Goal: Transaction & Acquisition: Purchase product/service

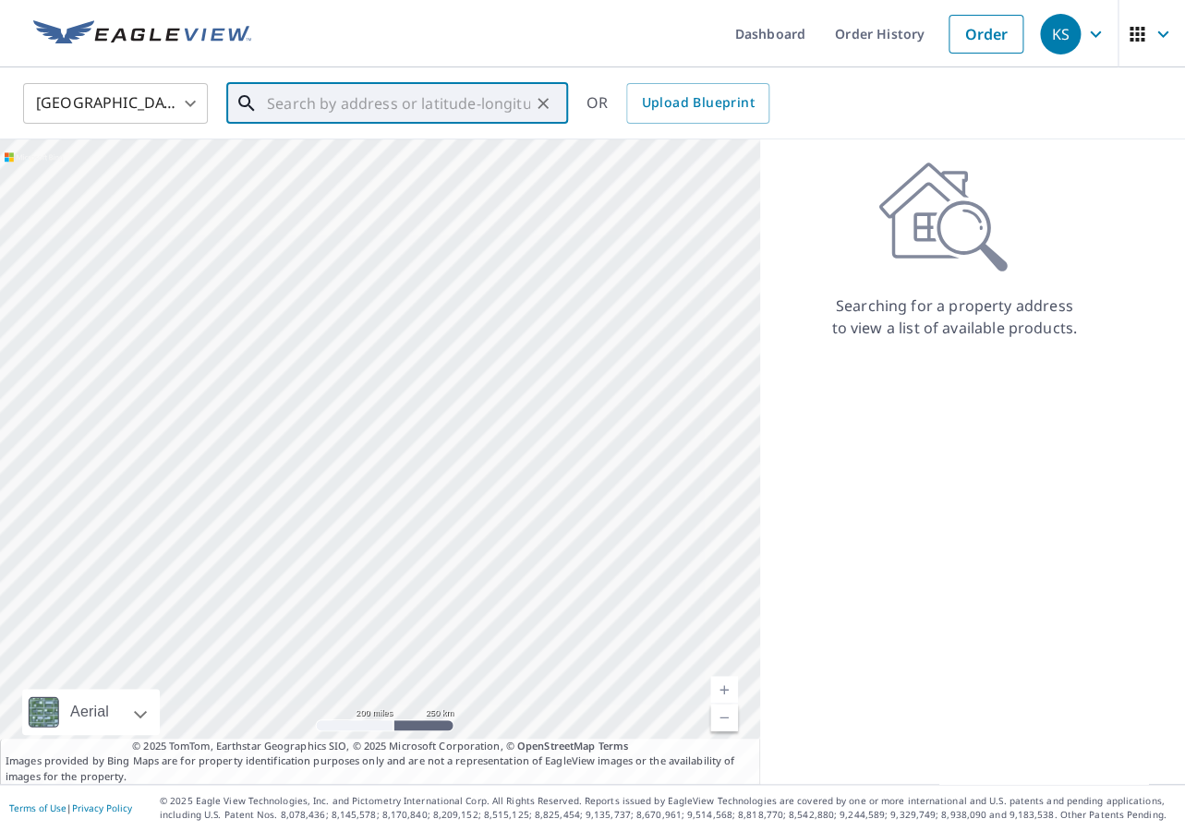
click at [295, 103] on input "text" at bounding box center [398, 104] width 263 height 52
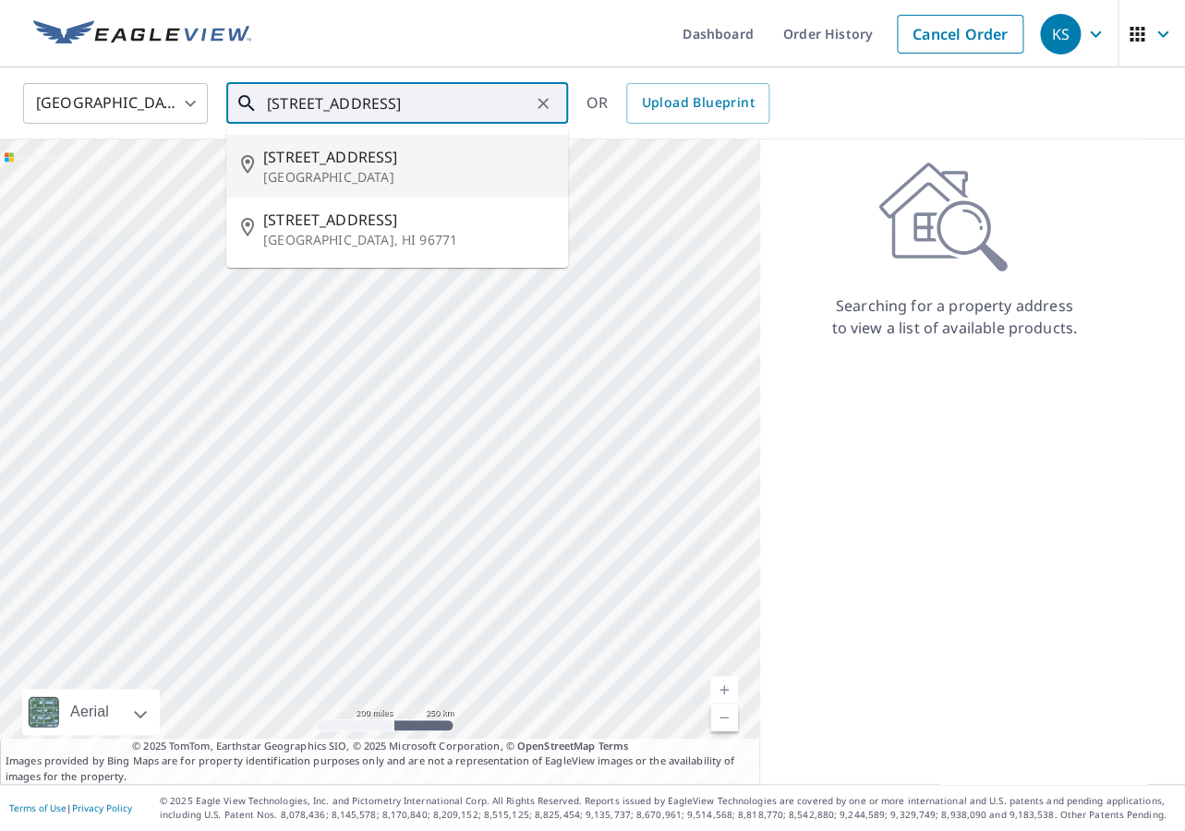
click at [268, 165] on span "[STREET_ADDRESS]" at bounding box center [408, 157] width 290 height 22
type input "[STREET_ADDRESS]"
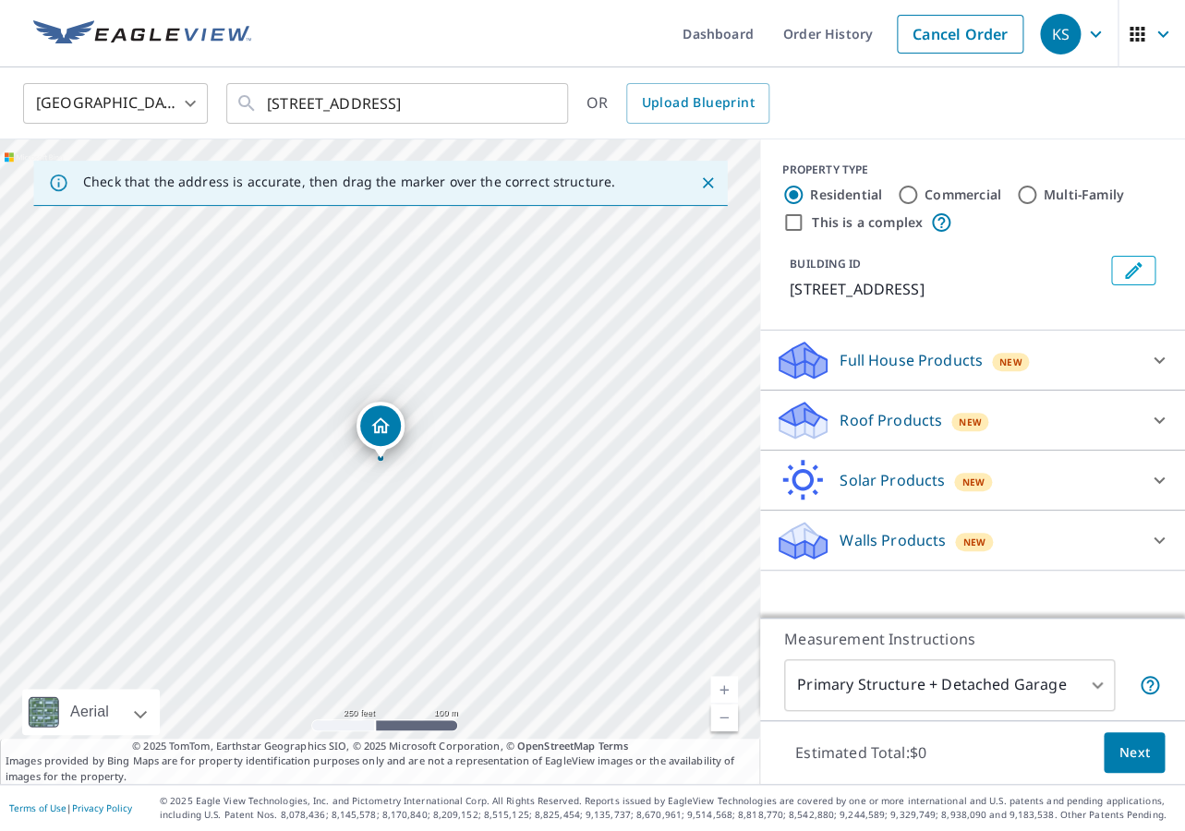
click at [722, 686] on link "Current Level 17, Zoom In" at bounding box center [724, 690] width 28 height 28
click at [722, 686] on link "Current Level 18, Zoom In" at bounding box center [724, 690] width 28 height 28
drag, startPoint x: 463, startPoint y: 430, endPoint x: 435, endPoint y: 477, distance: 54.6
click at [435, 477] on div "[STREET_ADDRESS]" at bounding box center [380, 461] width 760 height 644
drag, startPoint x: 357, startPoint y: 470, endPoint x: 550, endPoint y: 348, distance: 228.2
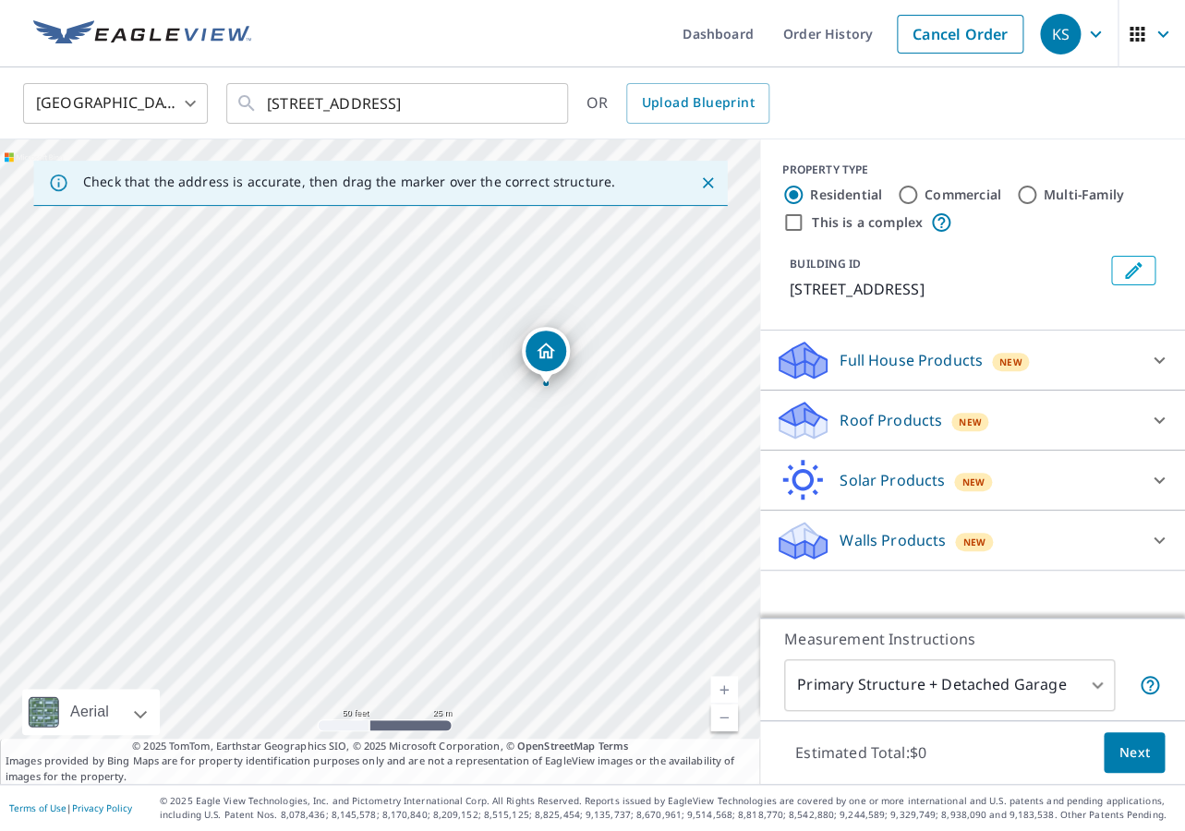
click at [550, 348] on div "[STREET_ADDRESS]" at bounding box center [380, 461] width 760 height 644
click at [917, 431] on p "Roof Products" at bounding box center [890, 420] width 102 height 22
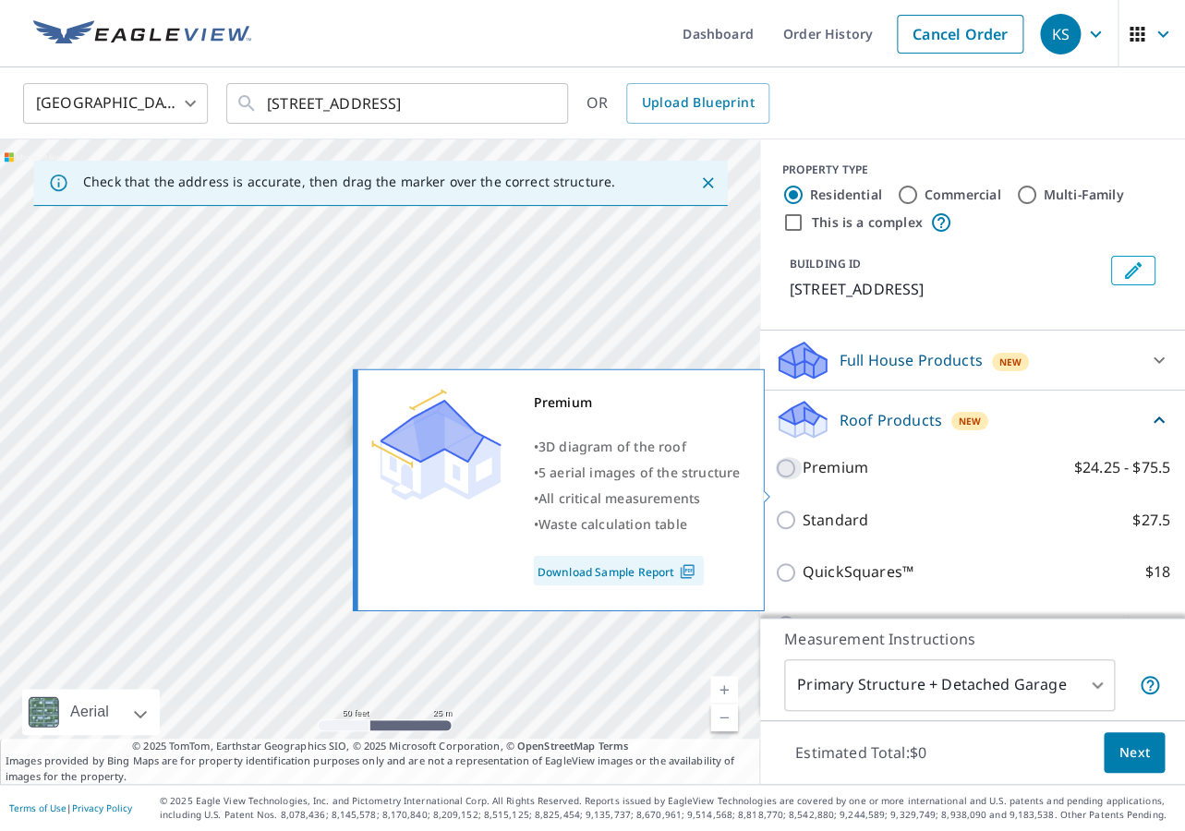
click at [785, 479] on input "Premium $24.25 - $75.5" at bounding box center [789, 468] width 28 height 22
checkbox input "true"
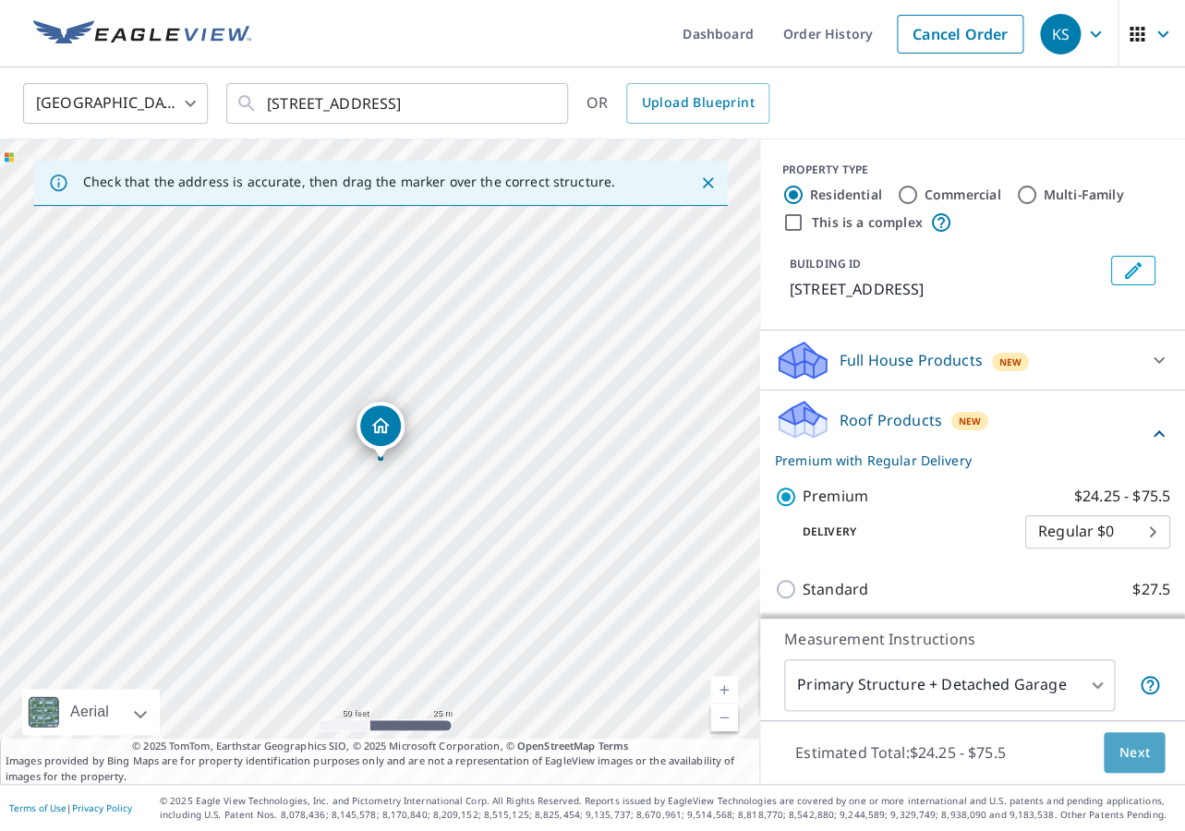
click at [1135, 758] on span "Next" at bounding box center [1133, 752] width 31 height 23
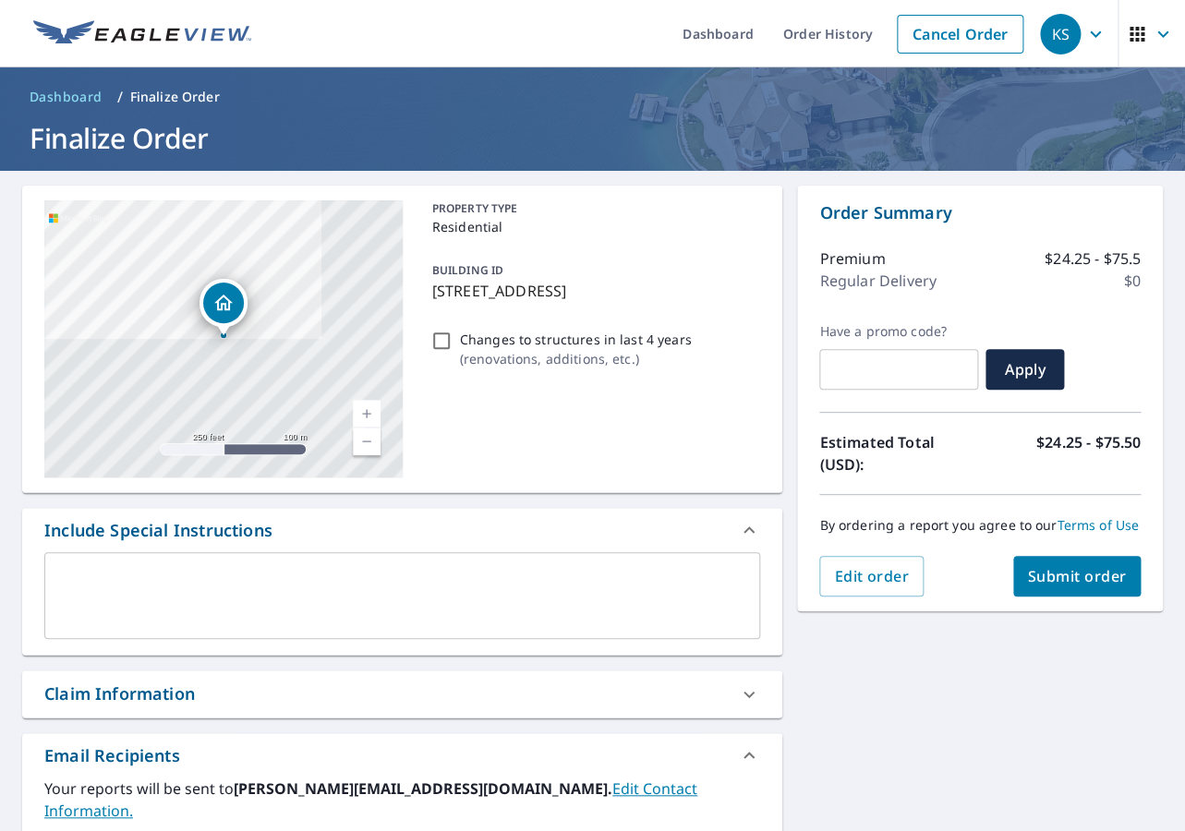
click at [522, 551] on div "Include Special Instructions" at bounding box center [402, 530] width 760 height 44
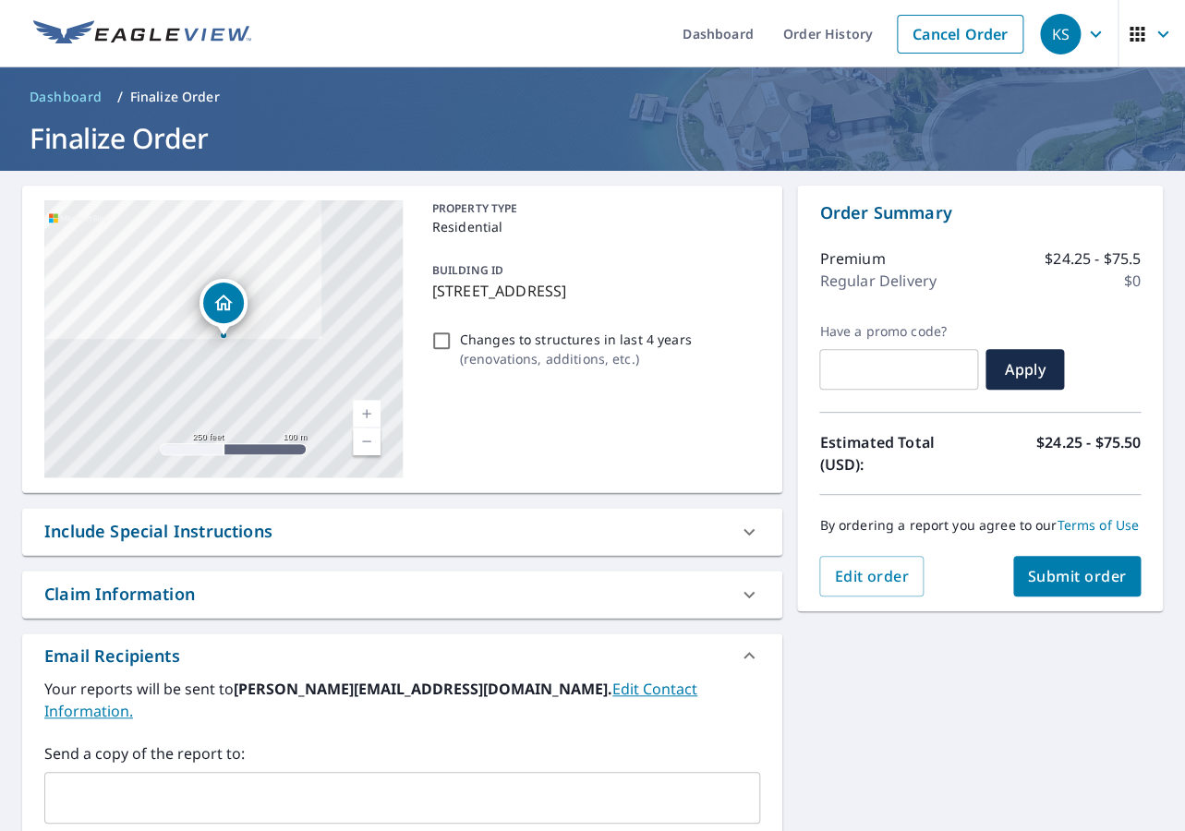
click at [417, 772] on div "​" at bounding box center [402, 798] width 716 height 52
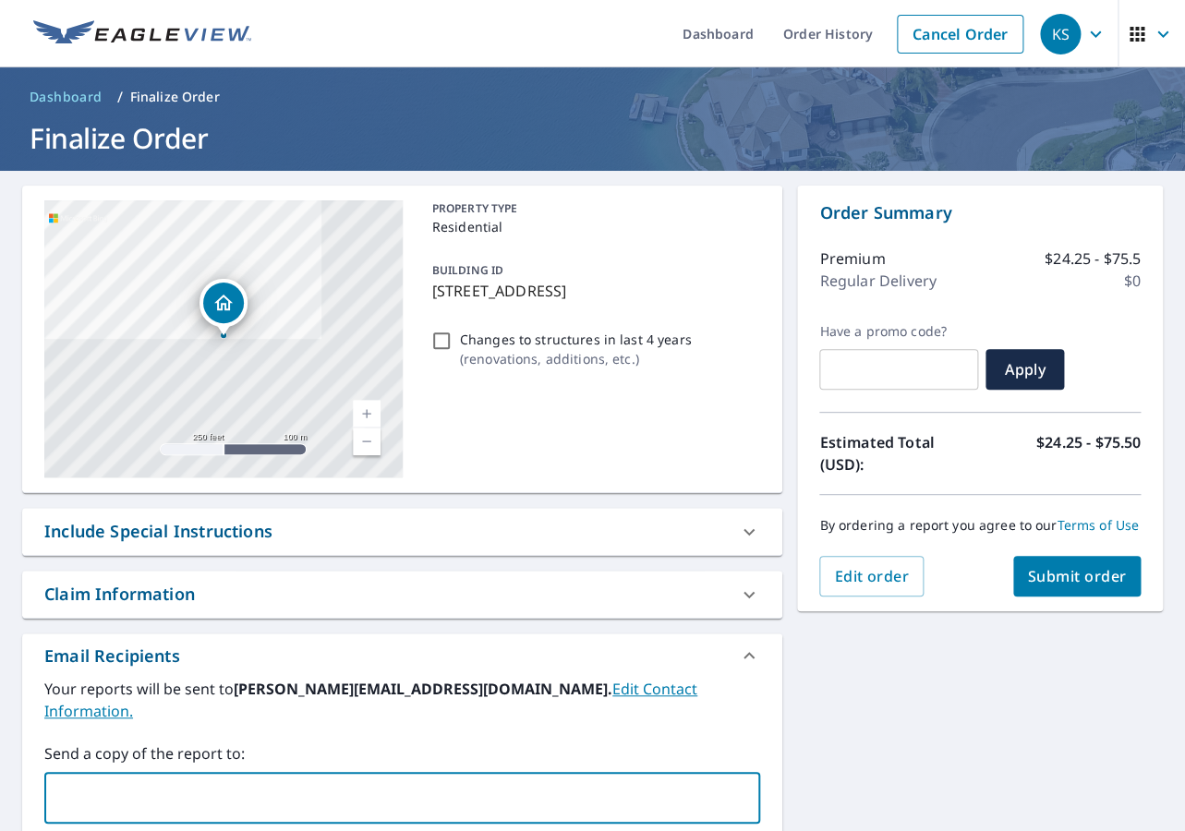
scroll to position [11, 0]
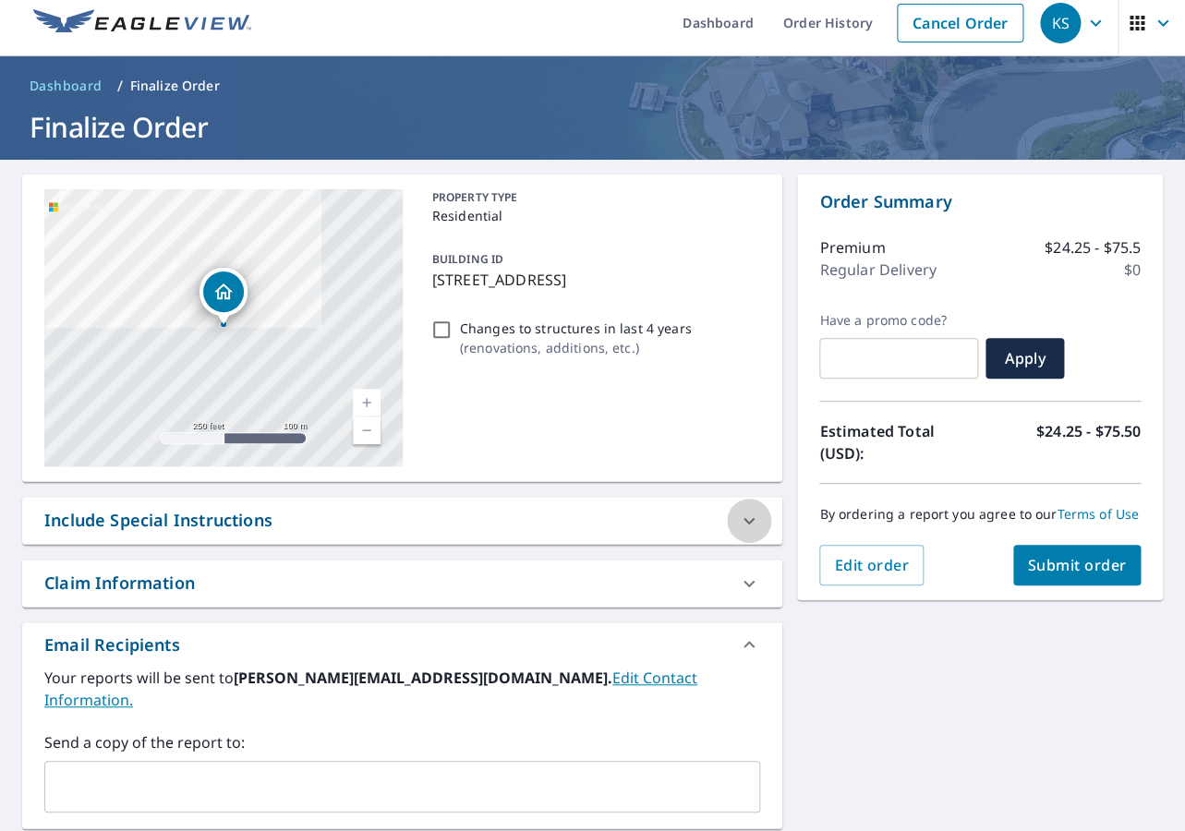
click at [751, 517] on icon at bounding box center [749, 521] width 22 height 22
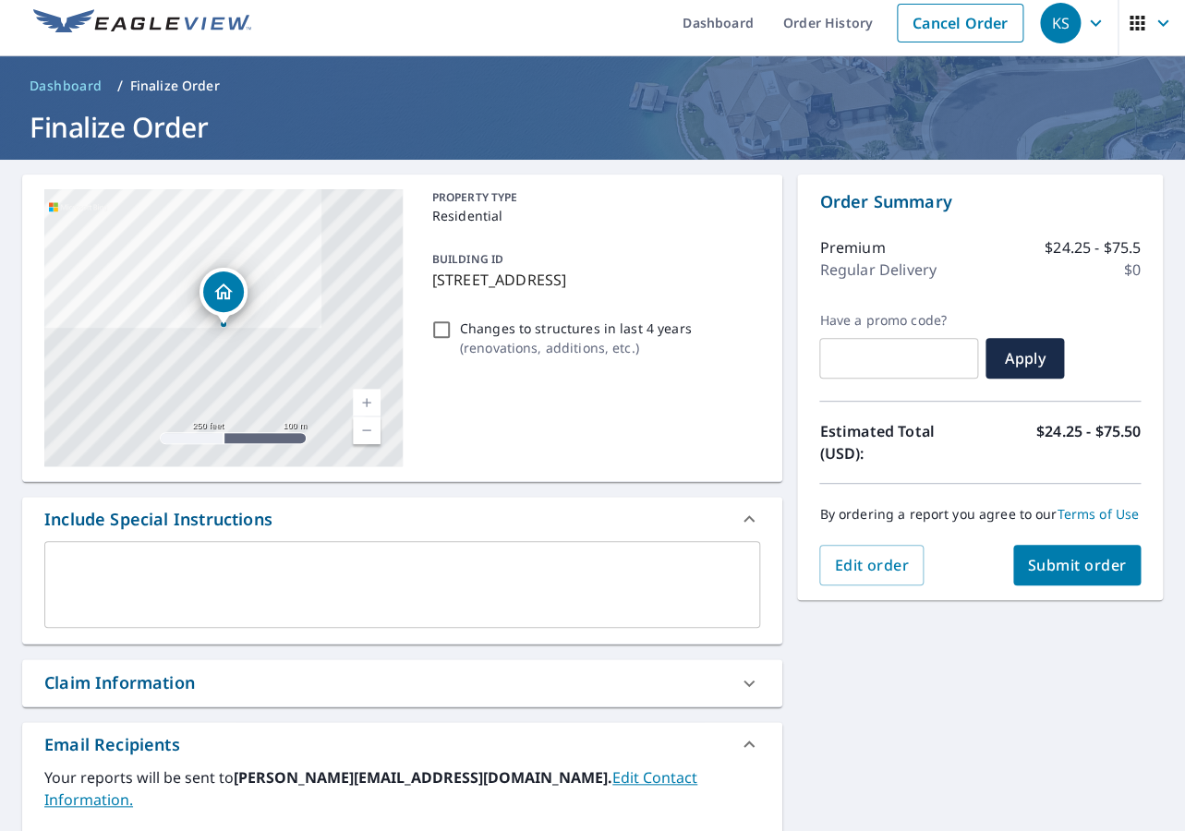
click at [448, 547] on div "x ​" at bounding box center [402, 584] width 716 height 87
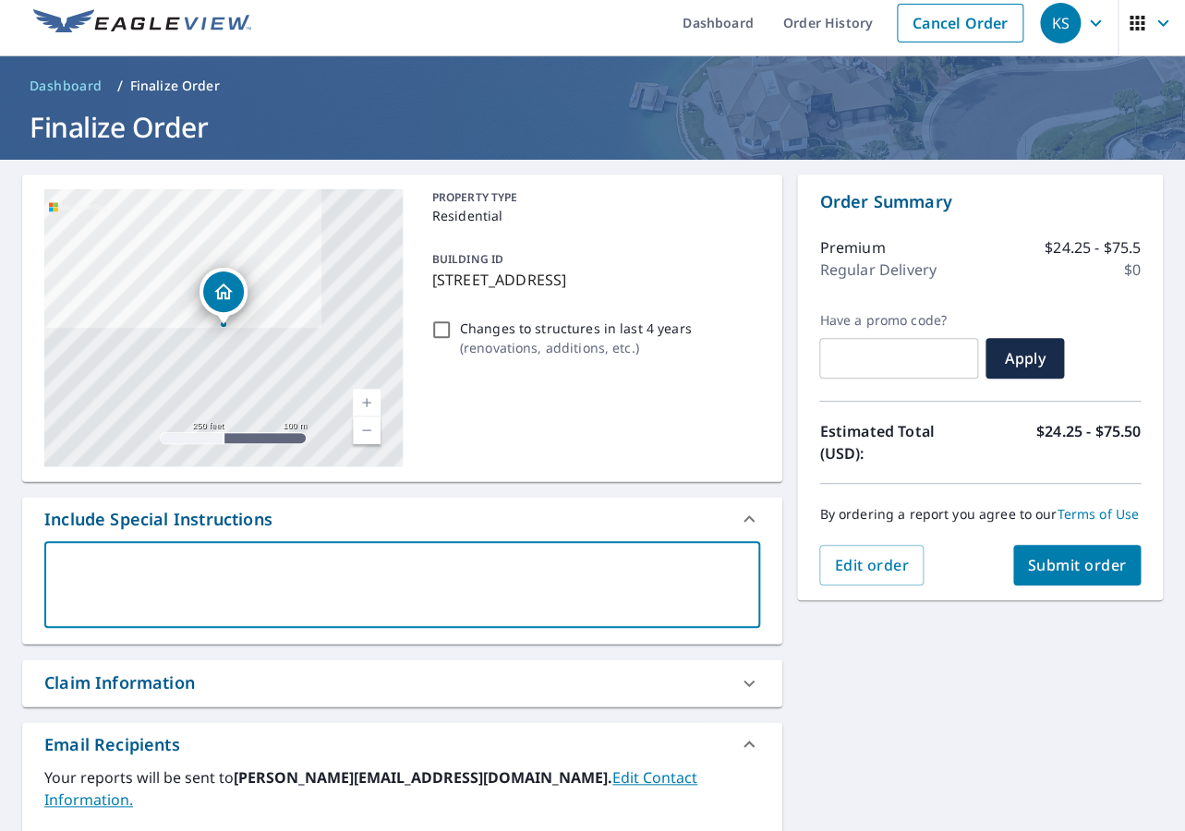
type textarea "I"
type textarea "x"
checkbox input "true"
type textarea "I"
type textarea "x"
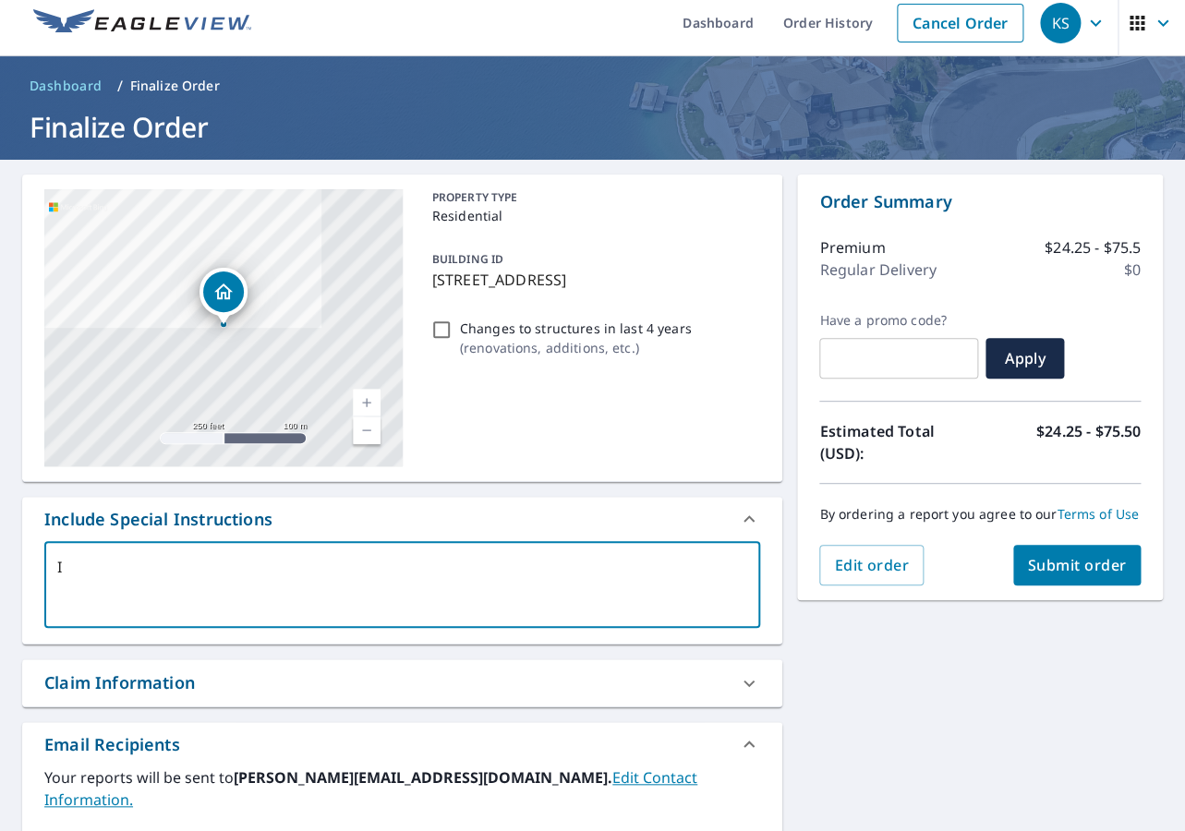
checkbox input "true"
type textarea "I a"
type textarea "x"
checkbox input "true"
type textarea "I am"
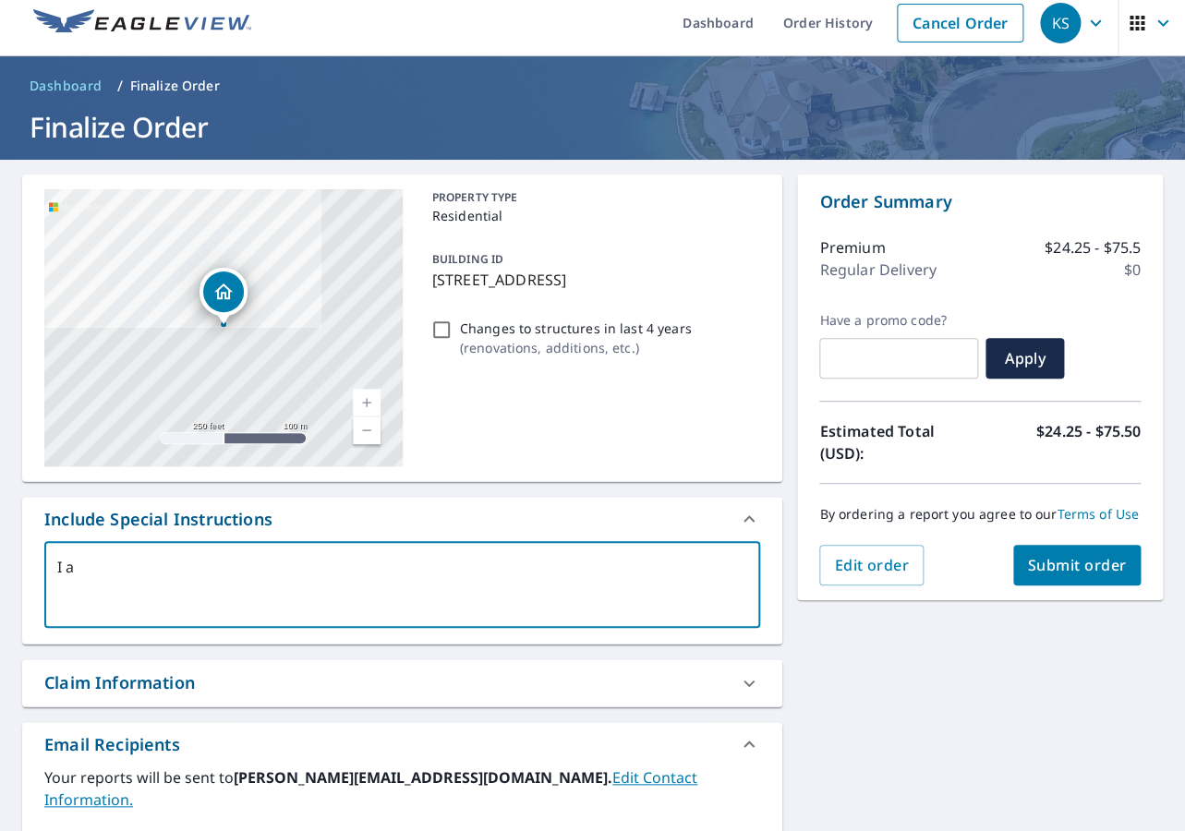
type textarea "x"
checkbox input "true"
type textarea "I am"
type textarea "x"
checkbox input "true"
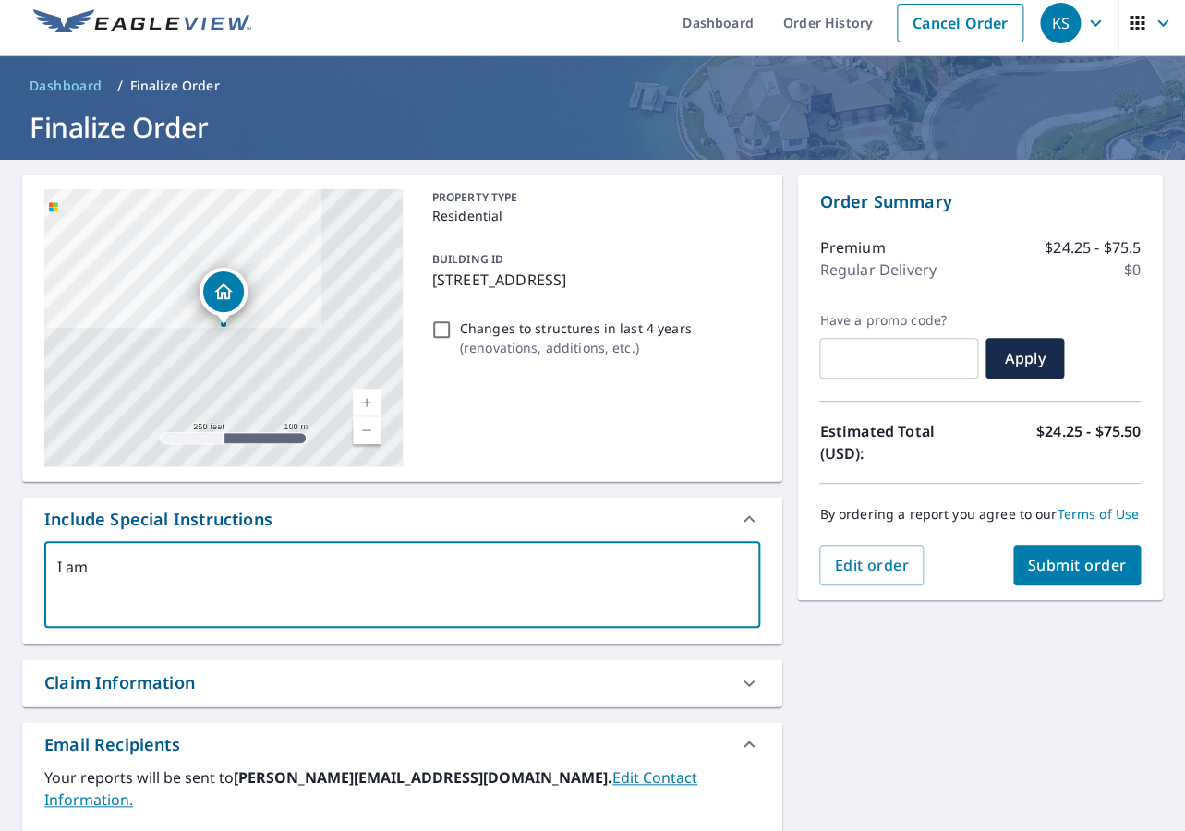
type textarea "I am n"
type textarea "x"
checkbox input "true"
type textarea "I am no"
type textarea "x"
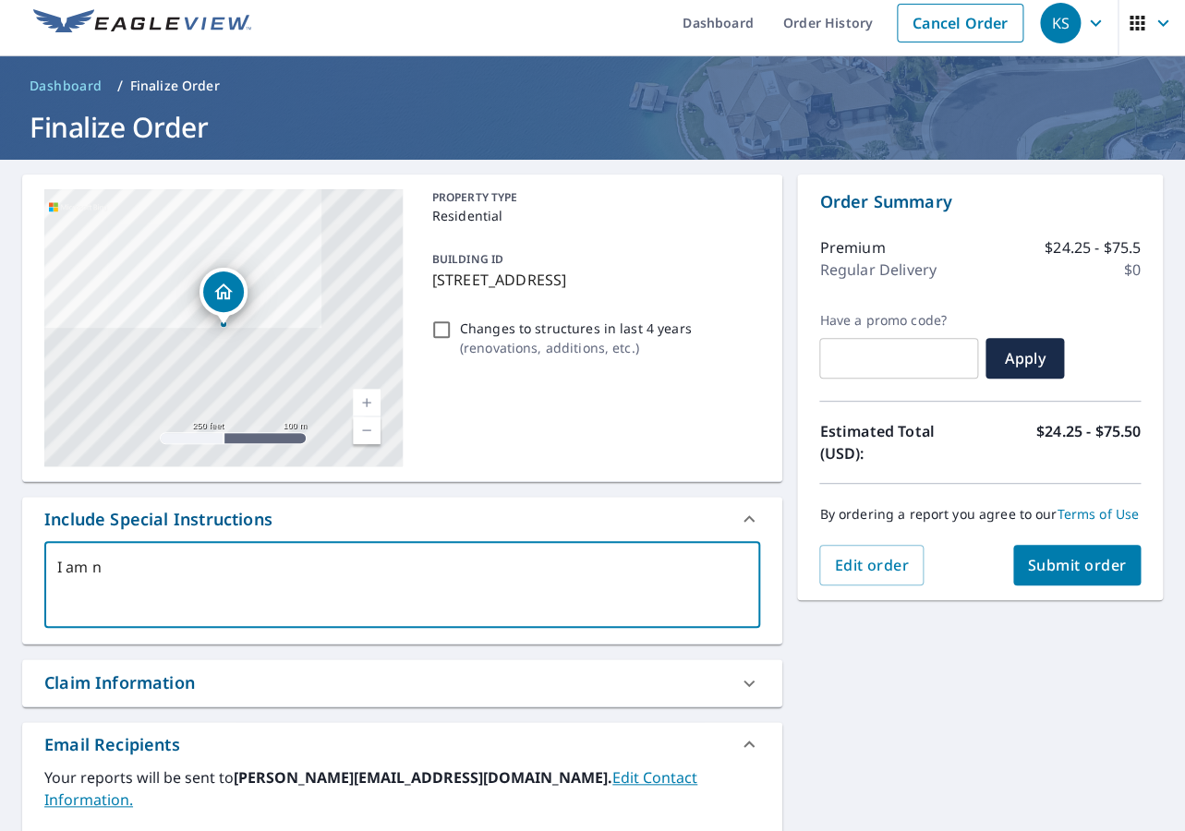
checkbox input "true"
type textarea "I am not"
type textarea "x"
checkbox input "true"
type textarea "I am not"
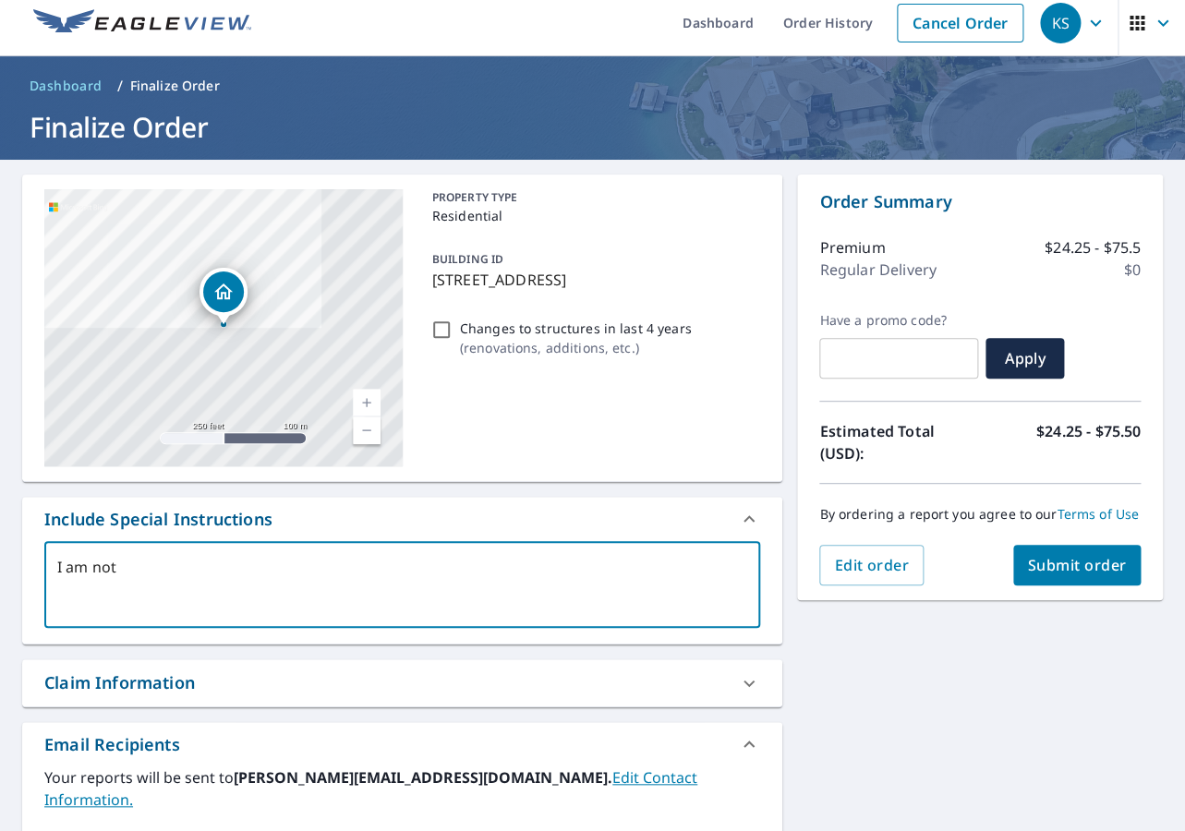
type textarea "x"
checkbox input "true"
type textarea "I am not s"
type textarea "x"
checkbox input "true"
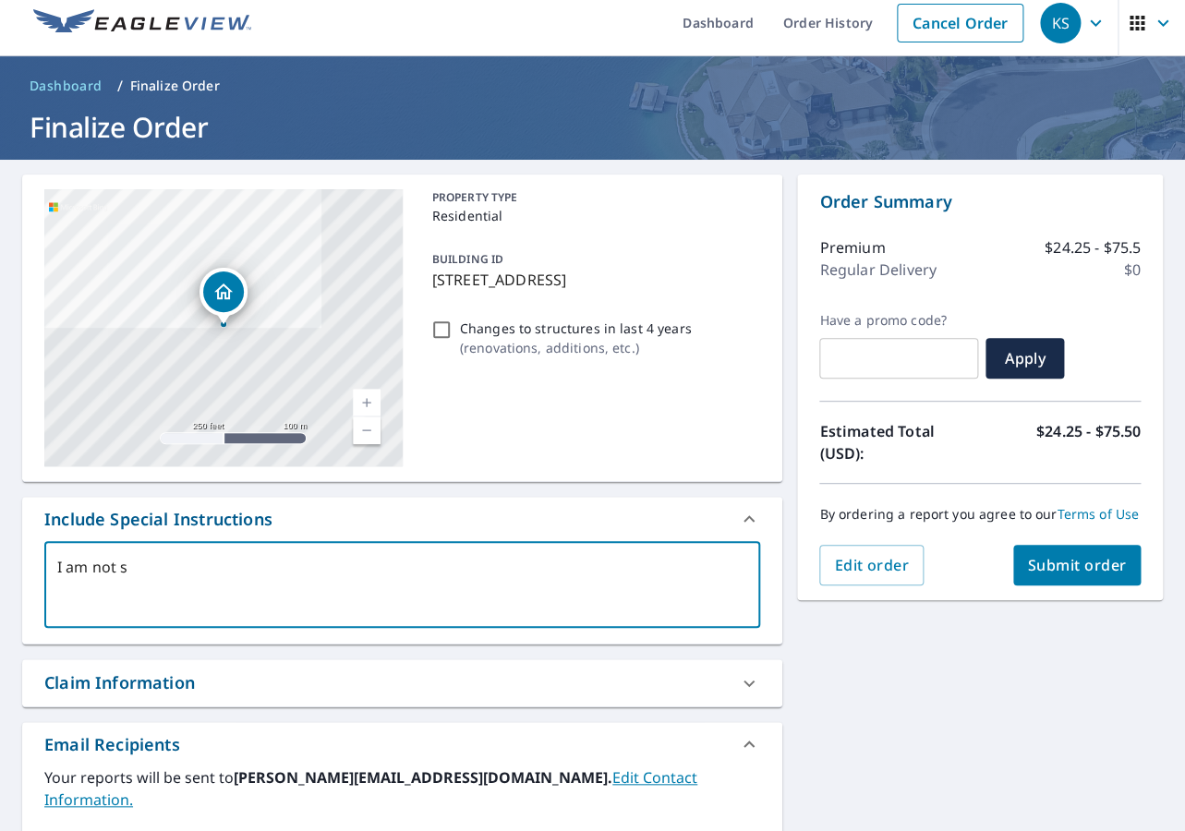
type textarea "I am not se"
type textarea "x"
checkbox input "true"
type textarea "I am not see"
type textarea "x"
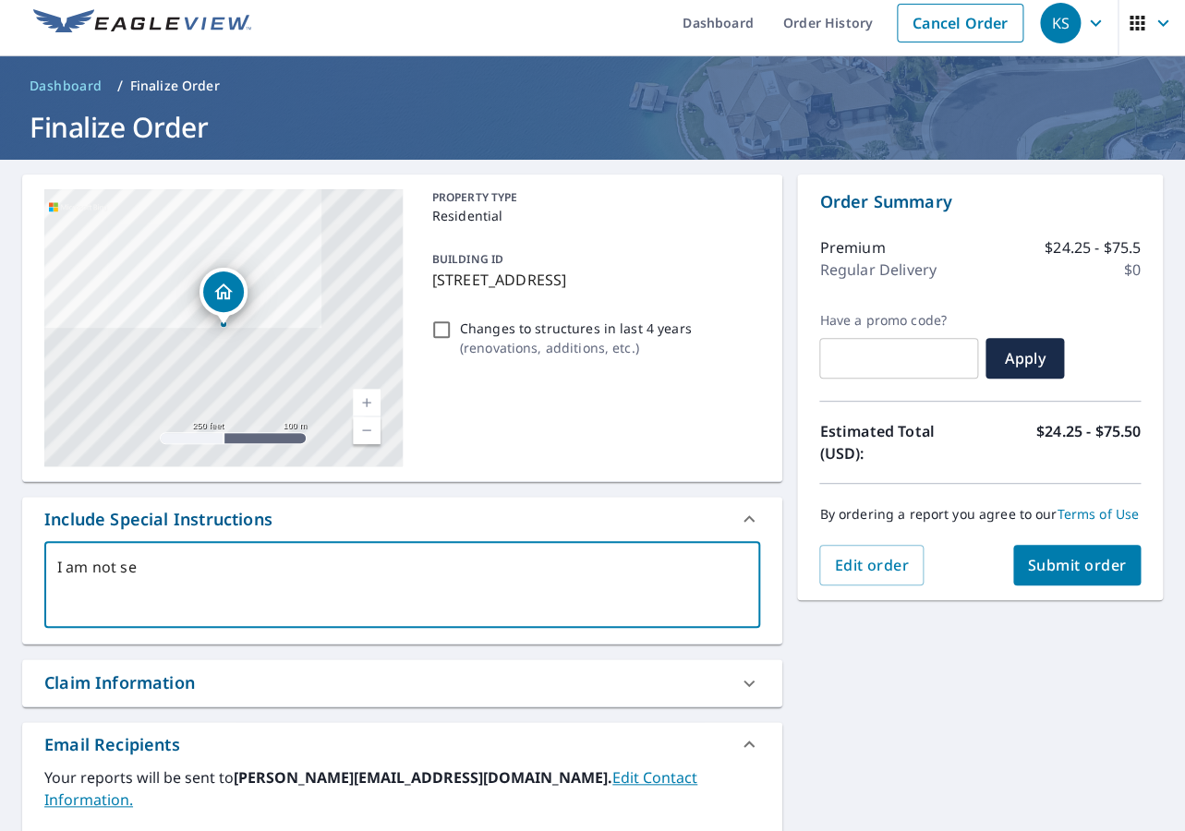
checkbox input "true"
type textarea "I am not seei"
type textarea "x"
checkbox input "true"
type textarea "I am not seein"
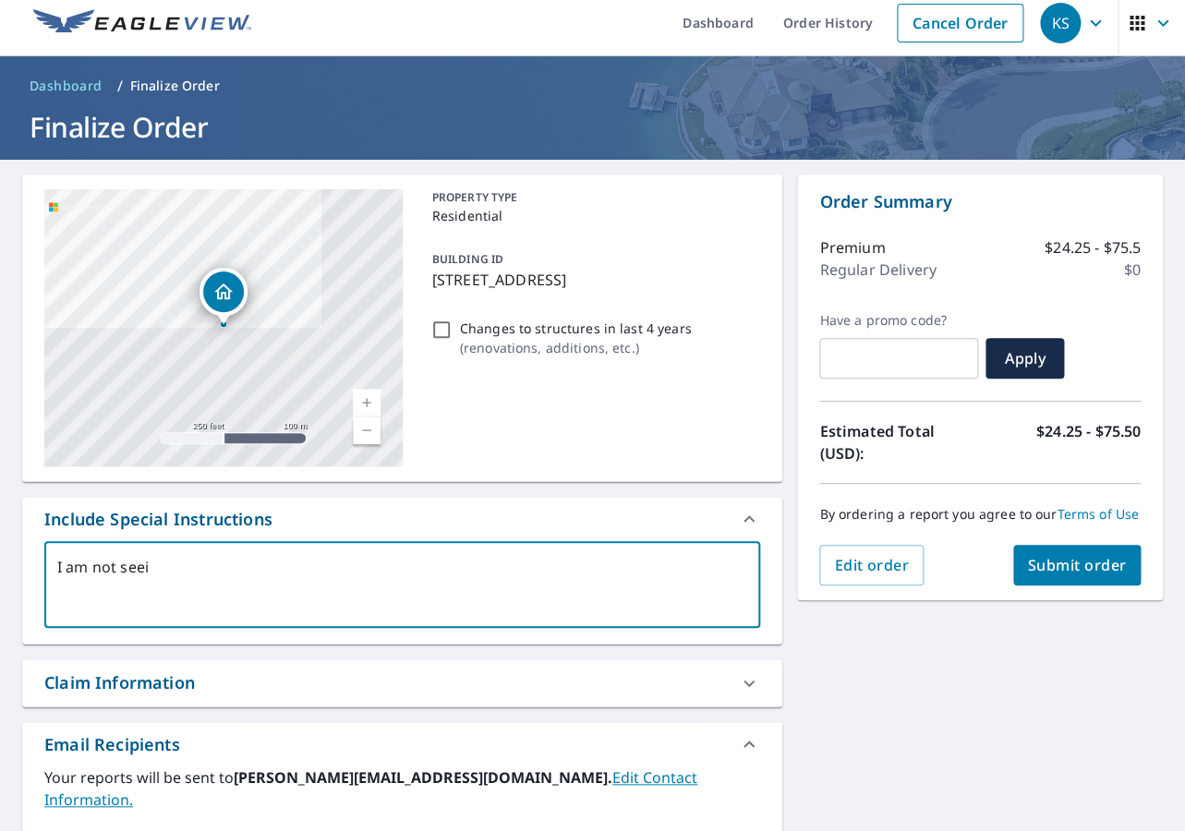
type textarea "x"
checkbox input "true"
type textarea "I am not seeing"
type textarea "x"
checkbox input "true"
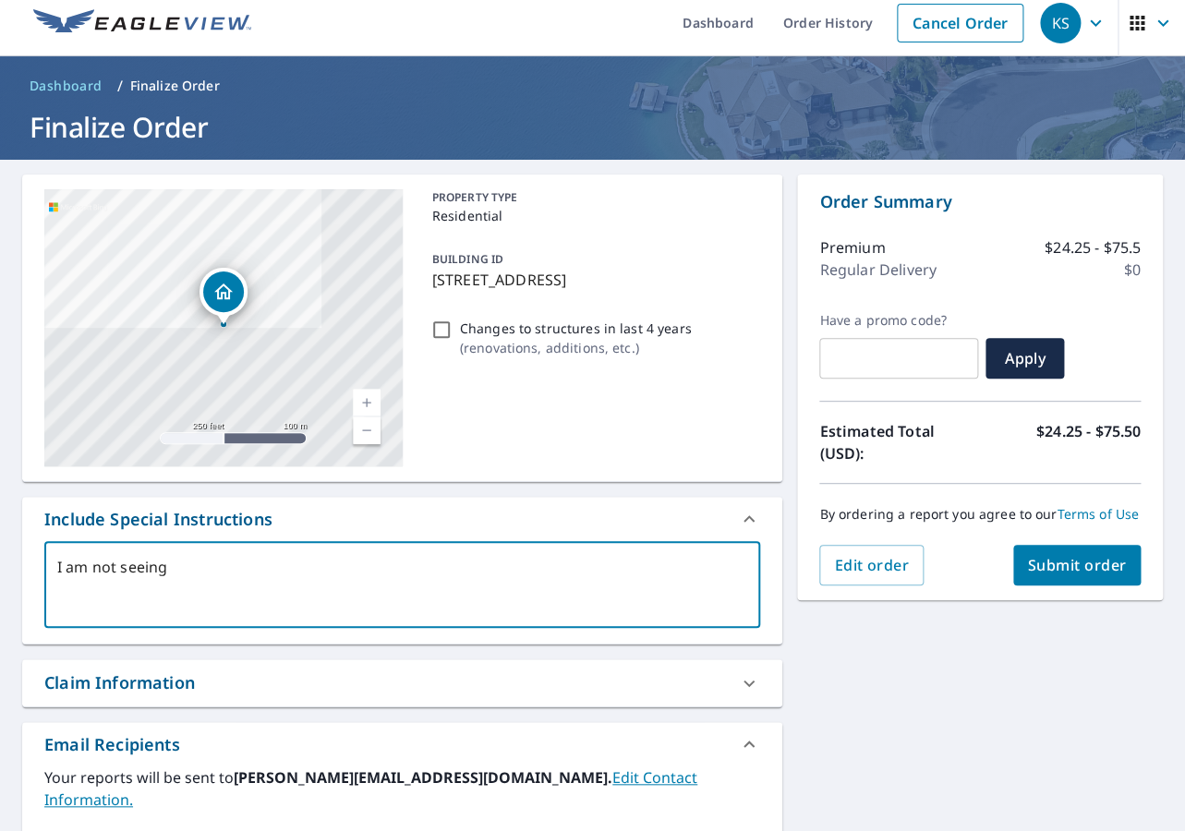
type textarea "I am not seeing"
type textarea "x"
checkbox input "true"
type textarea "I am not seeing a"
type textarea "x"
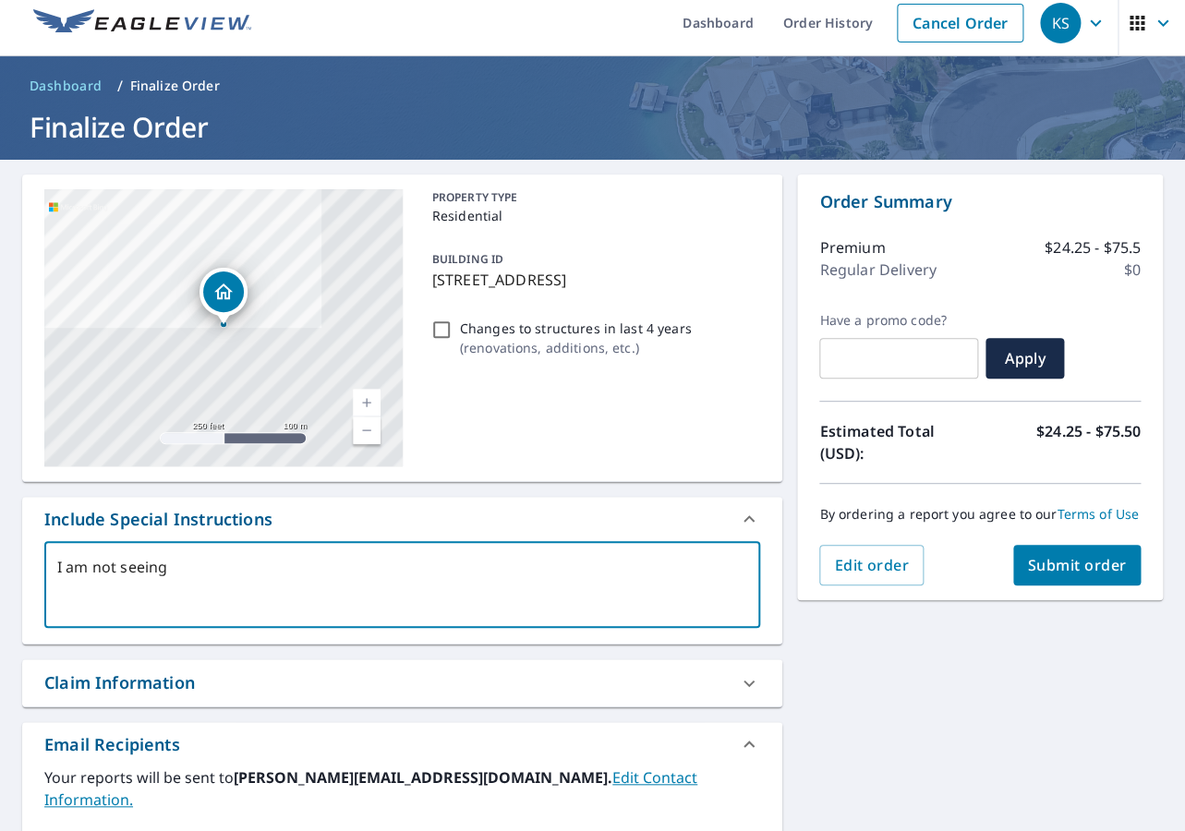
checkbox input "true"
type textarea "I am not seeing a"
type textarea "x"
checkbox input "true"
type textarea "I am not seeing a h"
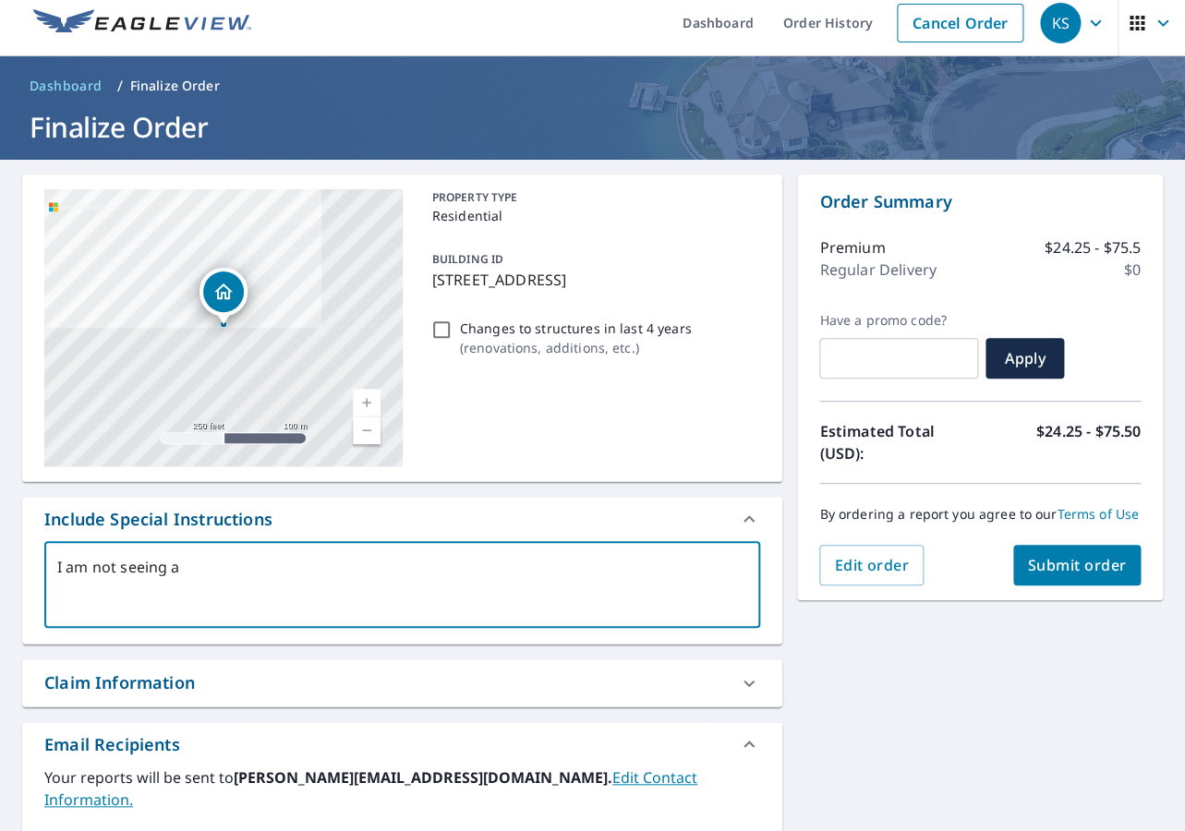
type textarea "x"
checkbox input "true"
type textarea "I am not seeing a ho"
type textarea "x"
checkbox input "true"
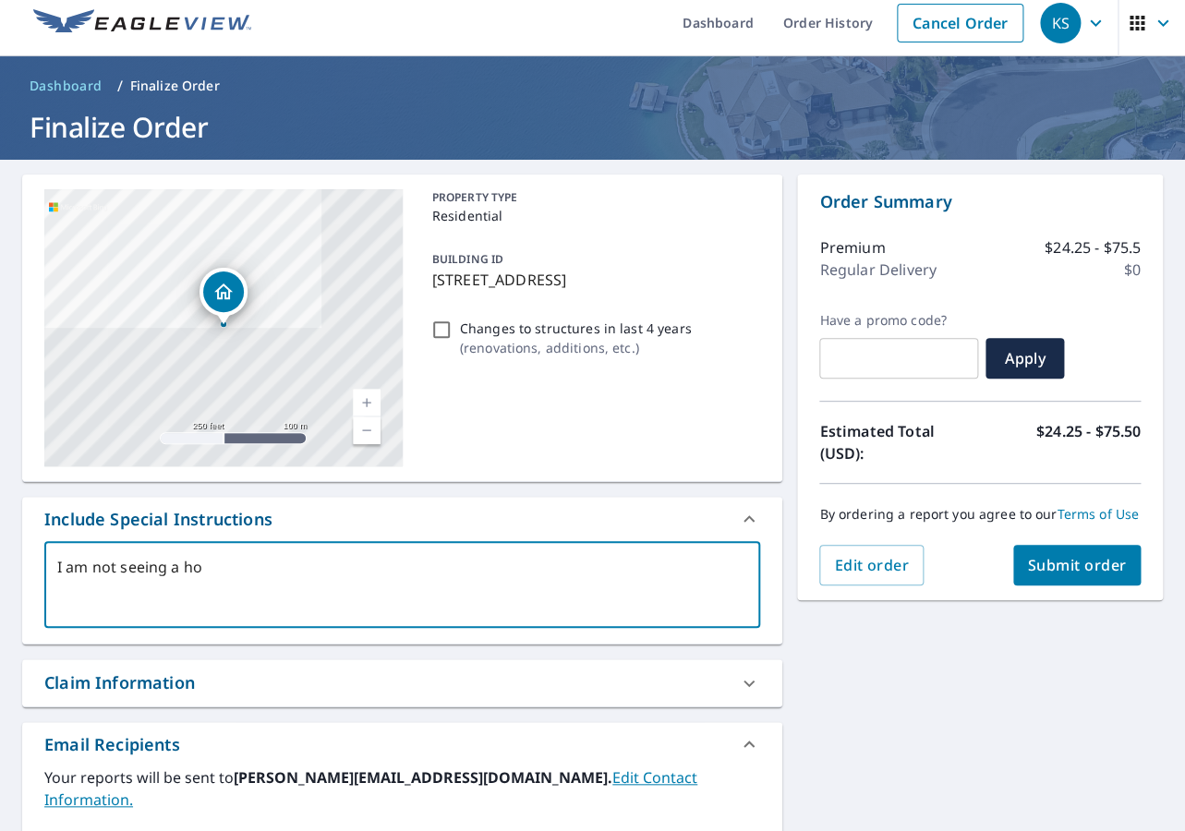
type textarea "I am not seeing a hou"
type textarea "x"
checkbox input "true"
type textarea "I am not seeing a hous"
type textarea "x"
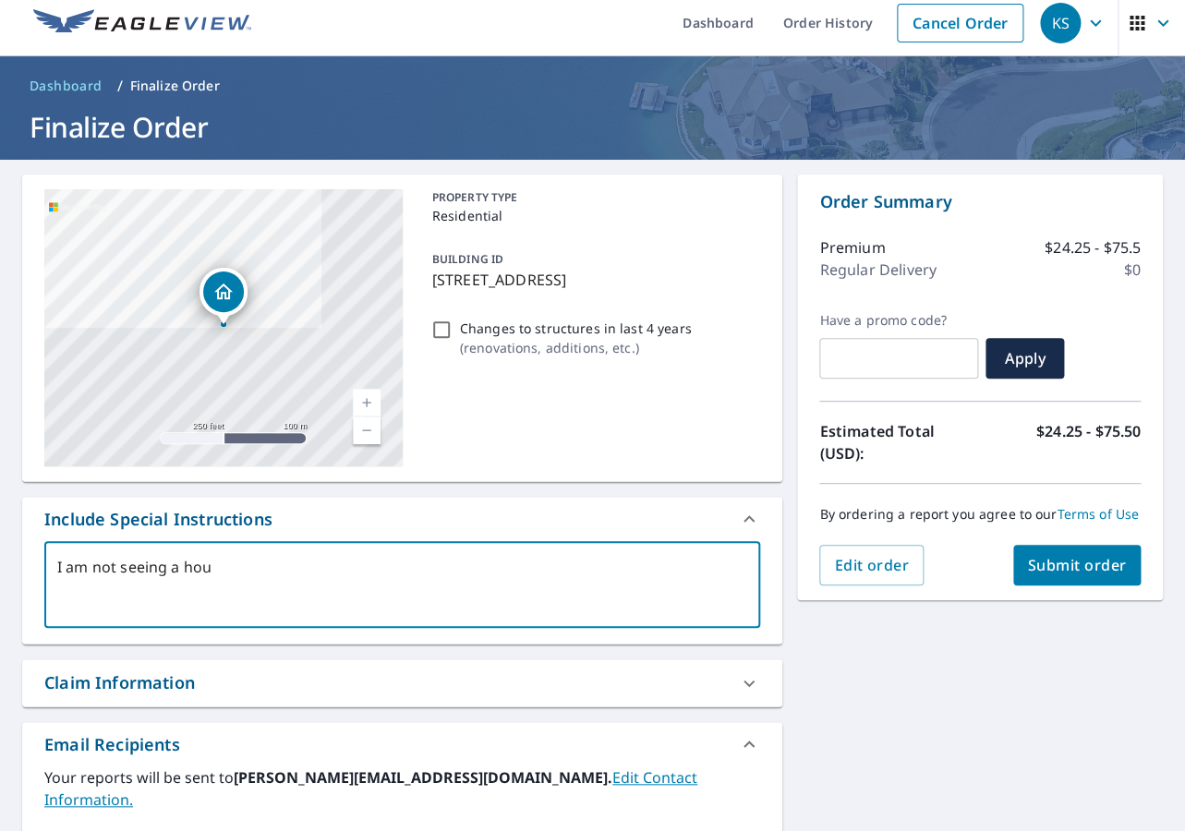
checkbox input "true"
type textarea "I am not seeing a house"
type textarea "x"
checkbox input "true"
type textarea "I am not seeing a house"
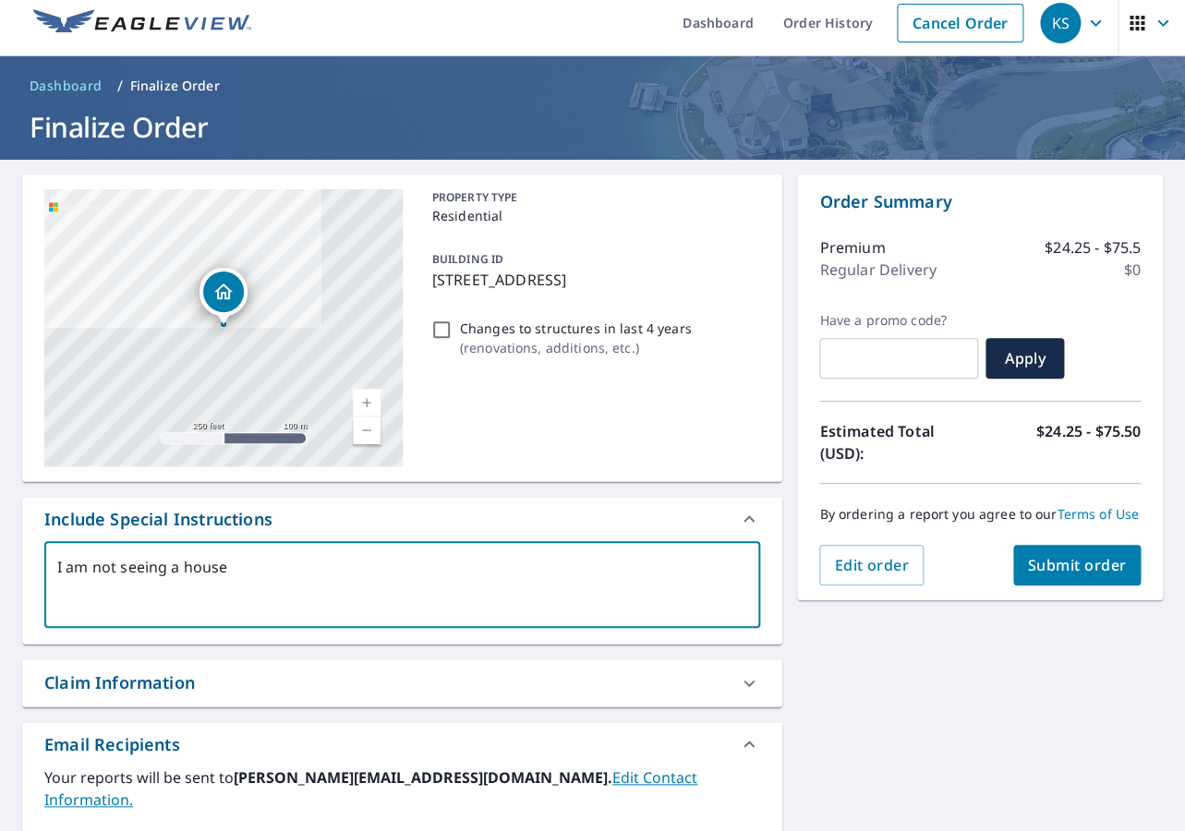
type textarea "x"
checkbox input "true"
type textarea "I am not seeing a house h"
type textarea "x"
checkbox input "true"
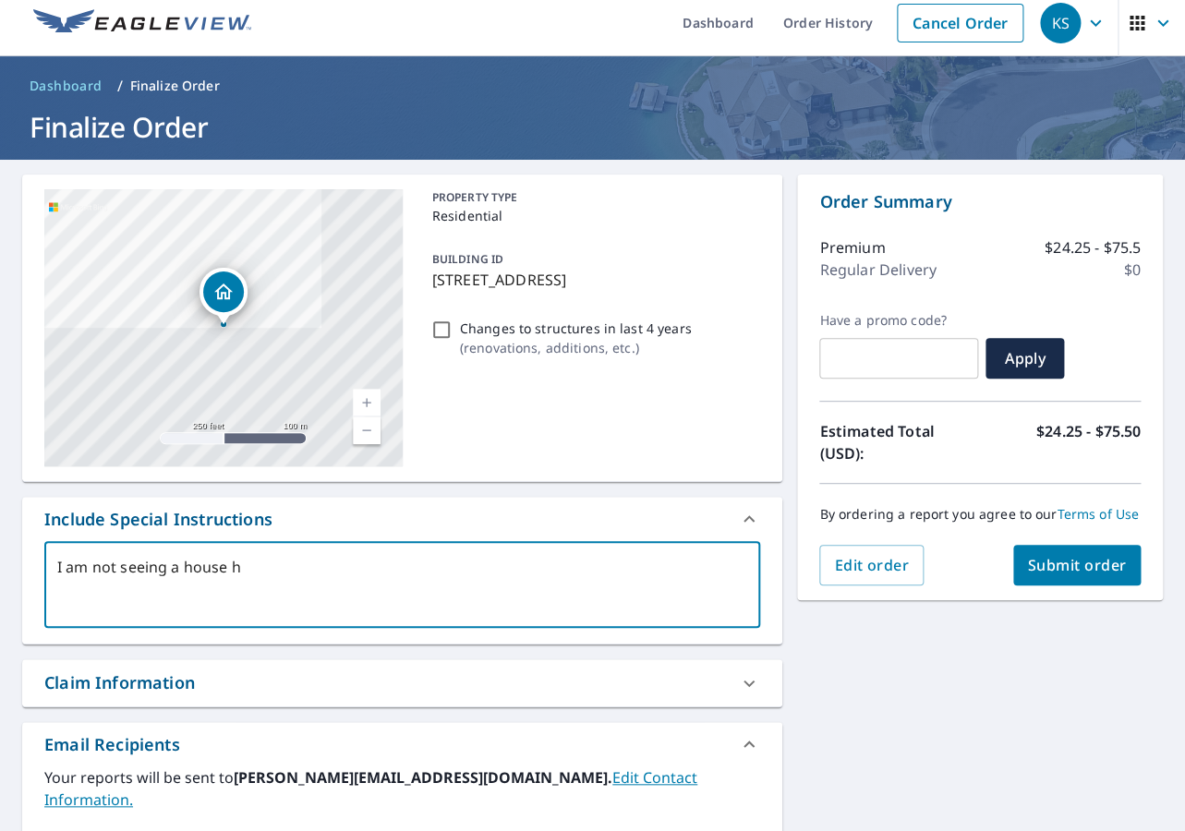
type textarea "I am not seeing a house he"
type textarea "x"
checkbox input "true"
type textarea "I am not seeing a house her"
type textarea "x"
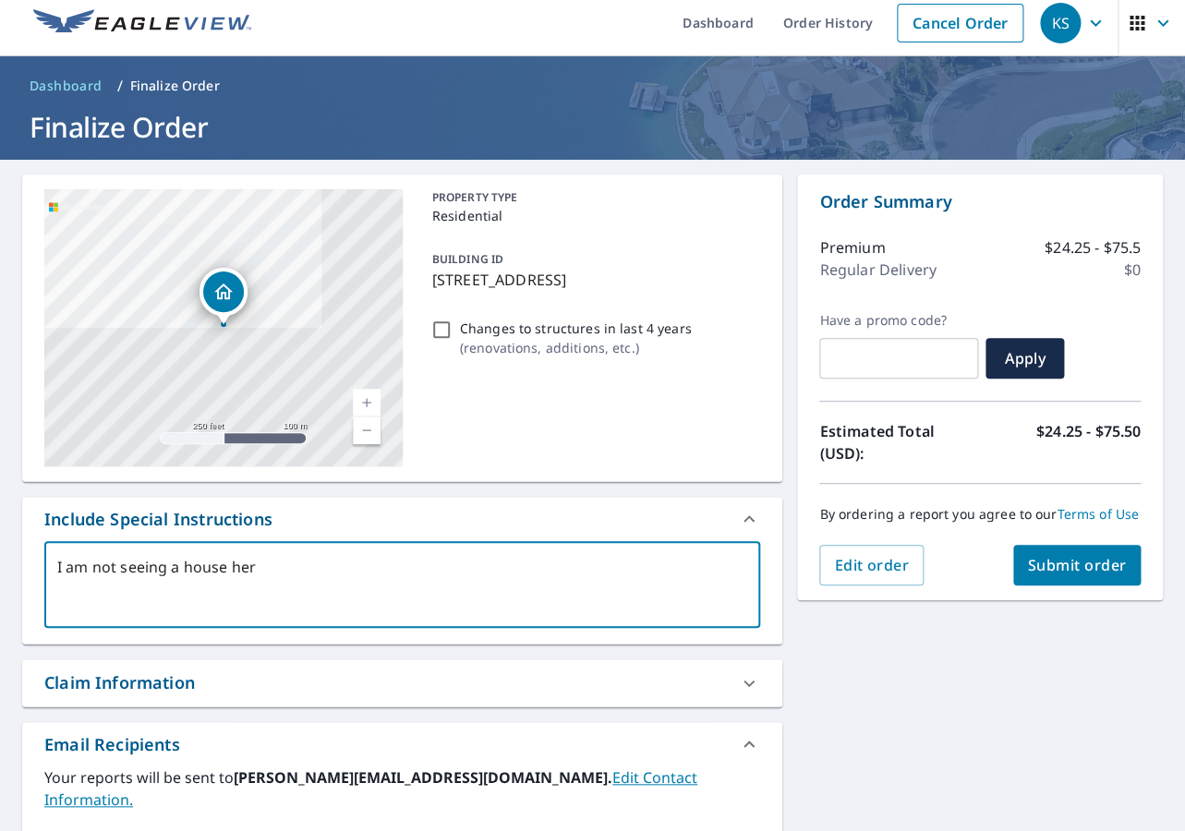
checkbox input "true"
type textarea "I am not seeing a house here"
type textarea "x"
checkbox input "true"
type textarea "I am not seeing a house here"
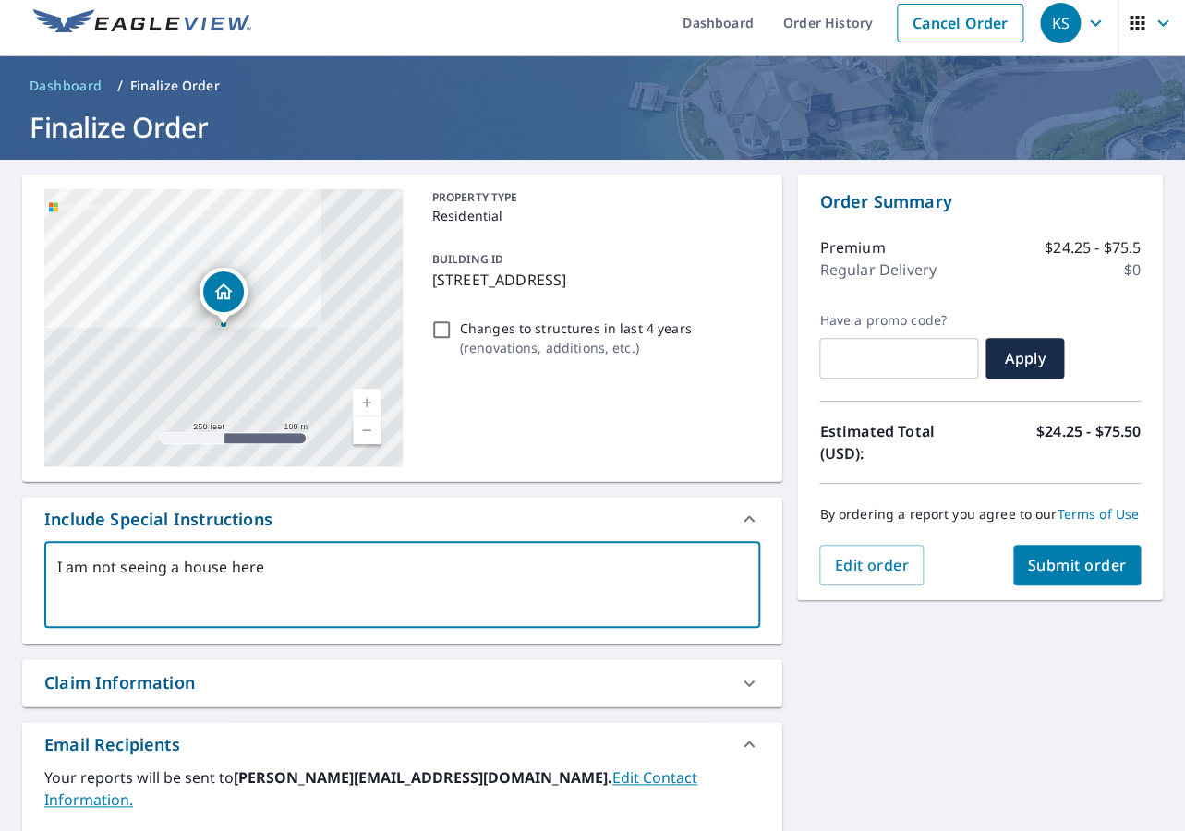
type textarea "x"
checkbox input "true"
type textarea "I am not seeing a house here b"
type textarea "x"
checkbox input "true"
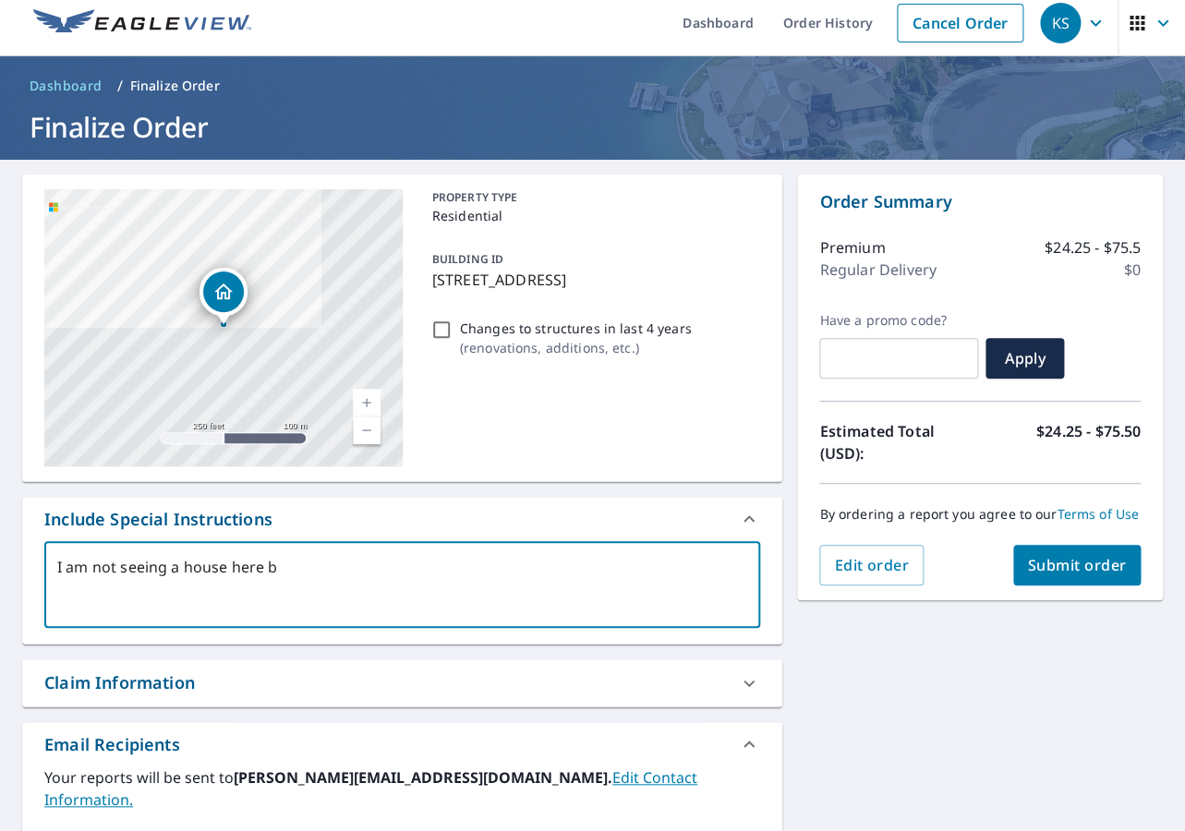
type textarea "I am not seeing a house here bu"
type textarea "x"
checkbox input "true"
type textarea "I am not seeing a house here but"
type textarea "x"
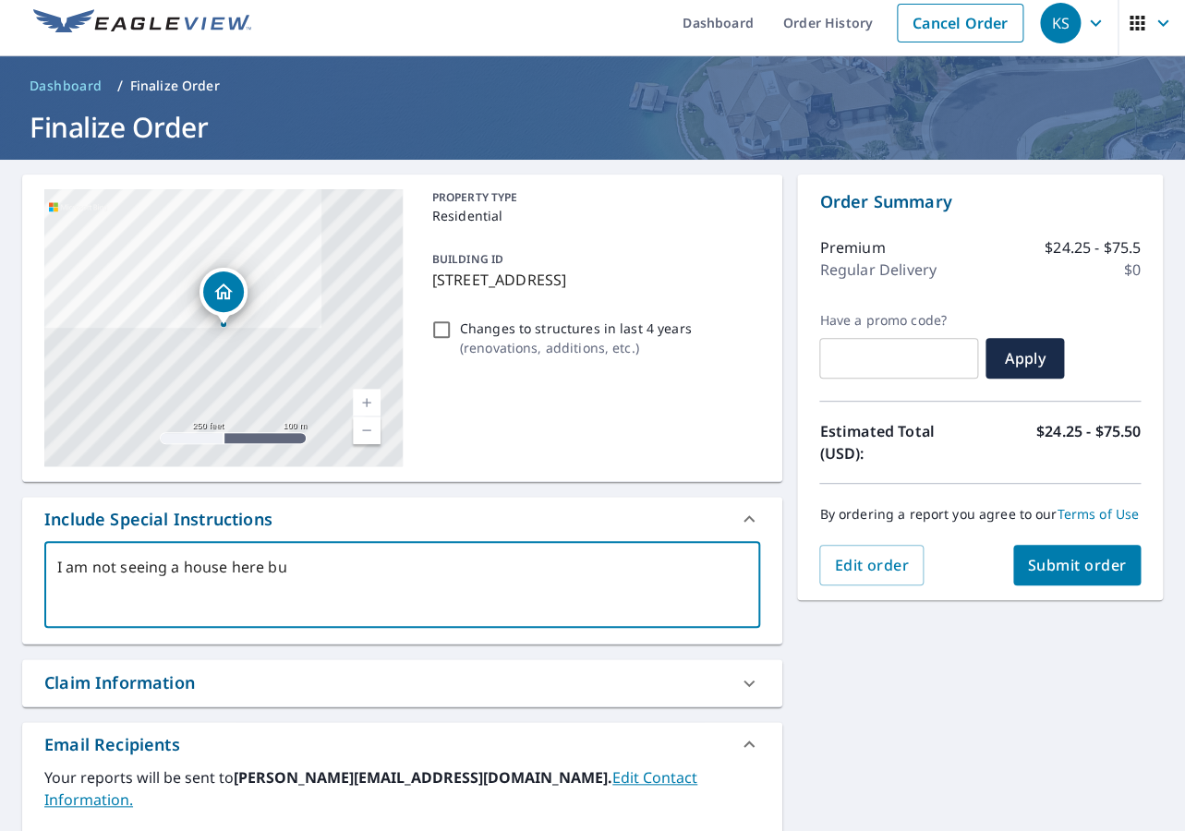
checkbox input "true"
type textarea "I am not seeing a house here but"
type textarea "x"
checkbox input "true"
type textarea "I am not seeing a house here but I"
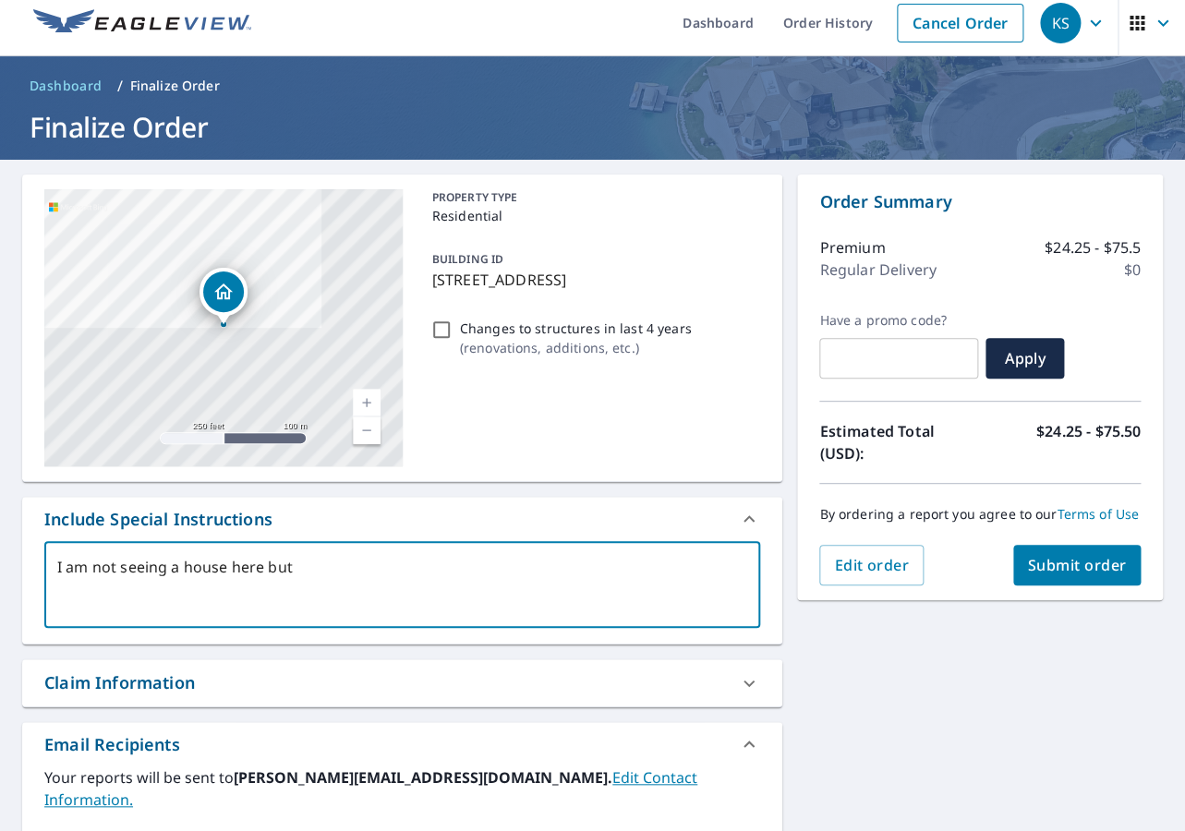
type textarea "x"
checkbox input "true"
type textarea "I am not seeing a house here but I"
type textarea "x"
checkbox input "true"
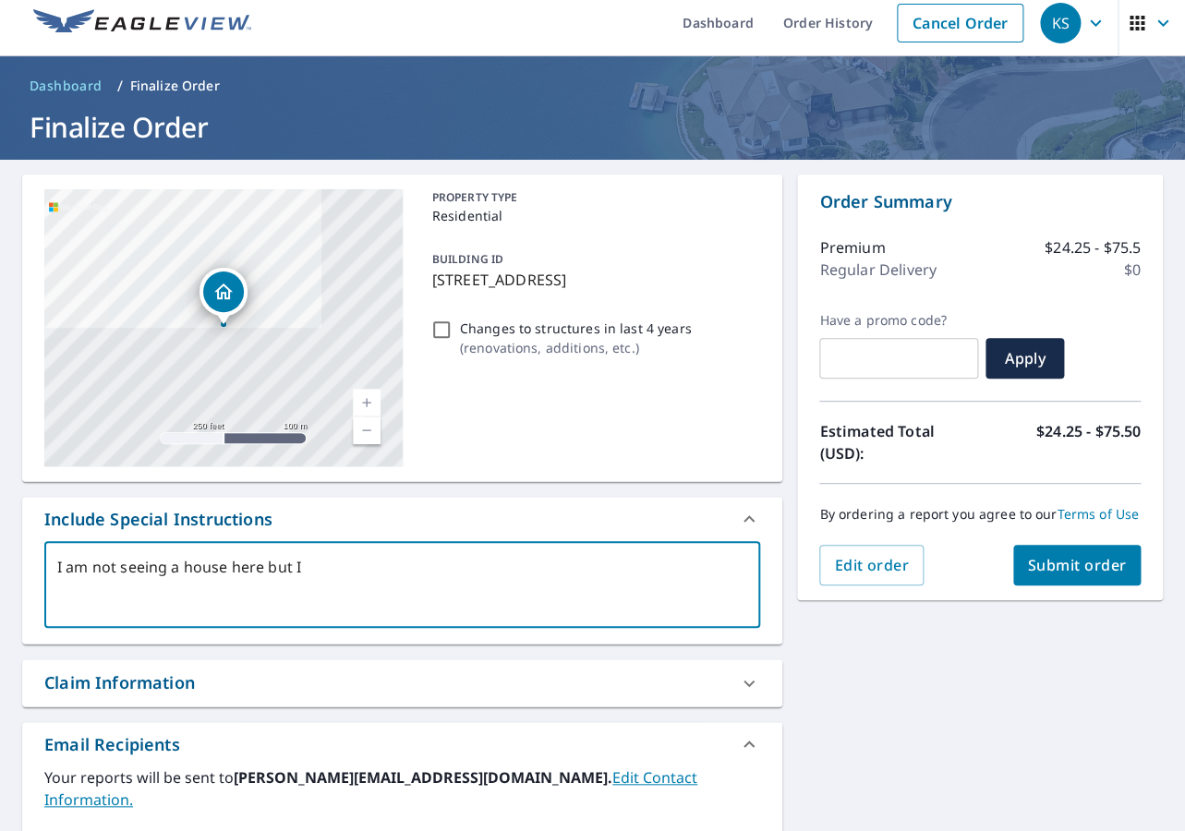
type textarea "I am not seeing a house here but I k"
type textarea "x"
checkbox input "true"
type textarea "I am not seeing a house here but I kn"
type textarea "x"
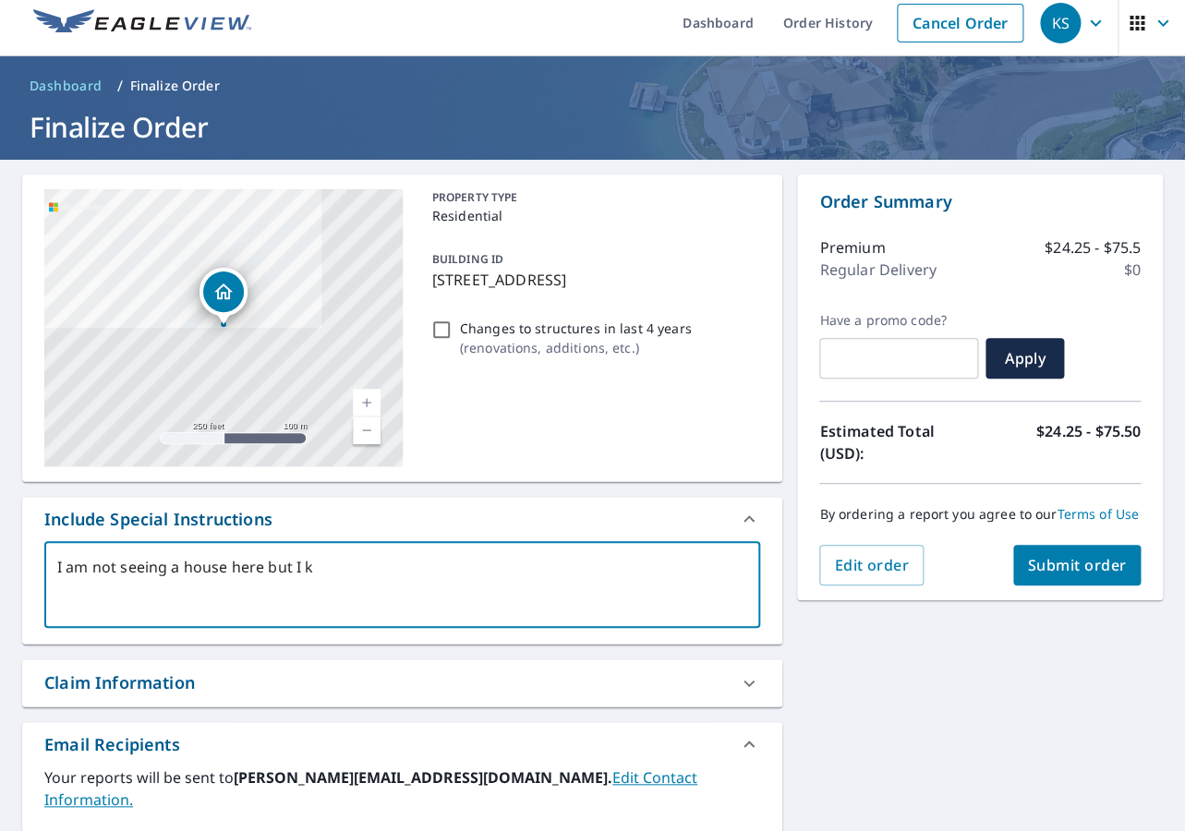
checkbox input "true"
type textarea "I am not seeing a house here but I kno"
type textarea "x"
checkbox input "true"
type textarea "I am not seeing a house here but I know"
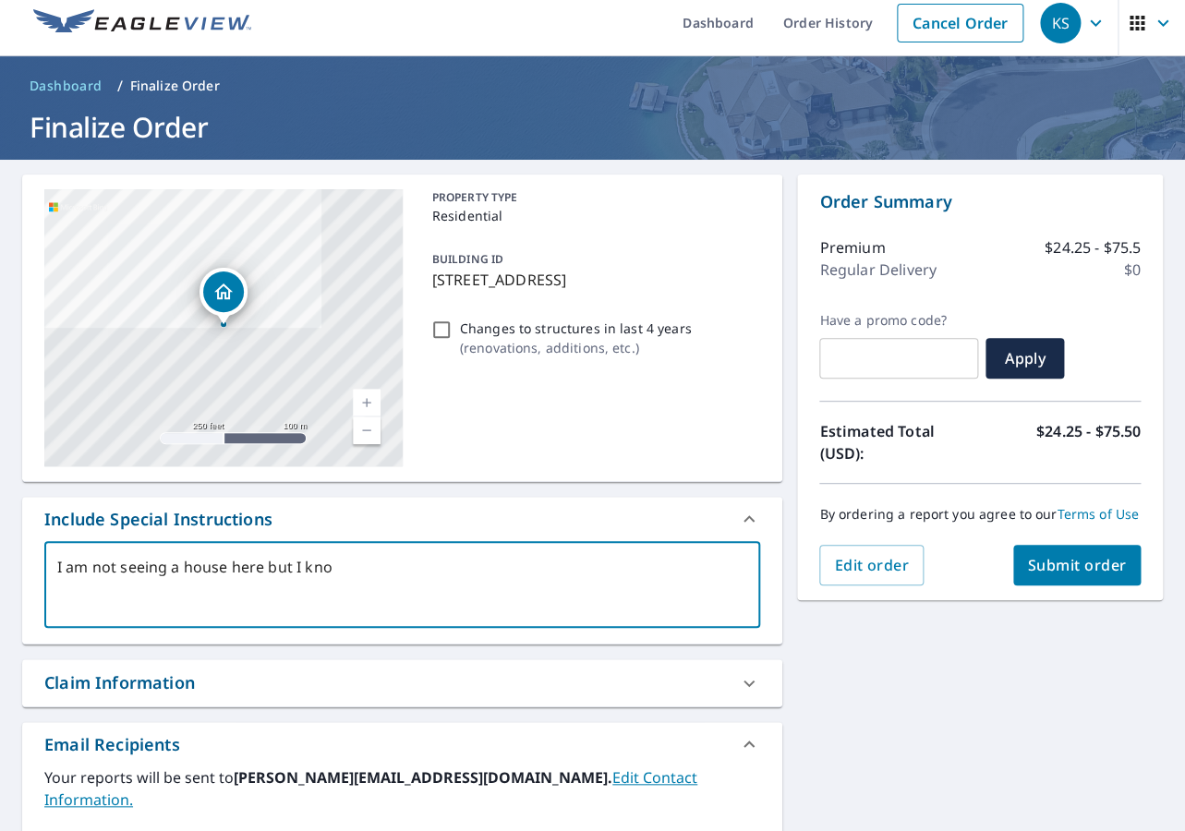
type textarea "x"
checkbox input "true"
type textarea "I am not seeing a house here but I know"
type textarea "x"
checkbox input "true"
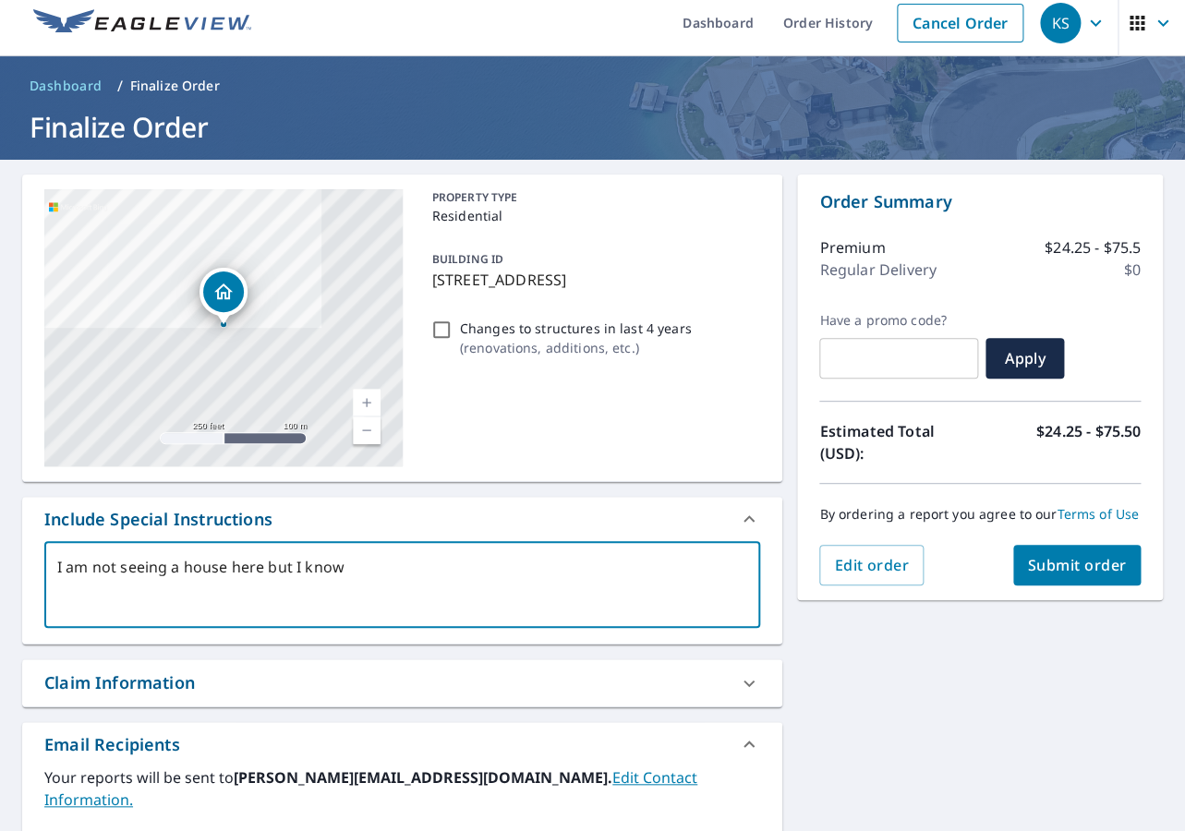
type textarea "I am not seeing a house here but I know w"
type textarea "x"
checkbox input "true"
type textarea "I am not seeing a house here but I know"
type textarea "x"
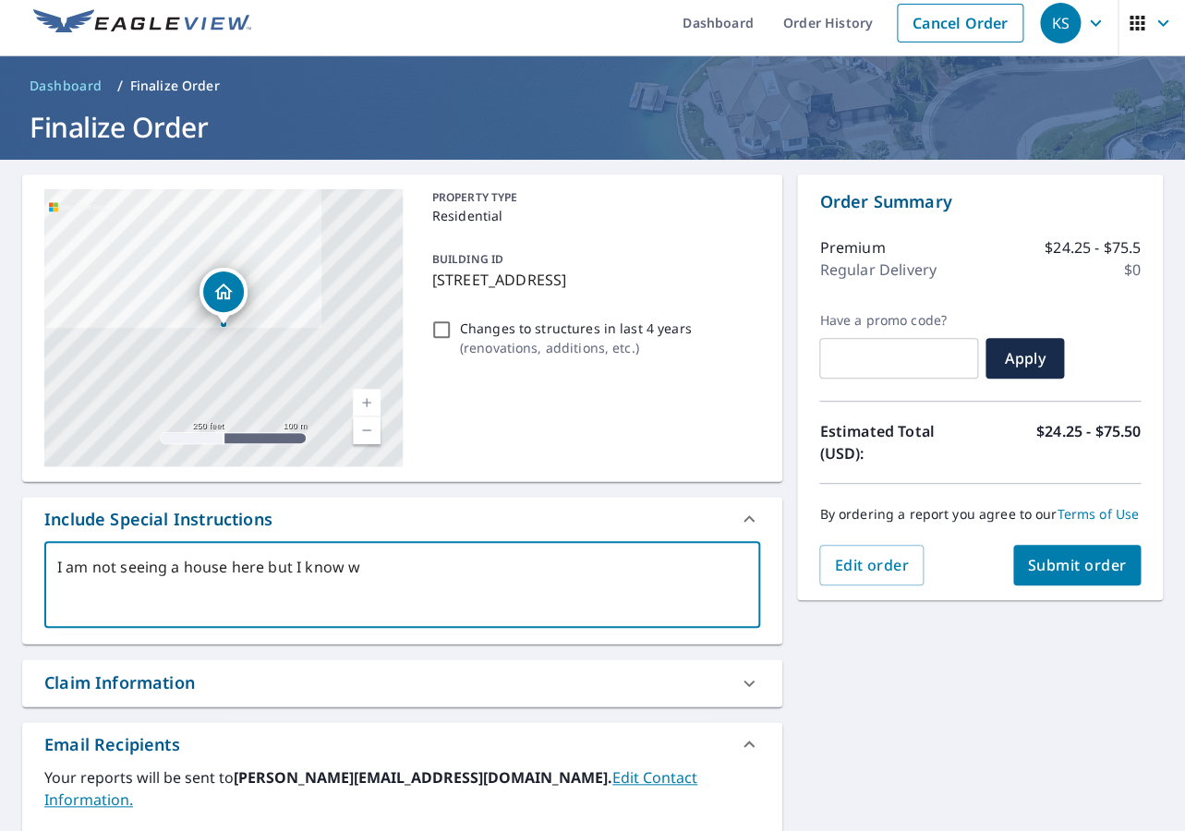
checkbox input "true"
type textarea "I am not seeing a house here but I know o"
type textarea "x"
checkbox input "true"
type textarea "I am not seeing a house here but I know on"
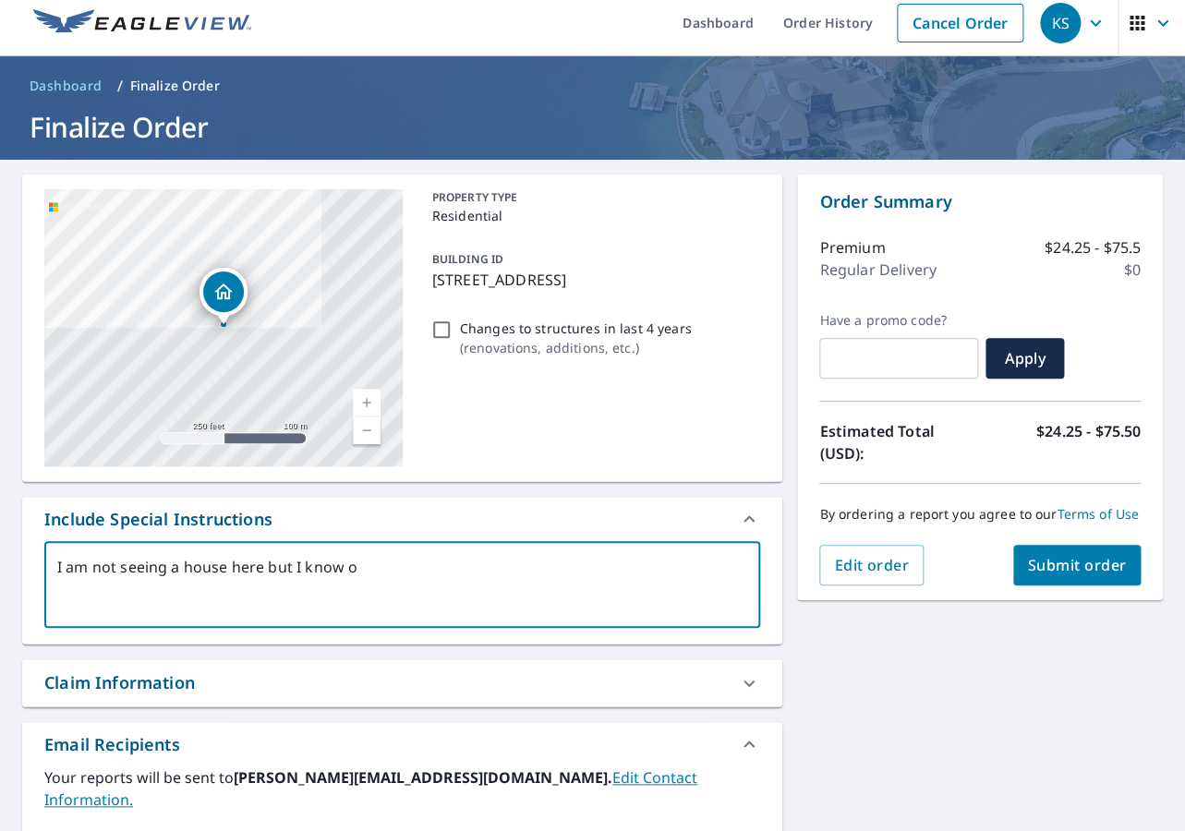
type textarea "x"
checkbox input "true"
type textarea "I am not seeing a house here but I know one"
type textarea "x"
checkbox input "true"
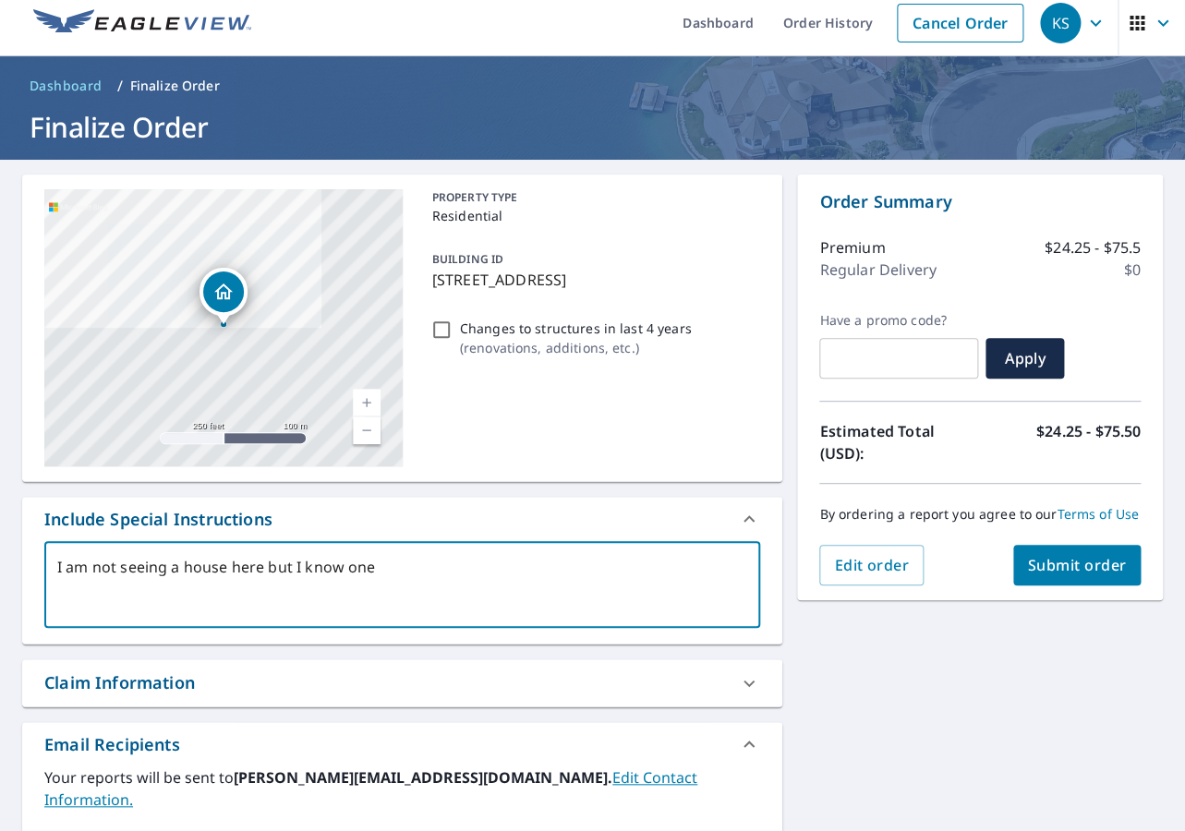
type textarea "I am not seeing a house here but I know one"
type textarea "x"
checkbox input "true"
type textarea "I am not seeing a house here but I know one i"
type textarea "x"
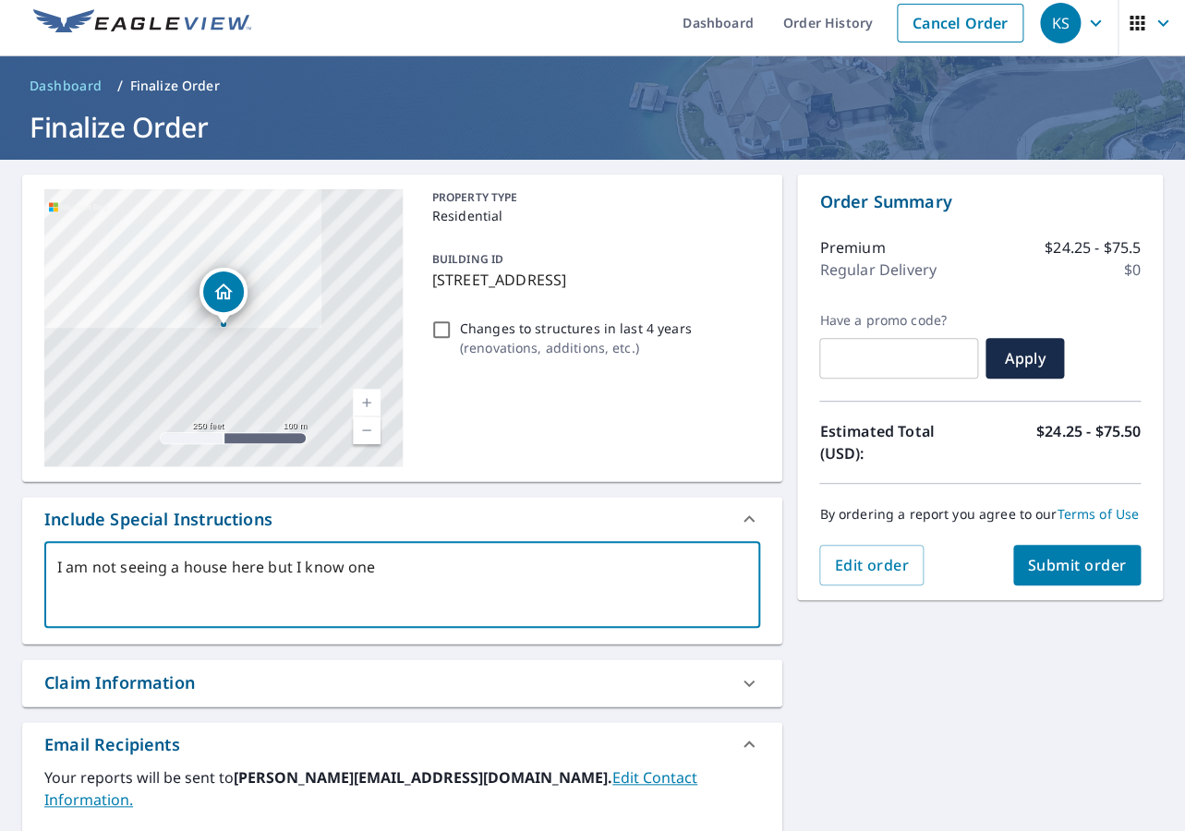
checkbox input "true"
type textarea "I am not seeing a house here but I know one is"
type textarea "x"
checkbox input "true"
type textarea "I am not seeing a house here but I know one is"
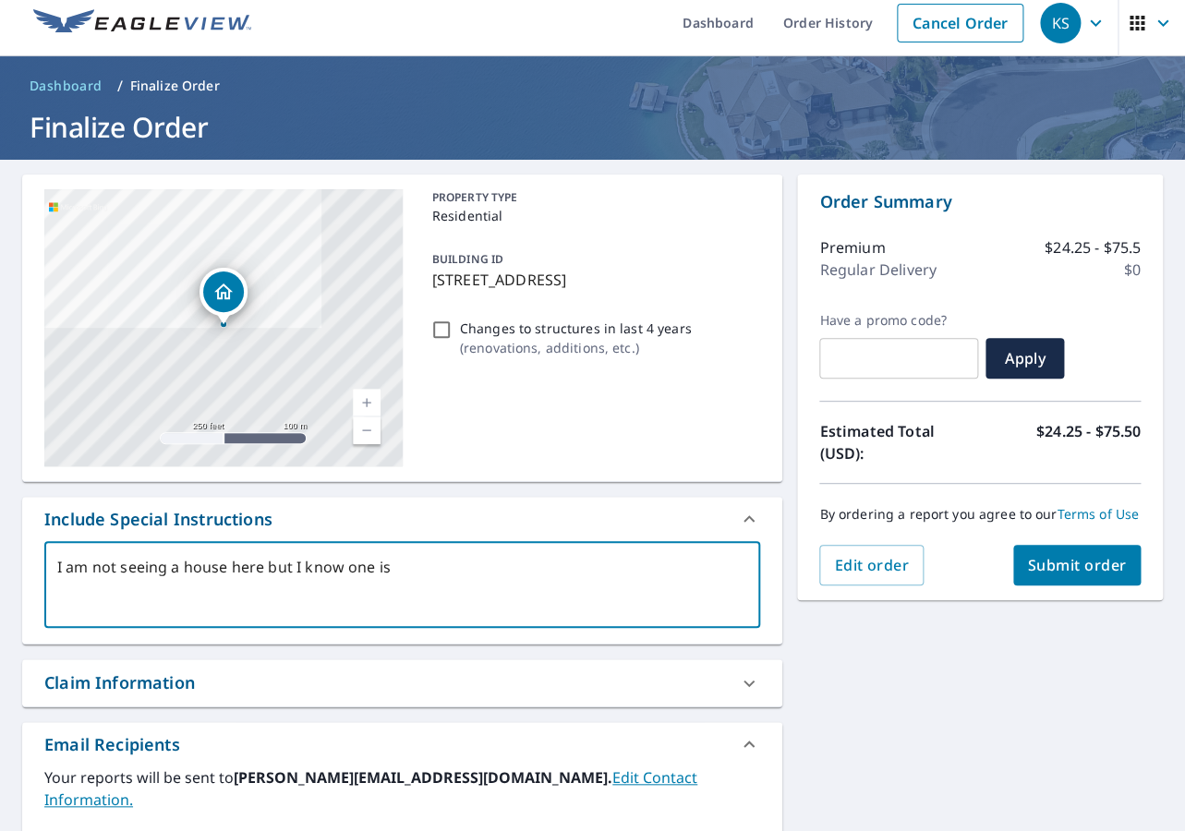
type textarea "x"
checkbox input "true"
type textarea "I am not seeing a house here but I know one is t"
type textarea "x"
checkbox input "true"
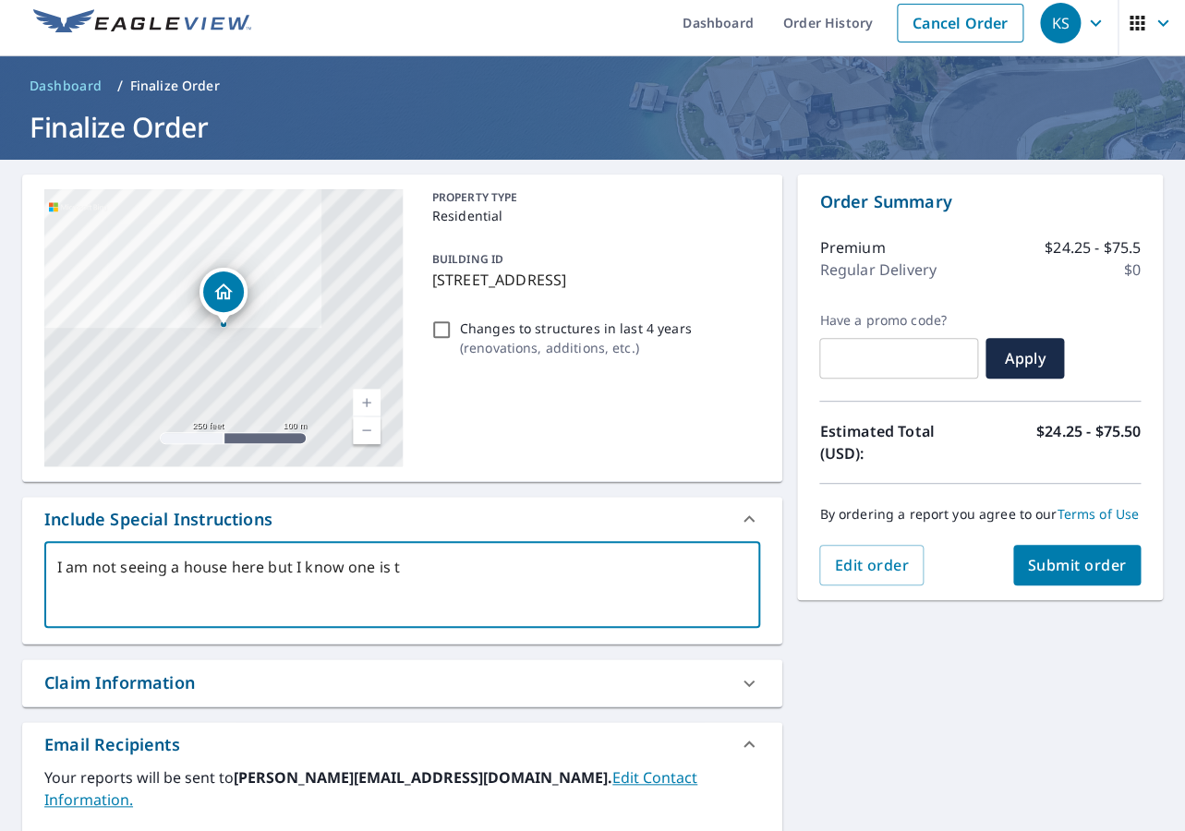
type textarea "I am not seeing a house here but I know one is th"
type textarea "x"
checkbox input "true"
type textarea "I am not seeing a house here but I know one is the"
type textarea "x"
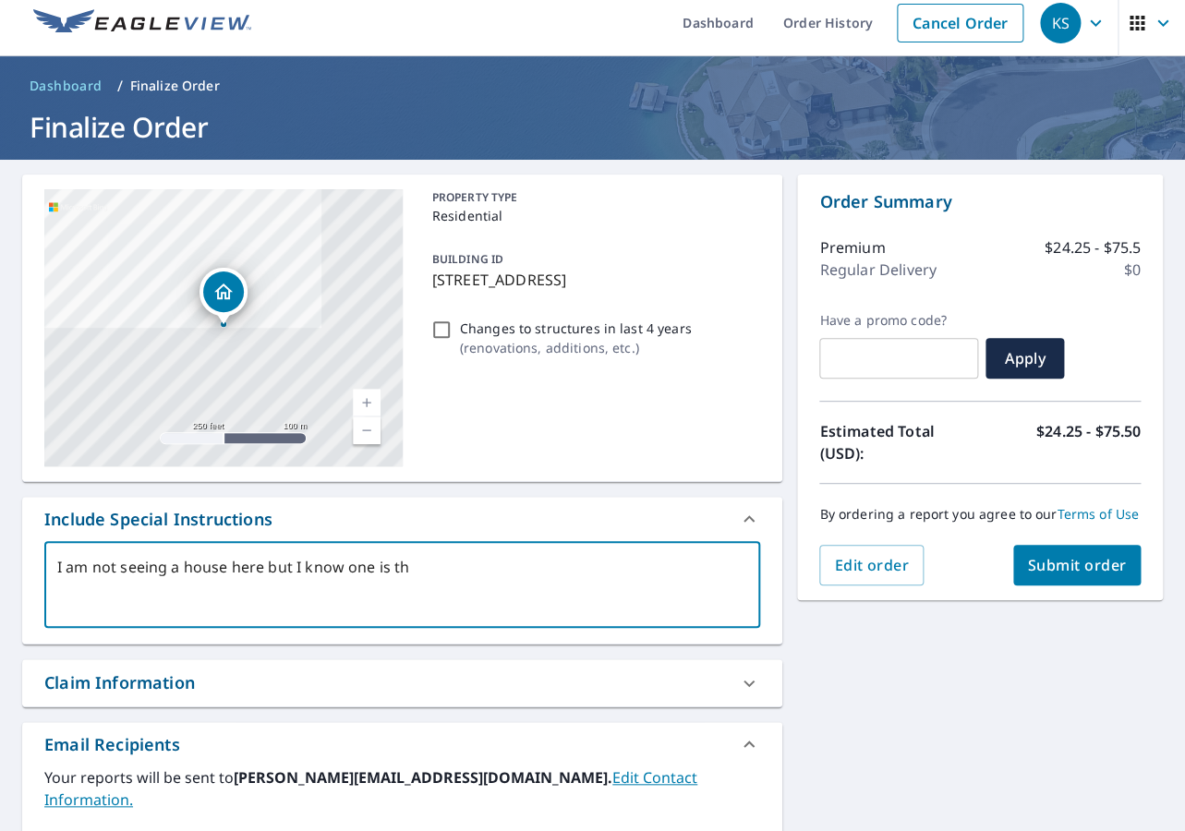
checkbox input "true"
type textarea "I am not seeing a house here but I know one is ther"
type textarea "x"
checkbox input "true"
type textarea "I am not seeing a house here but I know one is there"
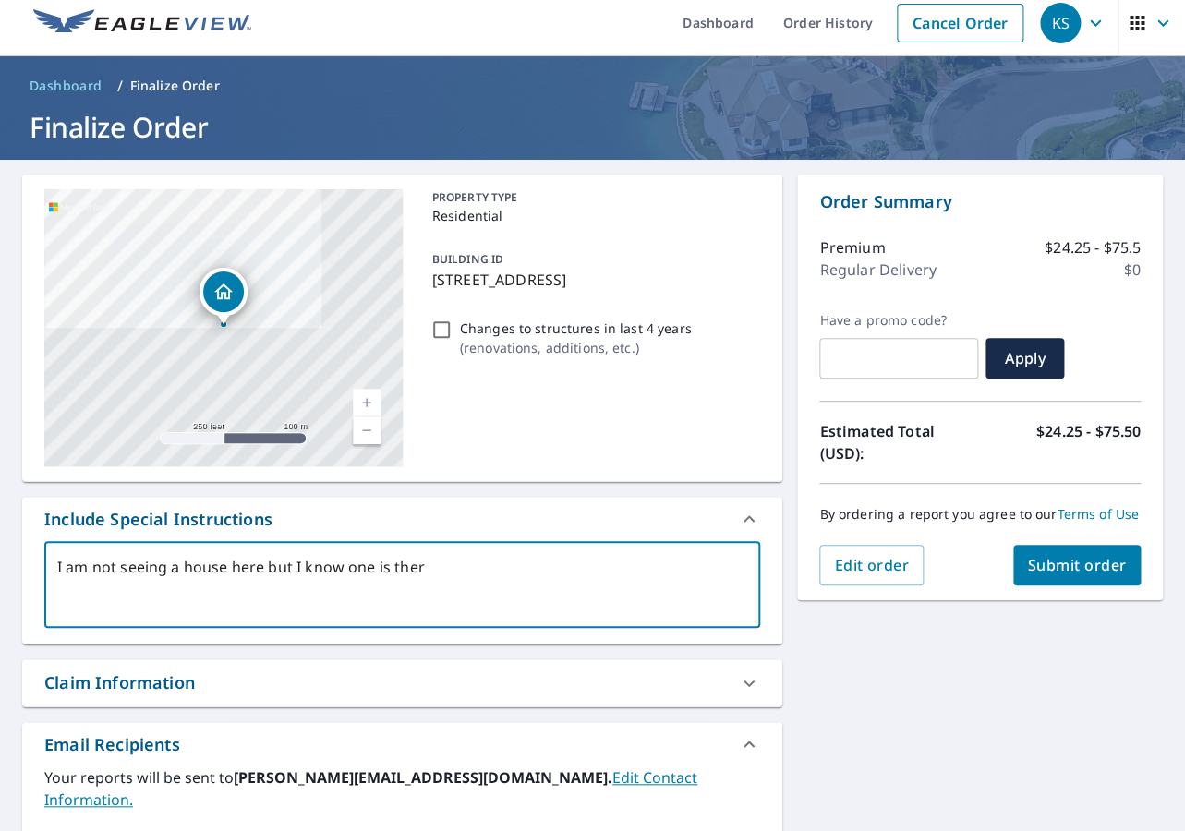
type textarea "x"
checkbox input "true"
type textarea "I am not seeing a house here but I know one is there"
type textarea "x"
checkbox input "true"
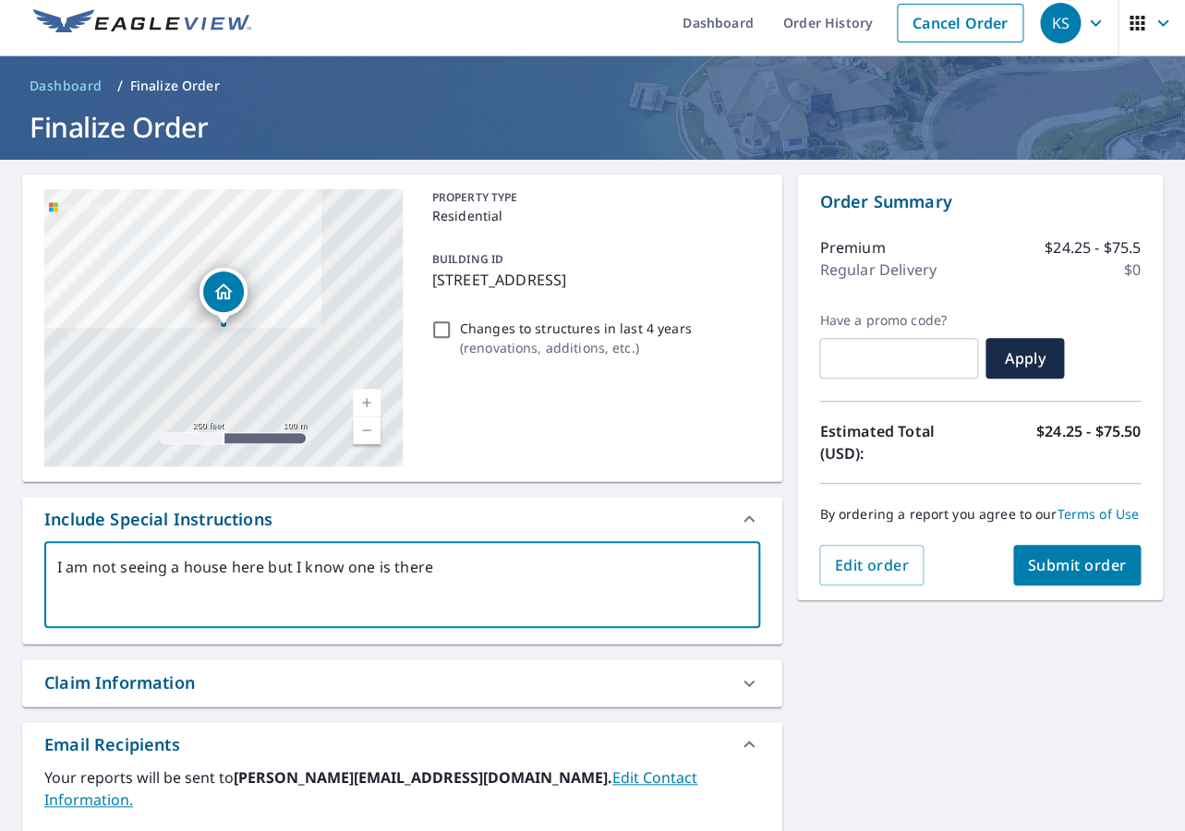
type textarea "I am not seeing a house here but I know one is there a"
type textarea "x"
checkbox input "true"
type textarea "I am not seeing a house here but I know one is there an"
type textarea "x"
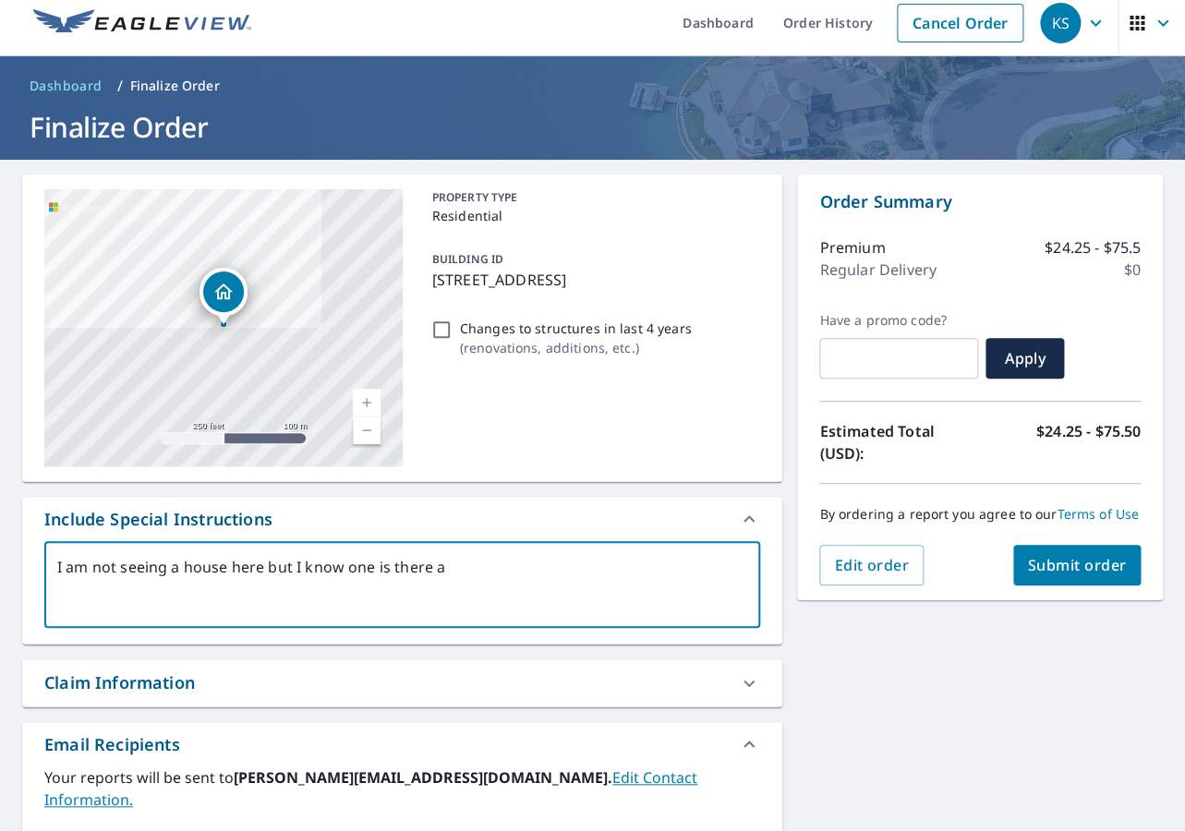
checkbox input "true"
type textarea "I am not seeing a house here but I know one is there and"
type textarea "x"
checkbox input "true"
type textarea "I am not seeing a house here but I know one is there and"
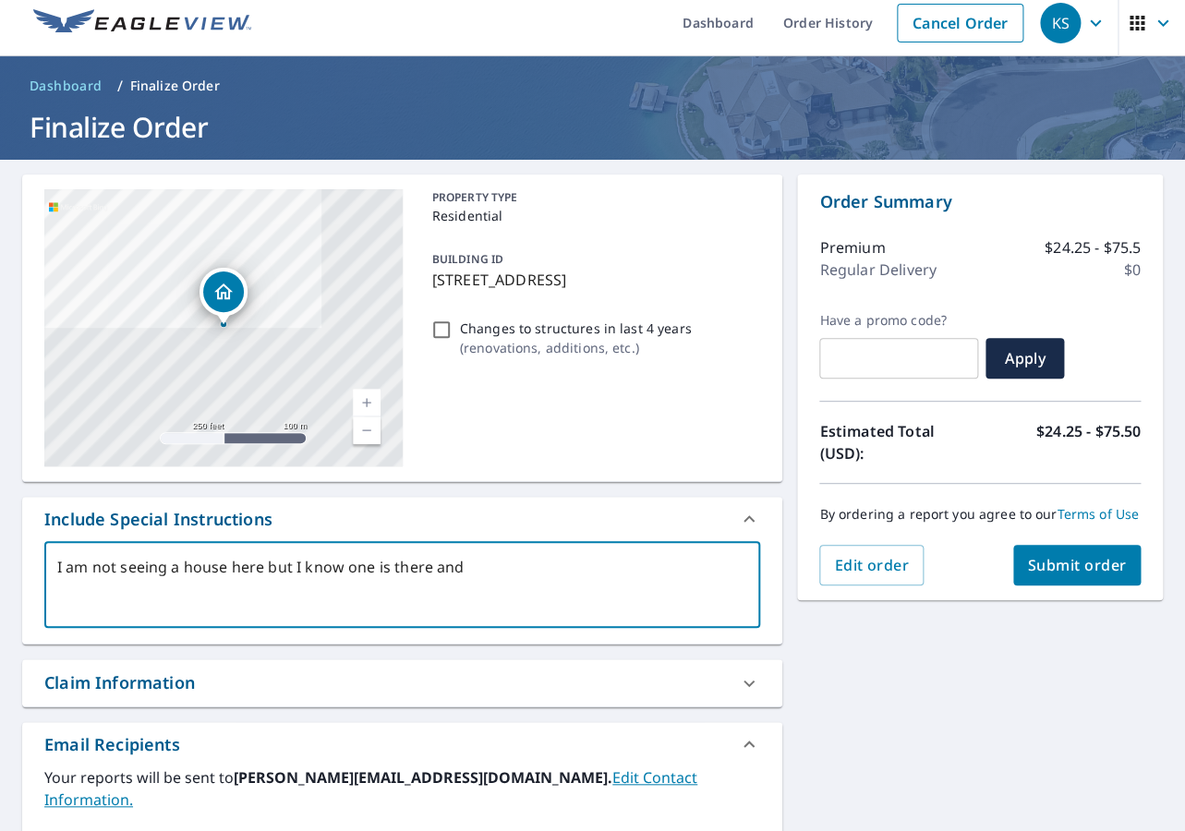
type textarea "x"
checkbox input "true"
type textarea "I am not seeing a house here but I know one is there and h"
type textarea "x"
checkbox input "true"
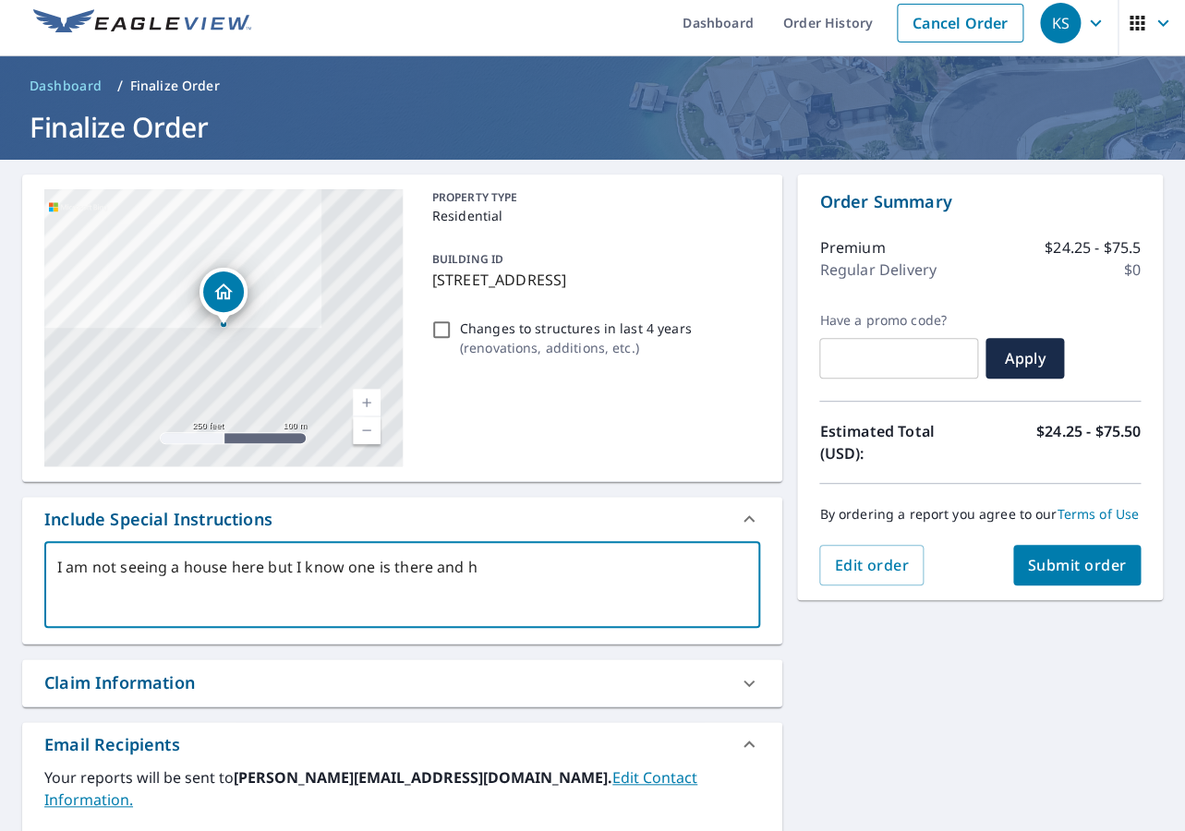
type textarea "I am not seeing a house here but I know one is there and ha"
type textarea "x"
checkbox input "true"
type textarea "I am not seeing a house here but I know one is there and has"
type textarea "x"
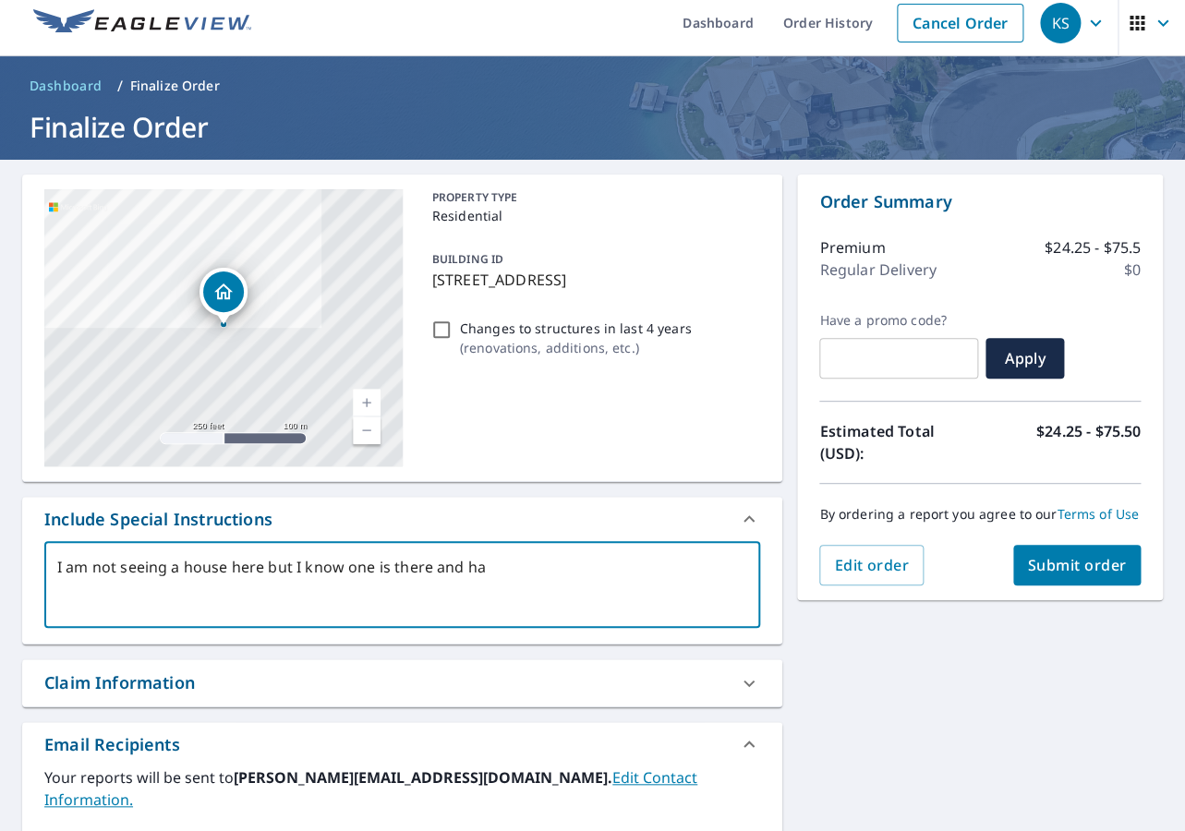
checkbox input "true"
type textarea "I am not seeing a house here but I know one is there and has"
type textarea "x"
checkbox input "true"
type textarea "I am not seeing a house here but I know one is there and has b"
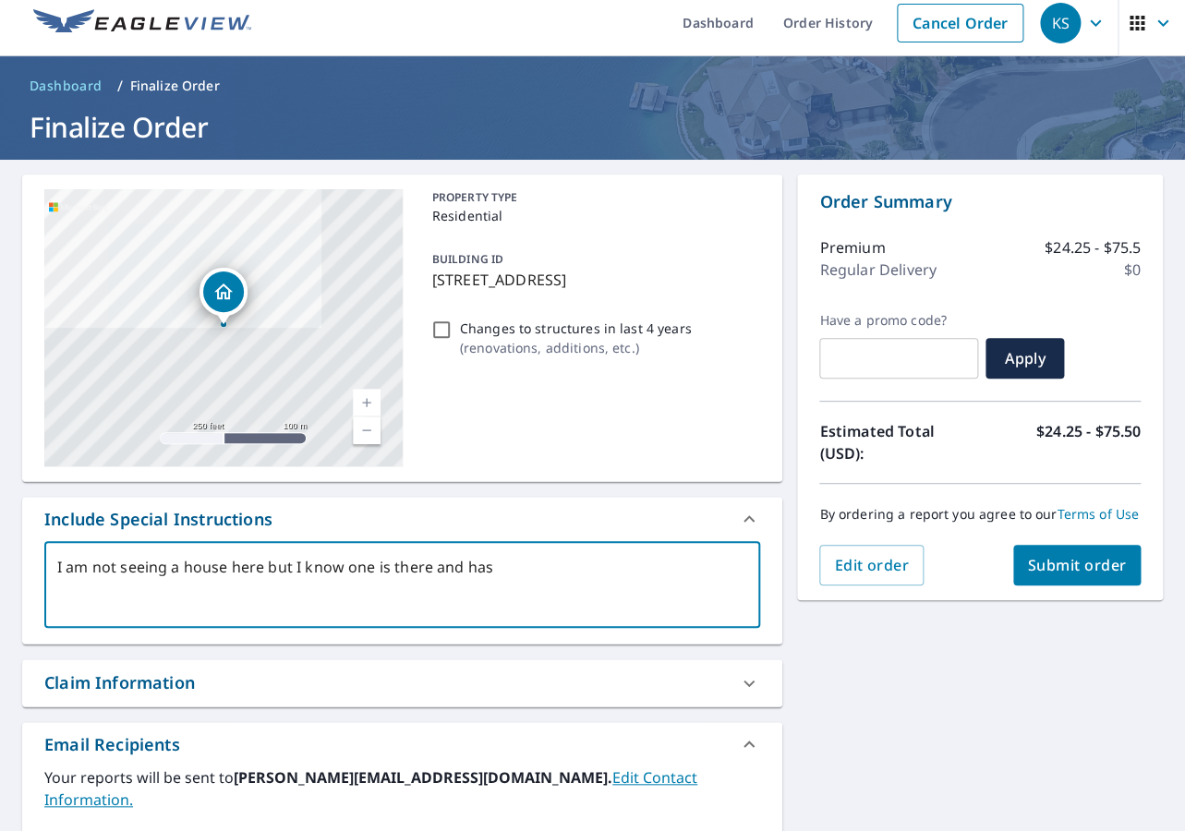
type textarea "x"
checkbox input "true"
type textarea "I am not seeing a house here but I know one is there and has be"
type textarea "x"
checkbox input "true"
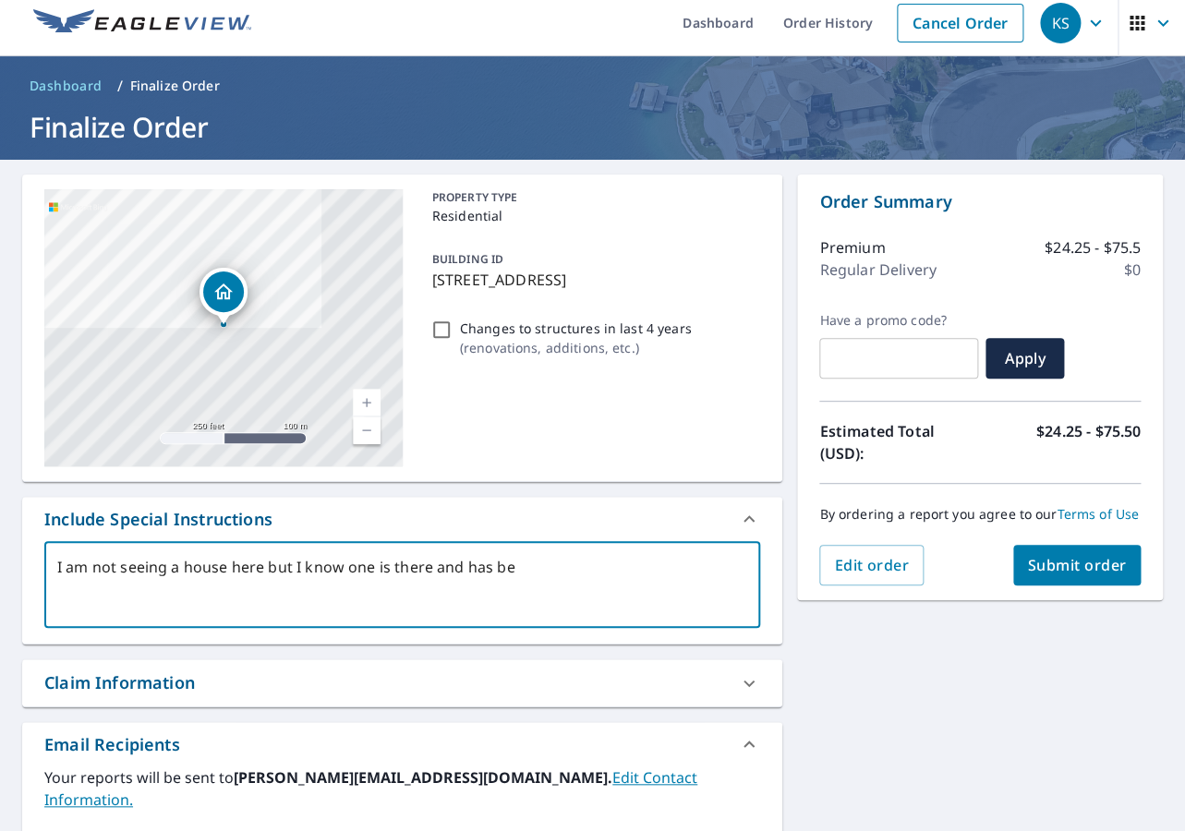
type textarea "I am not seeing a house here but I know one is there and has bee"
type textarea "x"
checkbox input "true"
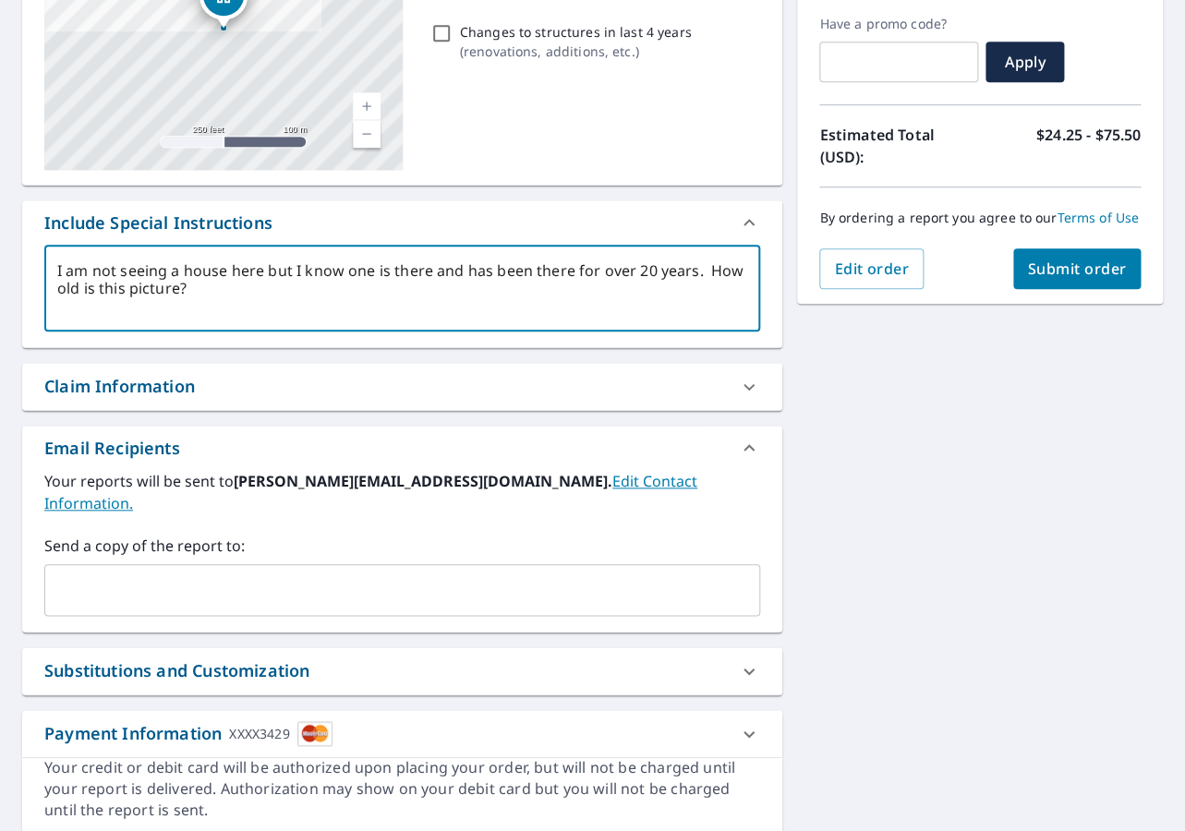
scroll to position [353, 0]
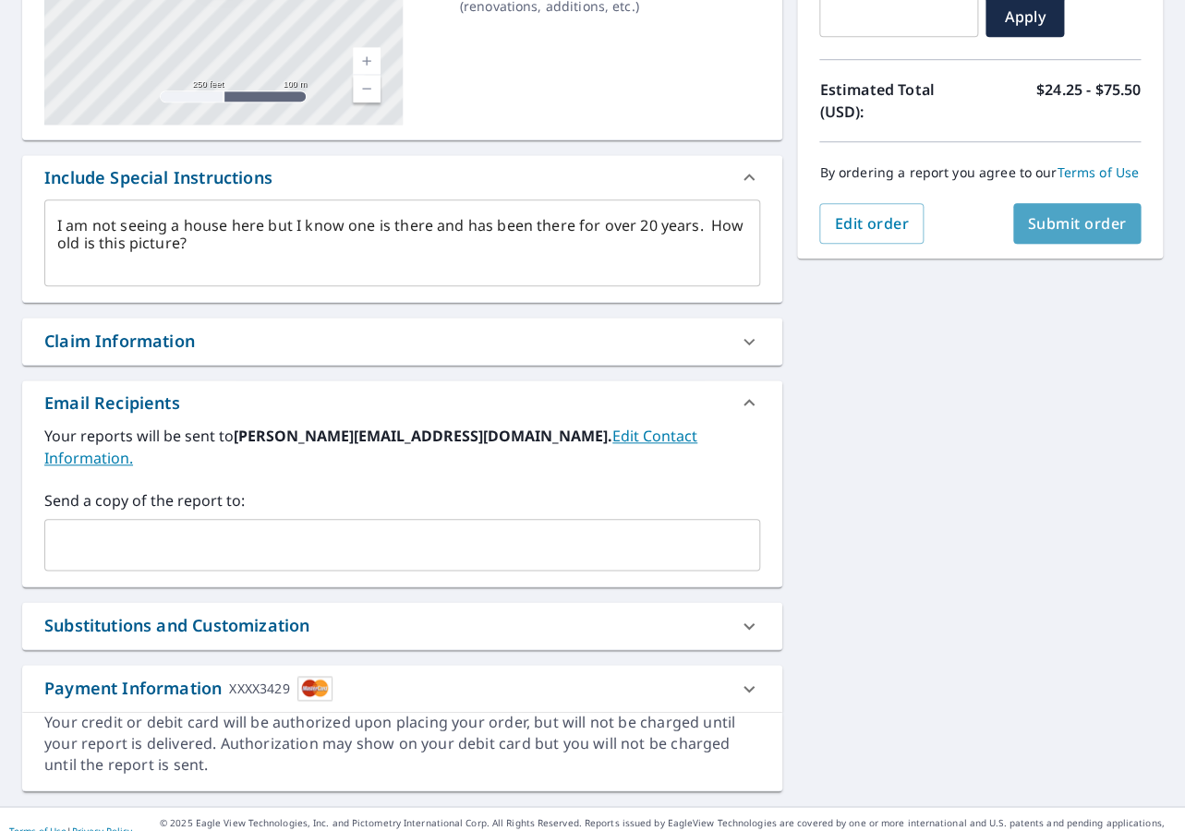
click at [1105, 222] on span "Submit order" at bounding box center [1077, 223] width 99 height 20
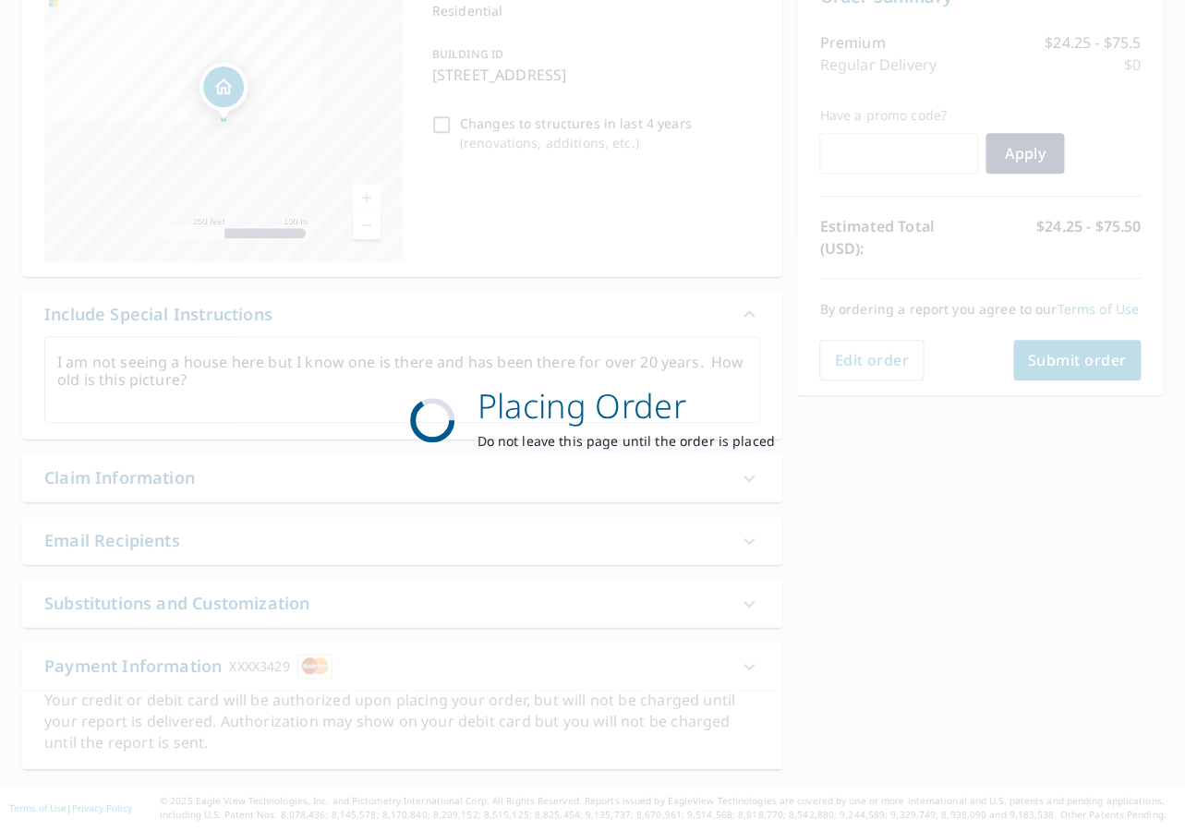
scroll to position [216, 0]
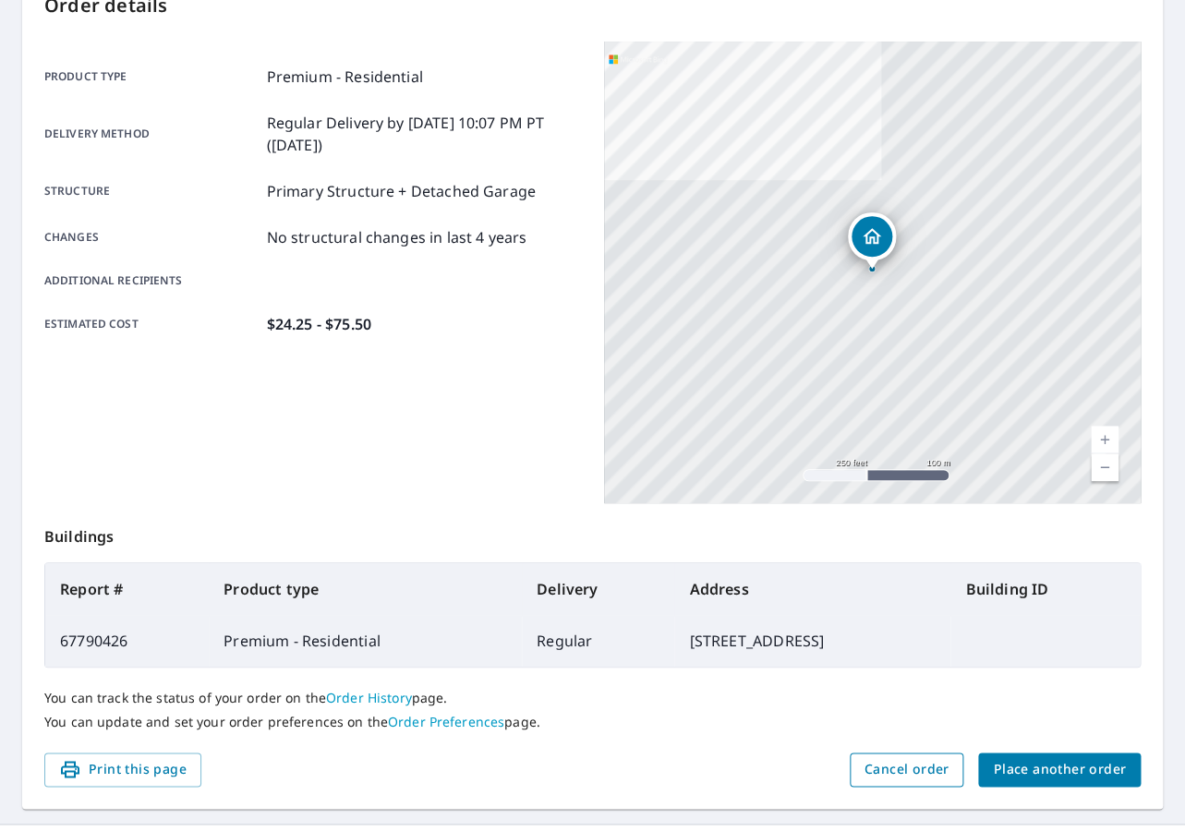
click at [903, 769] on span "Cancel order" at bounding box center [906, 769] width 85 height 23
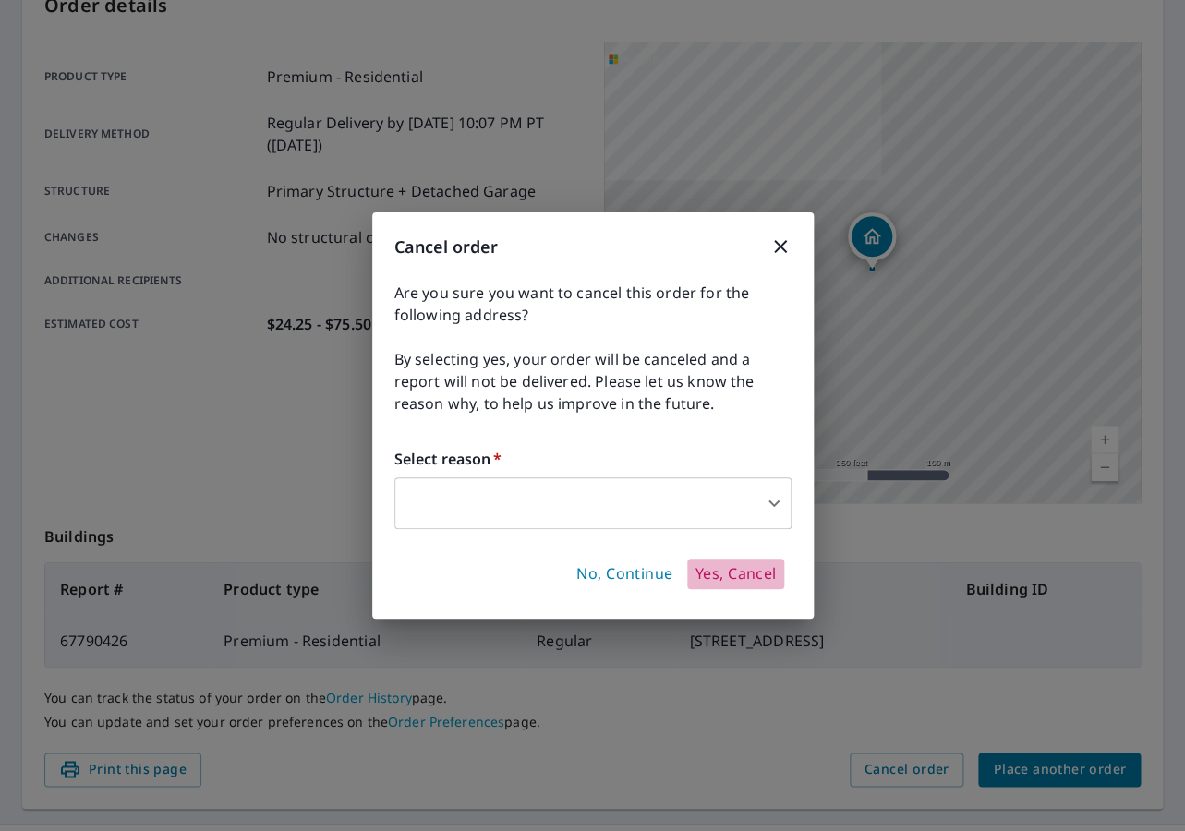
click at [741, 572] on span "Yes, Cancel" at bounding box center [734, 574] width 81 height 20
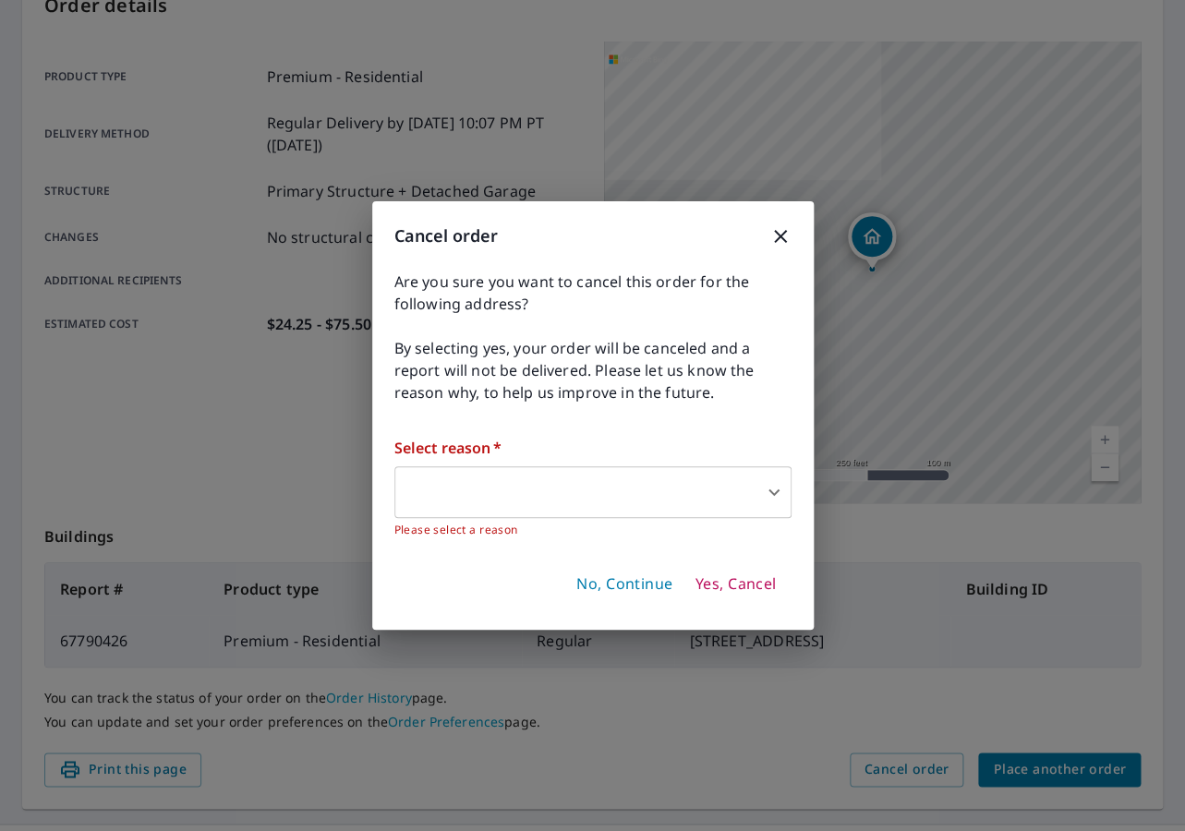
click at [545, 490] on body "KS KS Dashboard Order History Order KS Order Submitted Order details Product ty…" at bounding box center [592, 415] width 1185 height 831
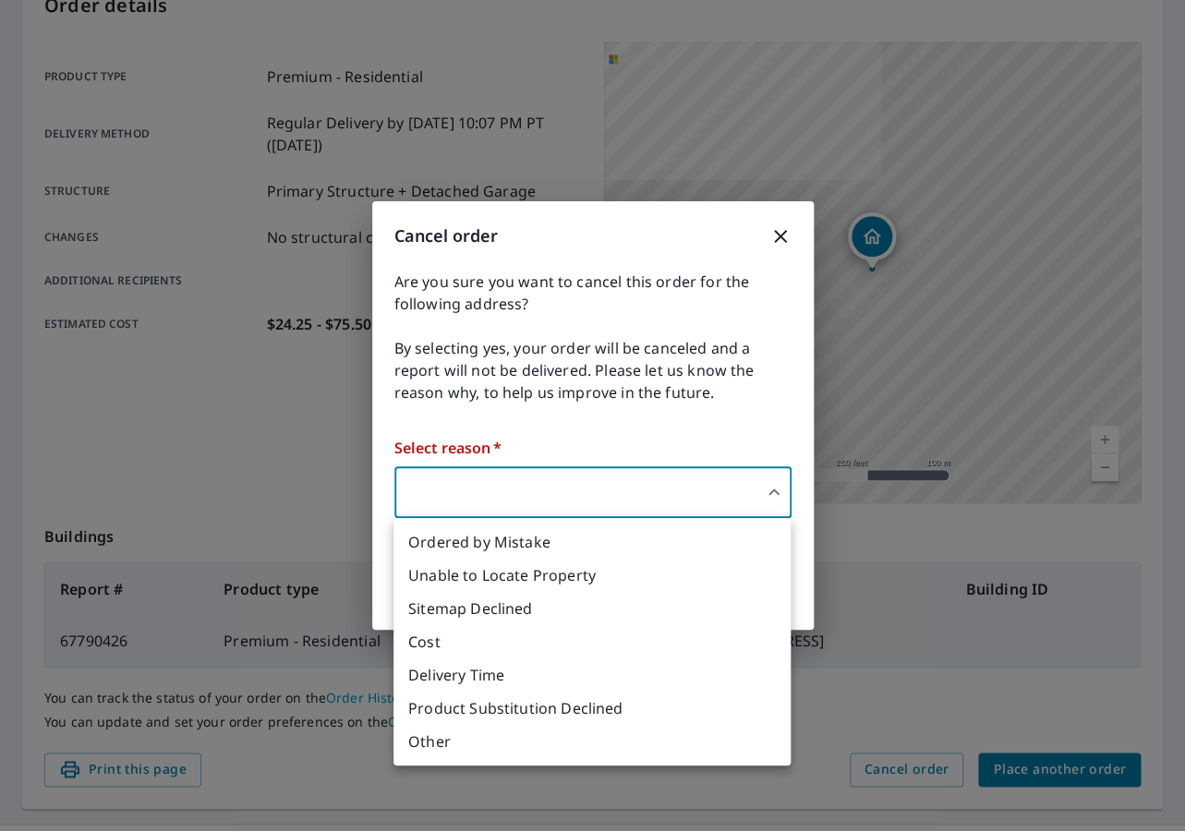
click at [545, 490] on div at bounding box center [592, 415] width 1185 height 831
click at [545, 490] on body "KS KS Dashboard Order History Order KS Order Submitted Order details Product ty…" at bounding box center [592, 415] width 1185 height 831
click at [522, 486] on div at bounding box center [592, 415] width 1185 height 831
click at [522, 489] on body "KS KS Dashboard Order History Order KS Order Submitted Order details Product ty…" at bounding box center [592, 415] width 1185 height 831
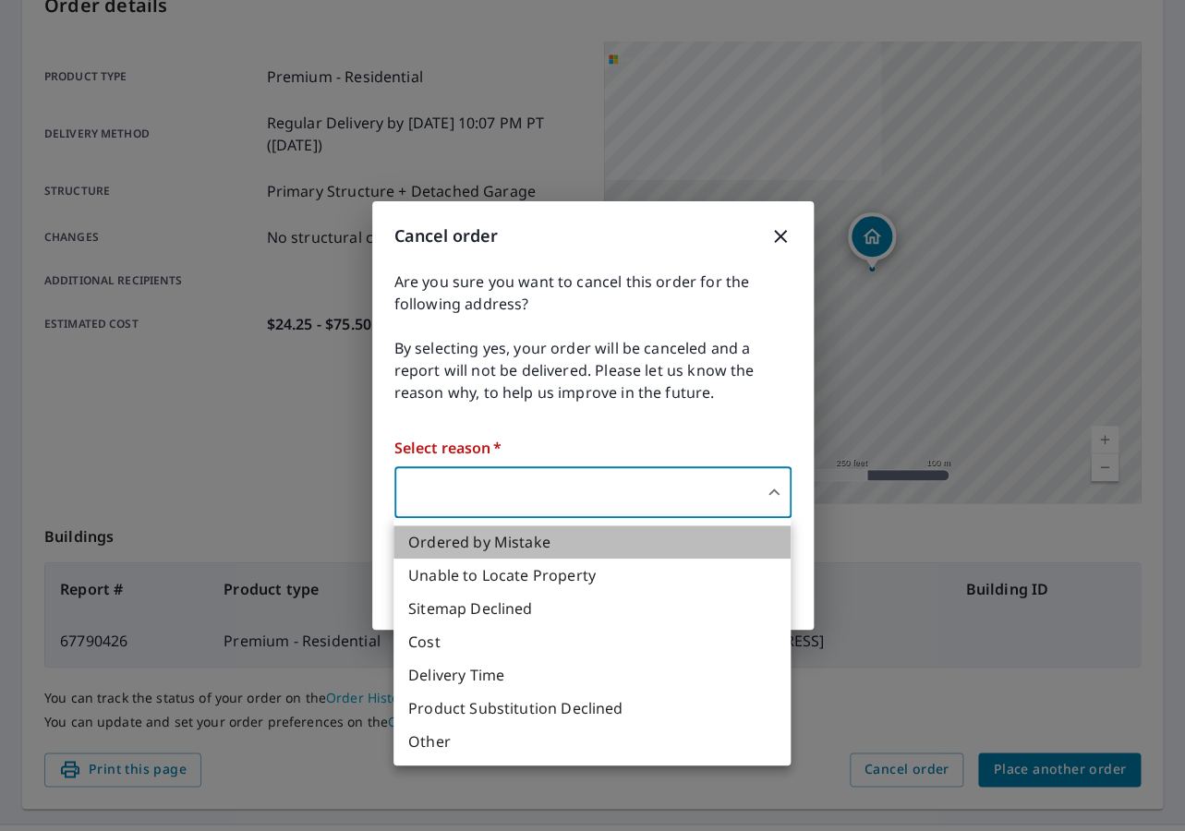
click at [523, 533] on li "Ordered by Mistake" at bounding box center [591, 541] width 397 height 33
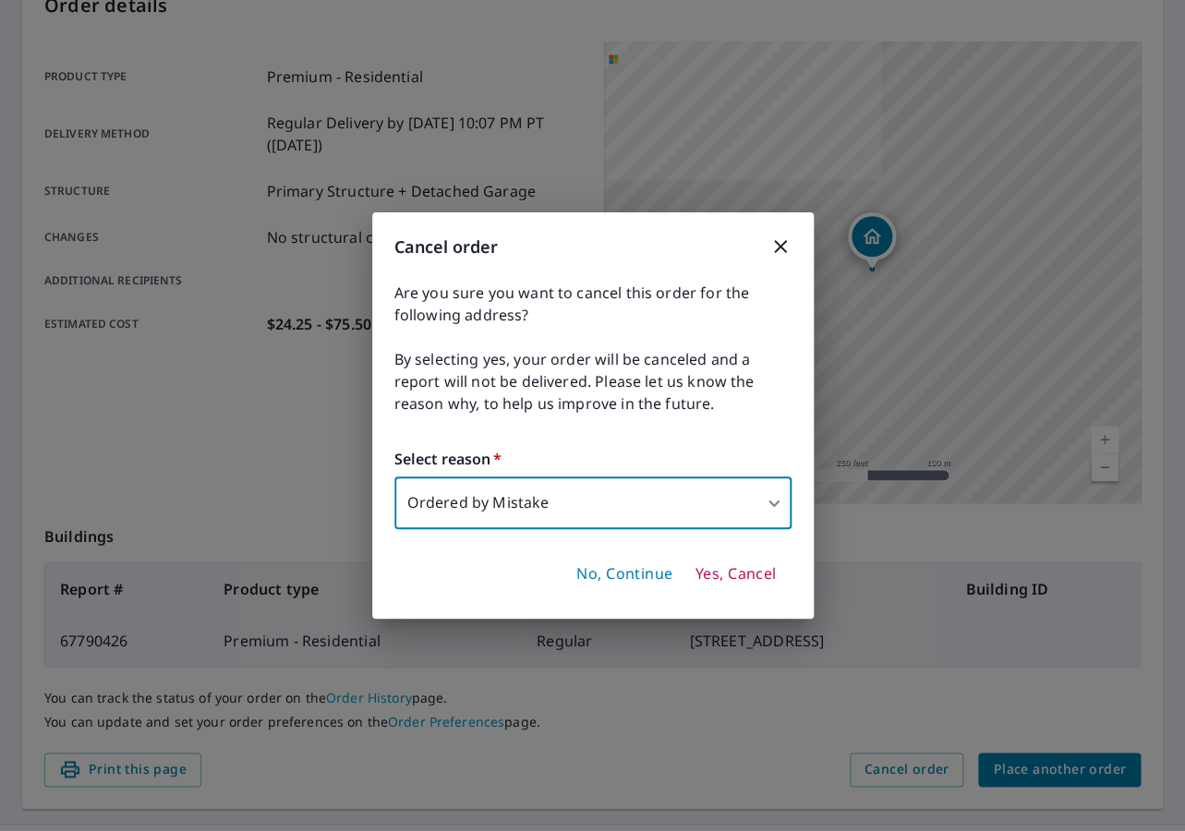
click at [739, 575] on span "Yes, Cancel" at bounding box center [734, 574] width 81 height 20
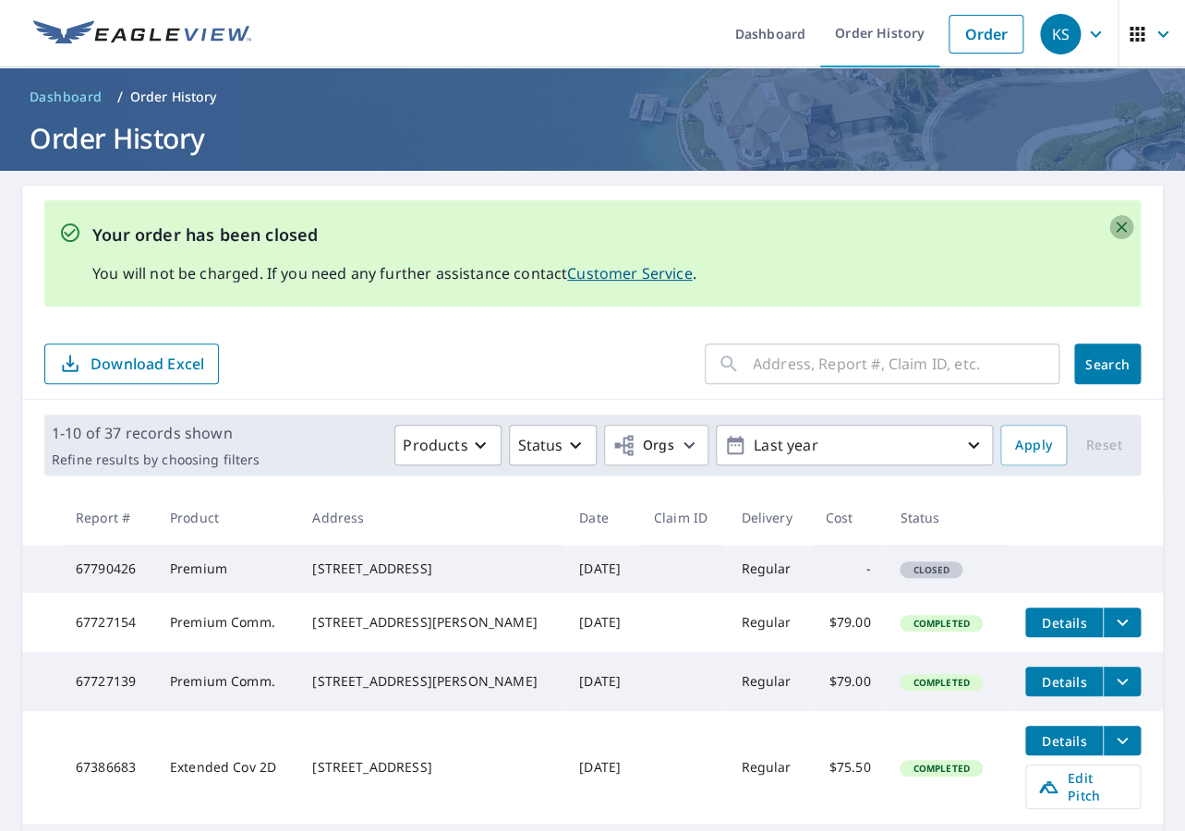
click at [1125, 223] on icon "Close" at bounding box center [1121, 227] width 18 height 18
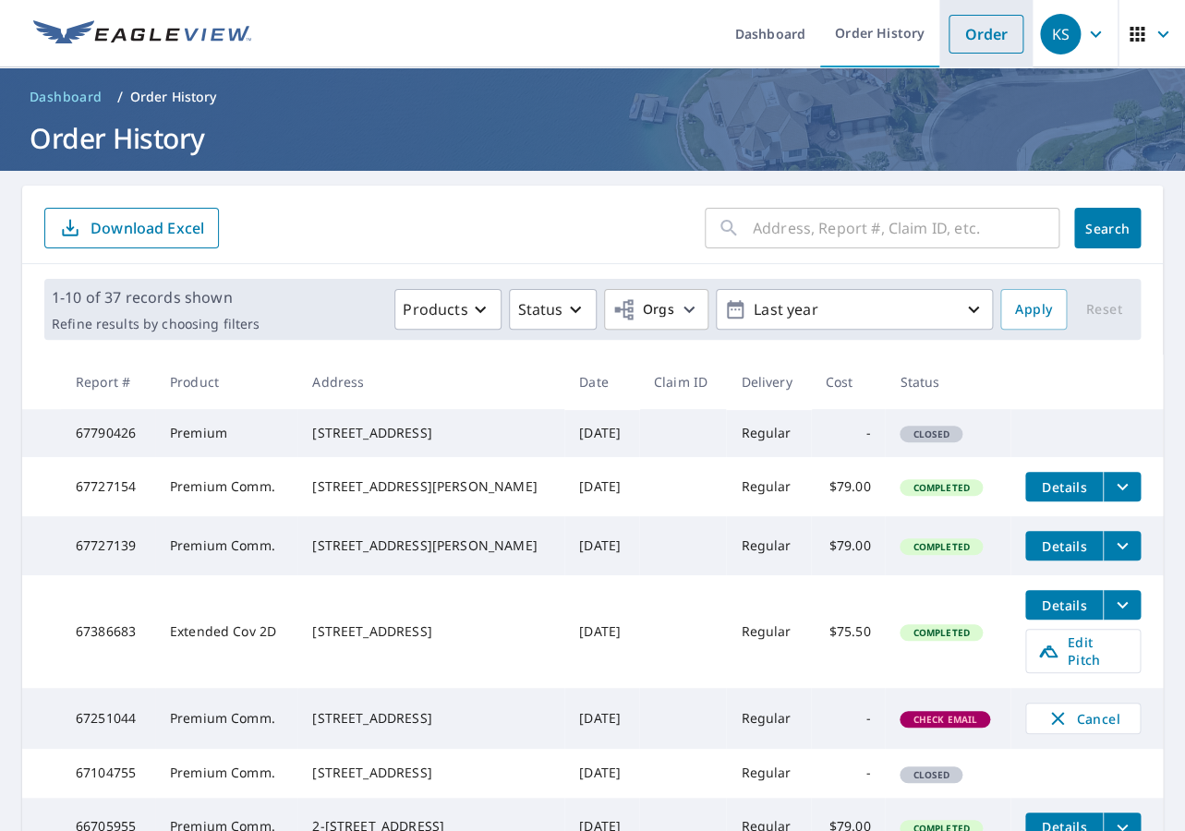
click at [986, 30] on link "Order" at bounding box center [985, 34] width 75 height 39
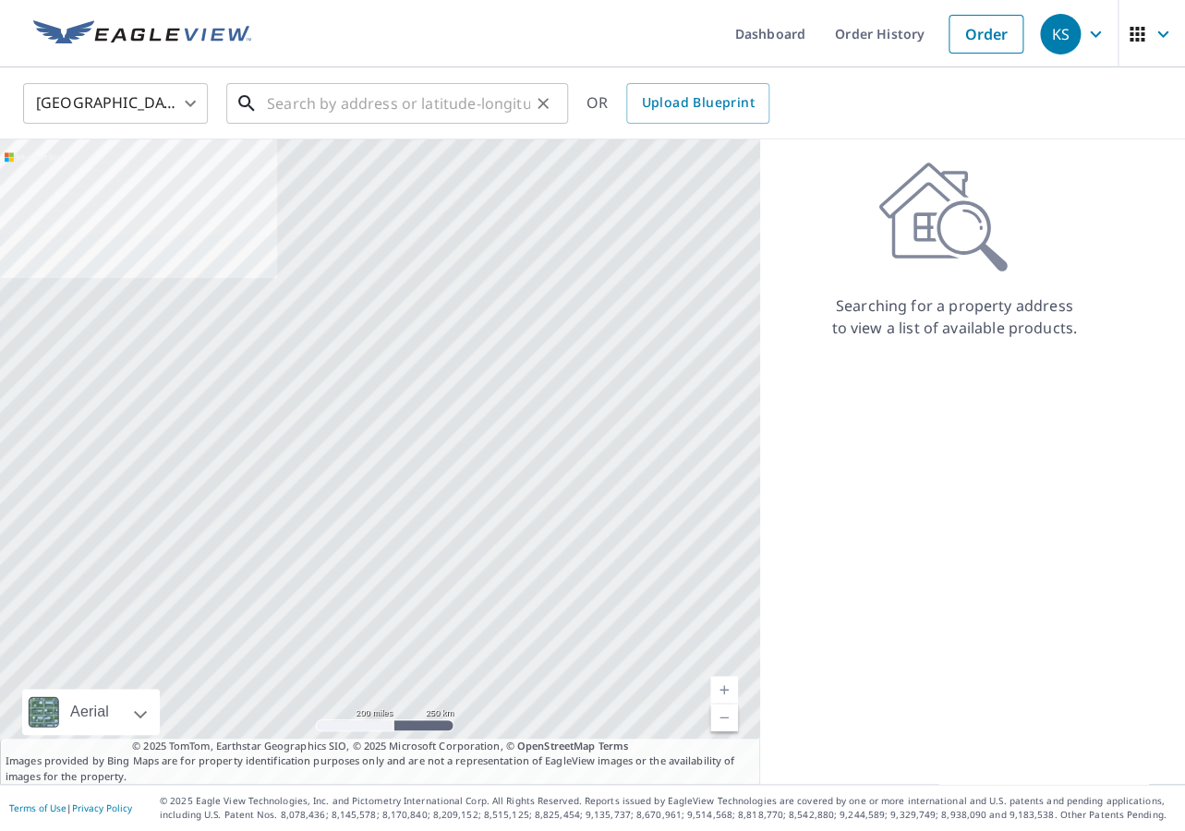
click at [464, 108] on input "text" at bounding box center [398, 104] width 263 height 52
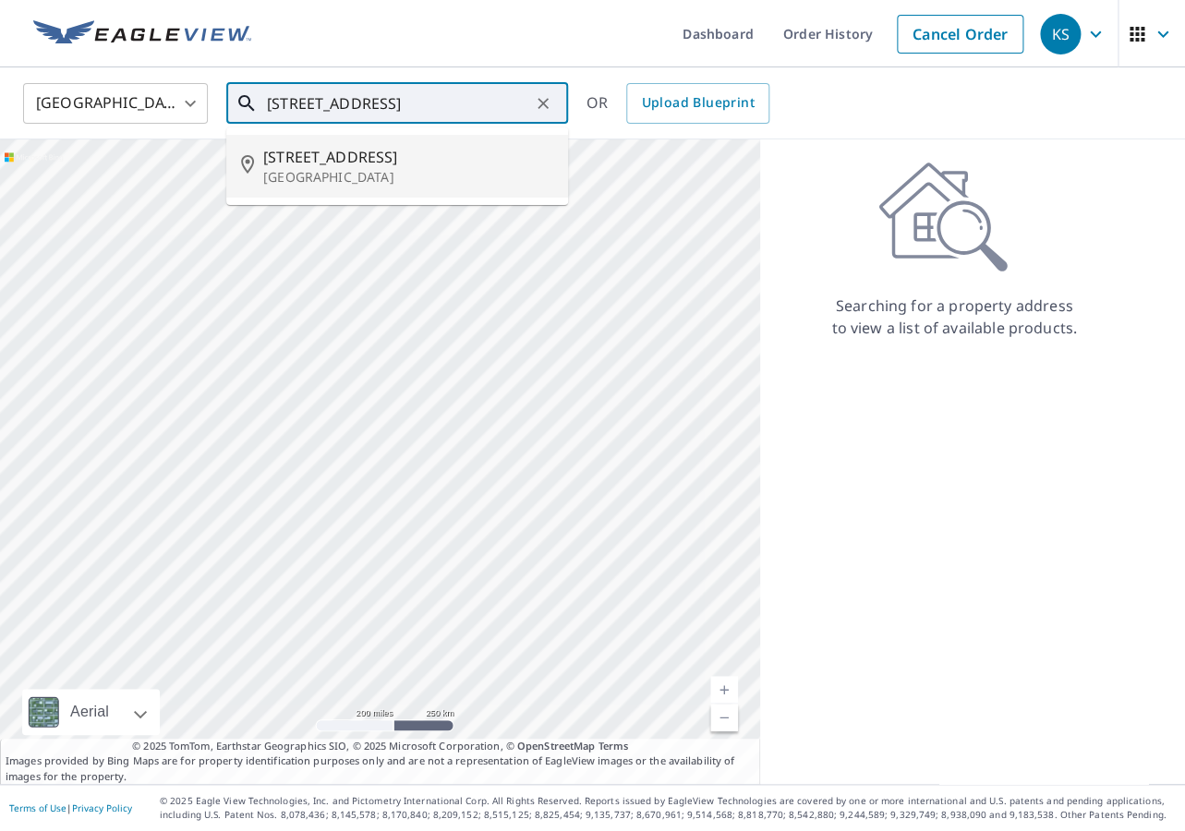
click at [353, 174] on p "[GEOGRAPHIC_DATA]" at bounding box center [408, 177] width 290 height 18
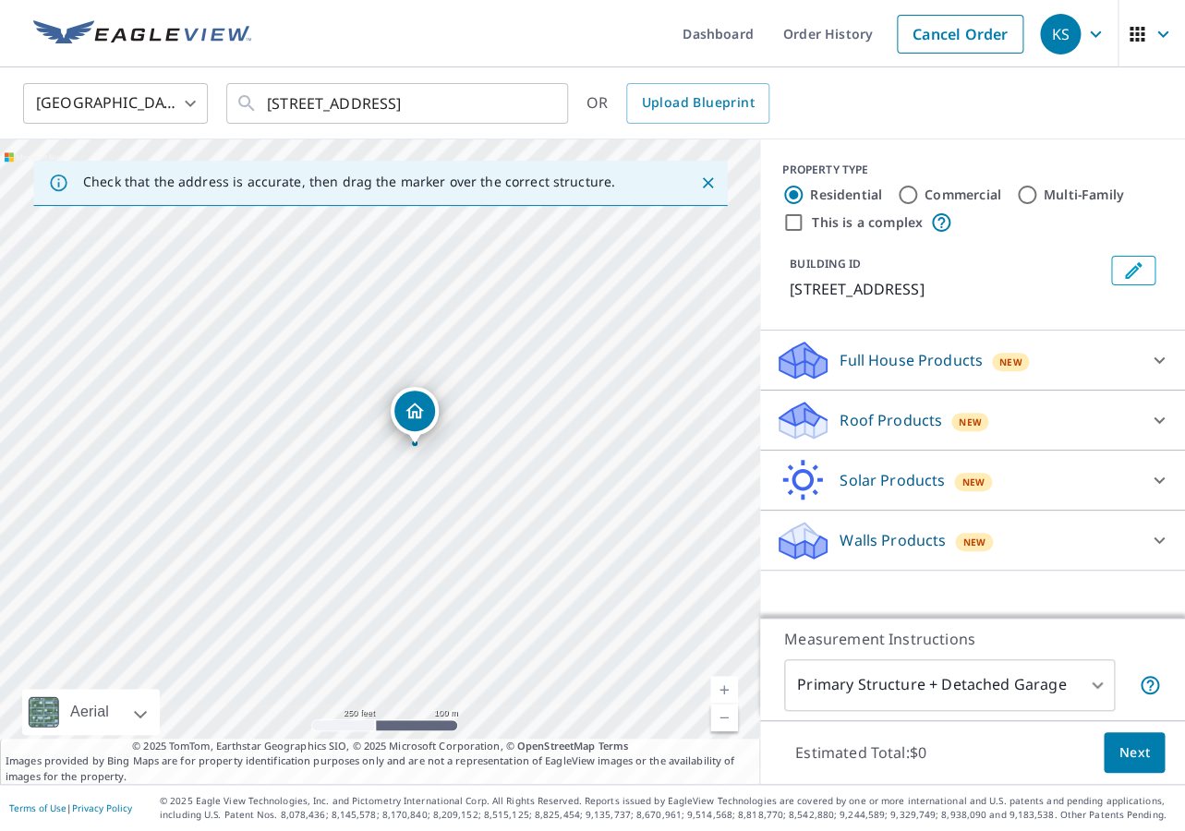
drag, startPoint x: 384, startPoint y: 423, endPoint x: 418, endPoint y: 408, distance: 37.2
click at [418, 408] on div "[STREET_ADDRESS]" at bounding box center [380, 461] width 760 height 644
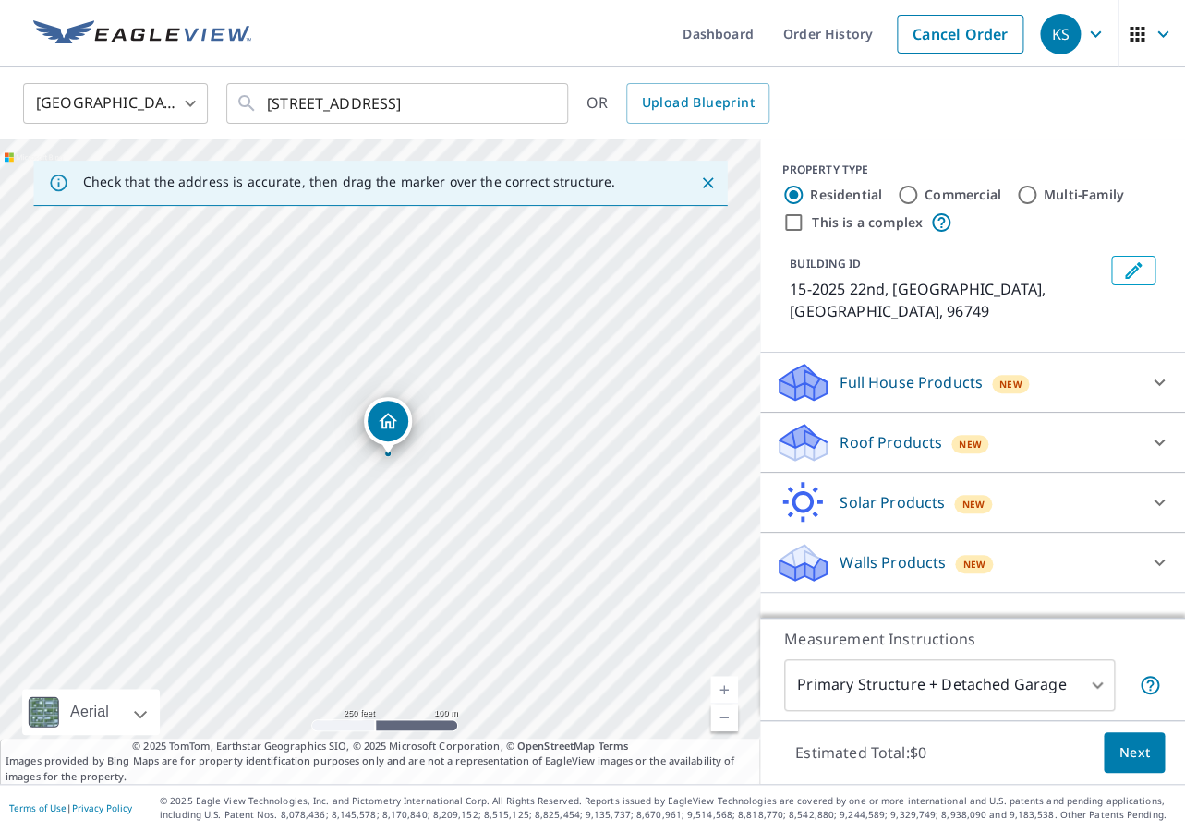
click at [385, 415] on div "15-2025 22nd Keaau, HI 96749" at bounding box center [380, 461] width 760 height 644
click at [379, 419] on div "15-2025 22nd Keaau, HI 96749" at bounding box center [380, 461] width 760 height 644
click at [872, 431] on p "Roof Products" at bounding box center [890, 442] width 102 height 22
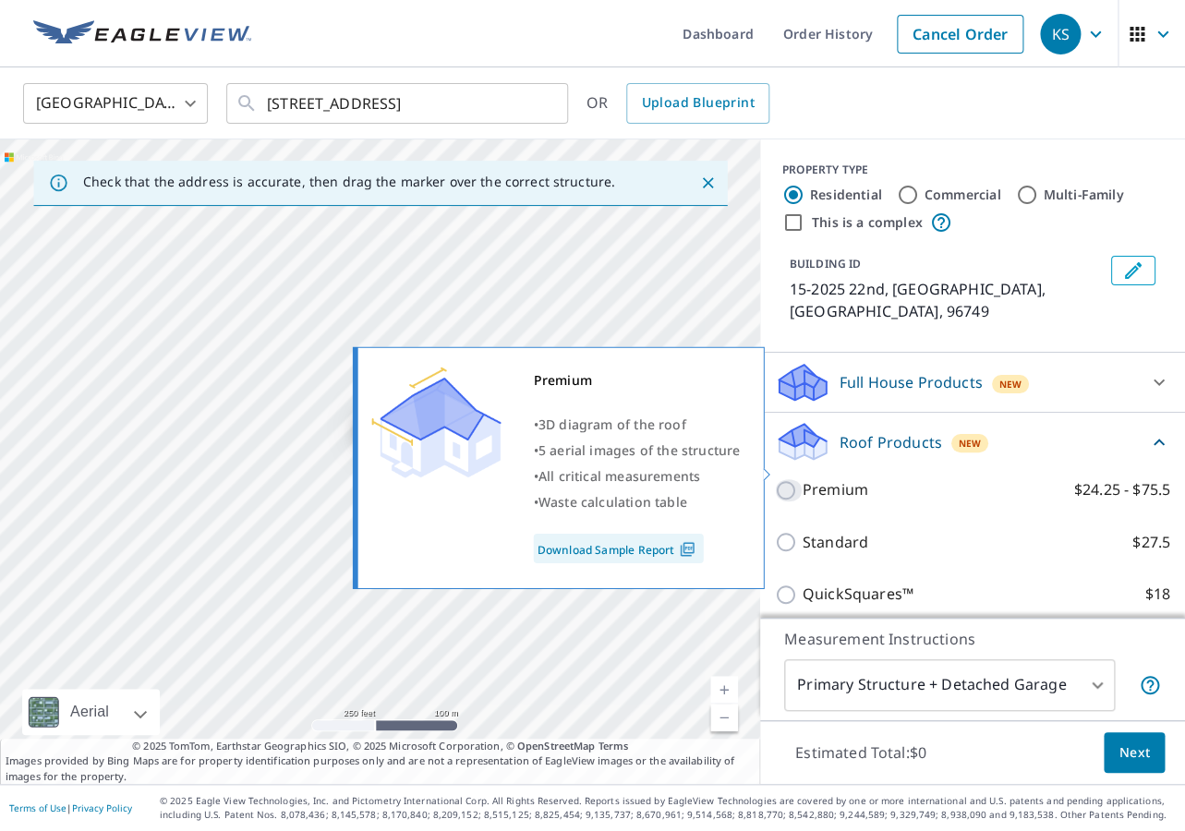
click at [789, 479] on input "Premium $24.25 - $75.5" at bounding box center [789, 490] width 28 height 22
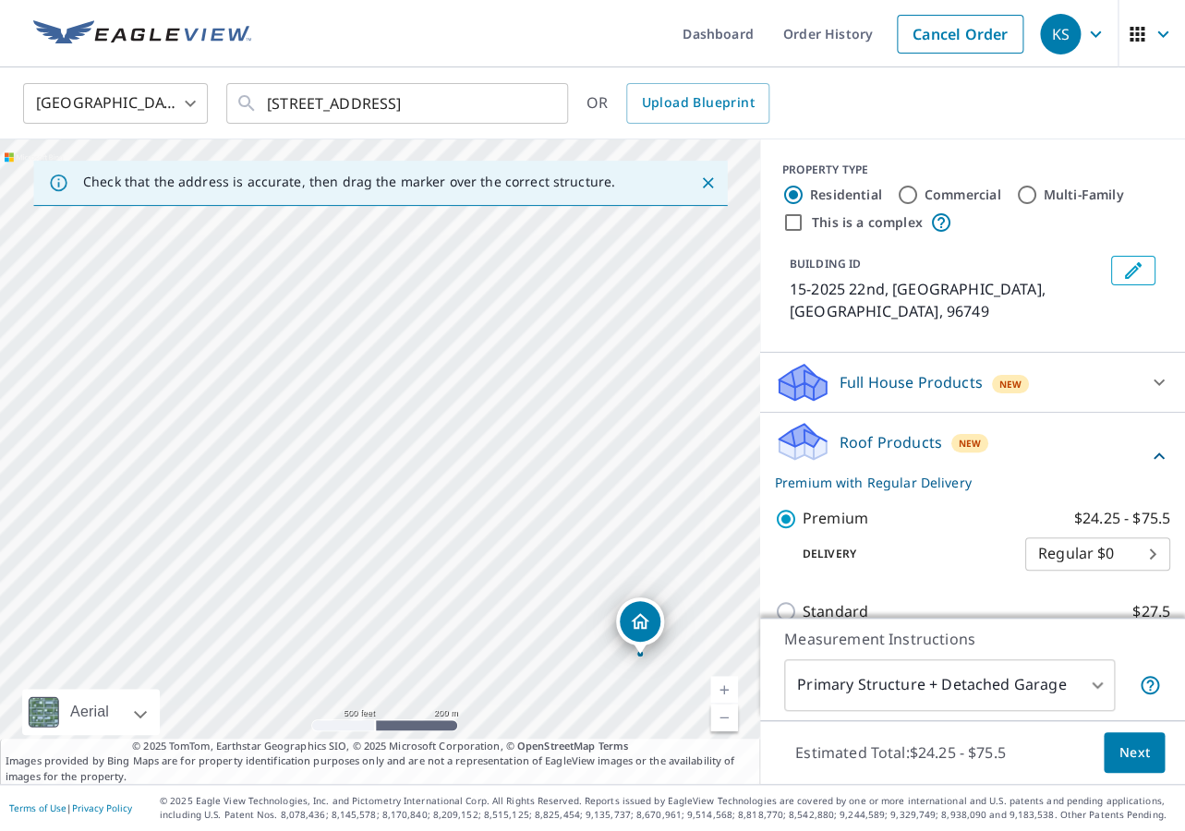
click at [721, 689] on link "Current Level 16, Zoom In" at bounding box center [724, 690] width 28 height 28
drag, startPoint x: 642, startPoint y: 619, endPoint x: 480, endPoint y: 499, distance: 200.7
click at [480, 499] on div "15-2025 22nd Keaau, HI 96749" at bounding box center [380, 461] width 760 height 644
drag, startPoint x: 480, startPoint y: 499, endPoint x: 575, endPoint y: 644, distance: 173.4
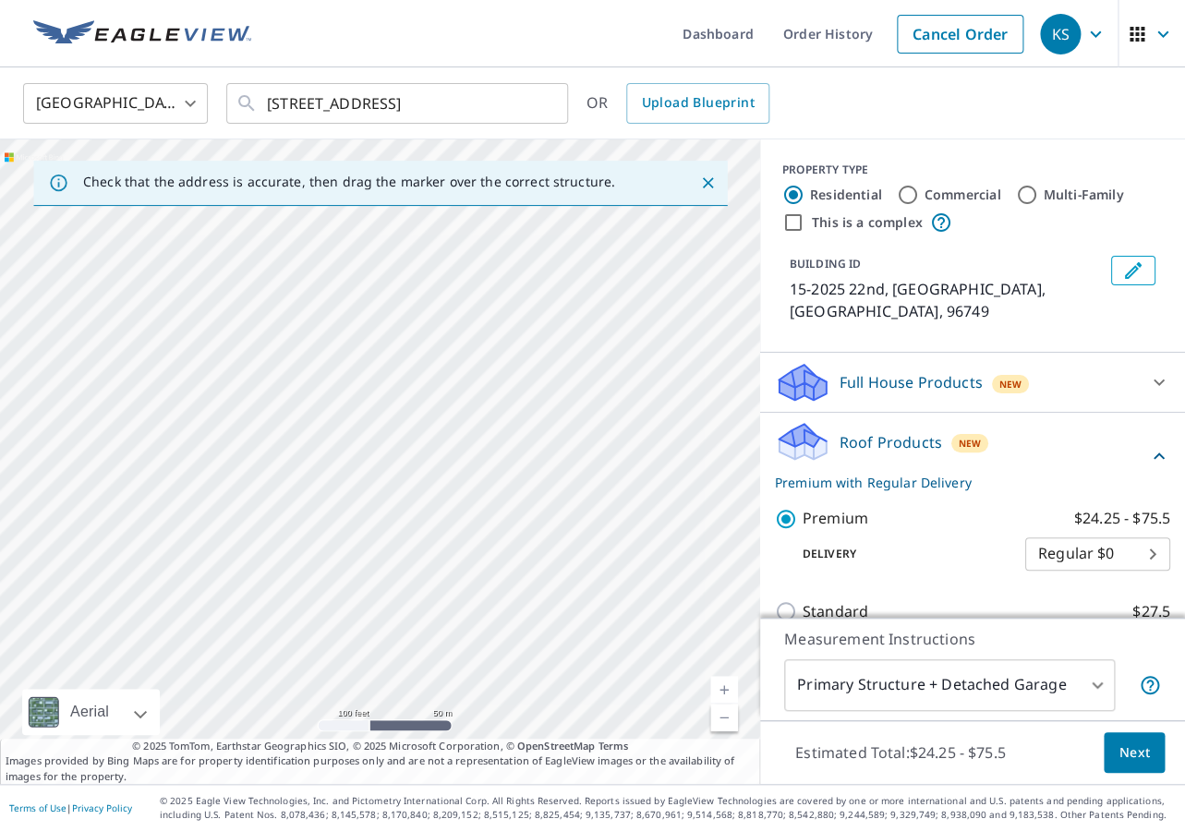
click at [575, 644] on div "15-2025 22nd Keaau, HI 96749" at bounding box center [380, 461] width 760 height 644
click at [711, 180] on icon "Close" at bounding box center [707, 183] width 18 height 18
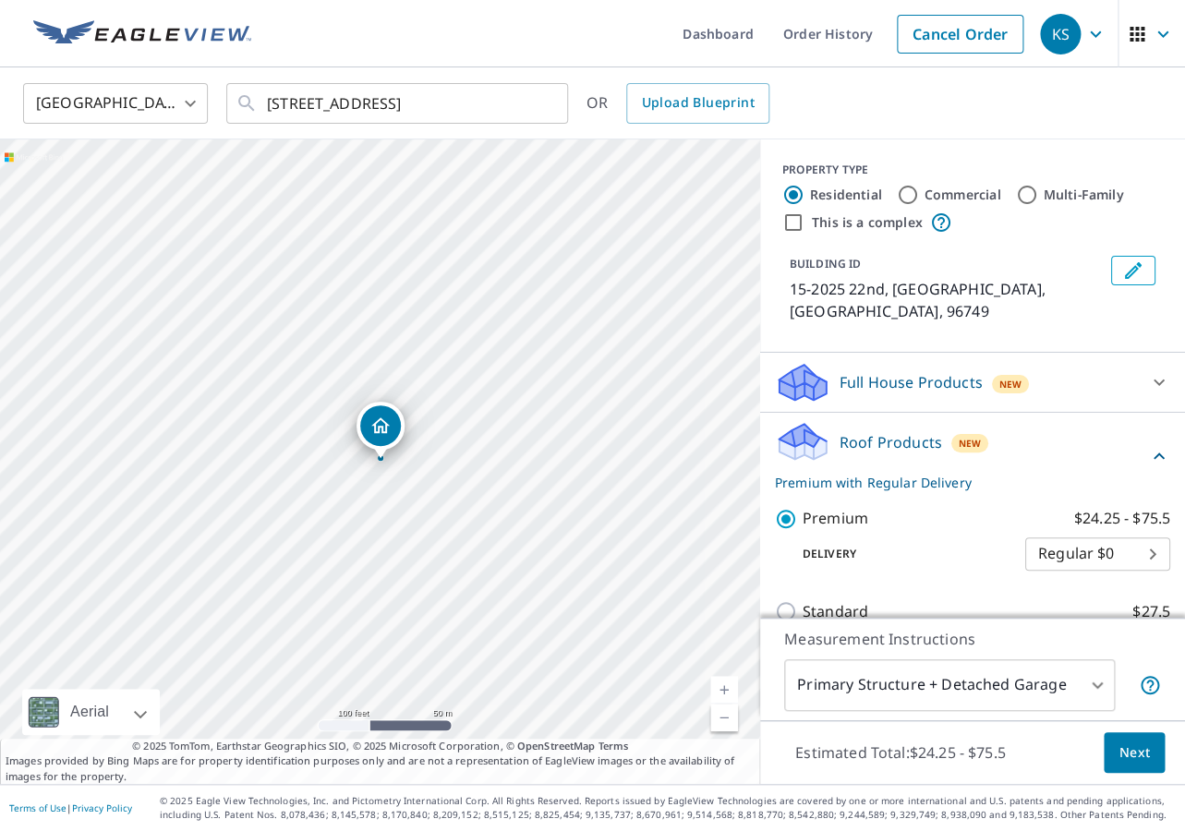
click at [728, 691] on link "Current Level 18, Zoom In" at bounding box center [724, 690] width 28 height 28
click at [728, 691] on link "Current Level 19, Zoom In" at bounding box center [724, 690] width 28 height 28
drag, startPoint x: 383, startPoint y: 428, endPoint x: 426, endPoint y: 373, distance: 69.8
click at [426, 373] on div "15-2025 22nd Keaau, HI 96749" at bounding box center [380, 461] width 760 height 644
click at [1137, 752] on span "Next" at bounding box center [1133, 752] width 31 height 23
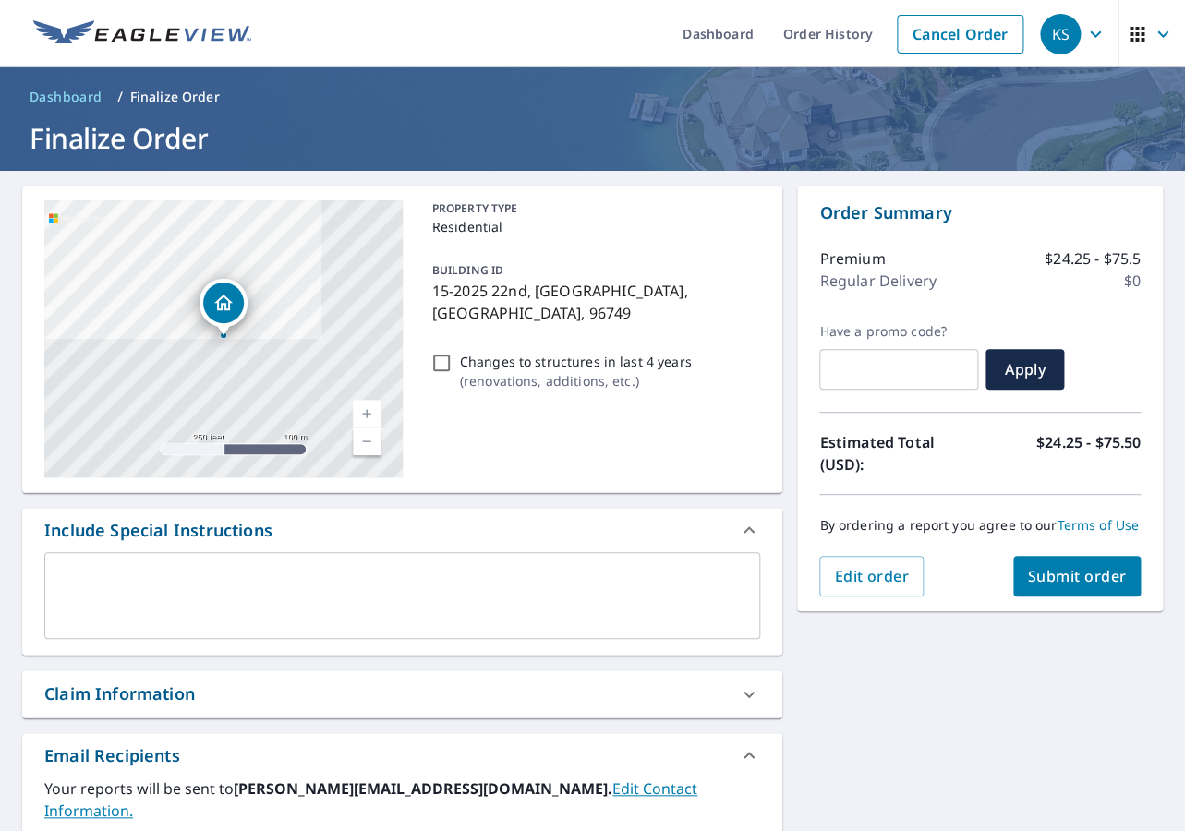
click at [112, 550] on div "Include Special Instructions" at bounding box center [402, 530] width 760 height 44
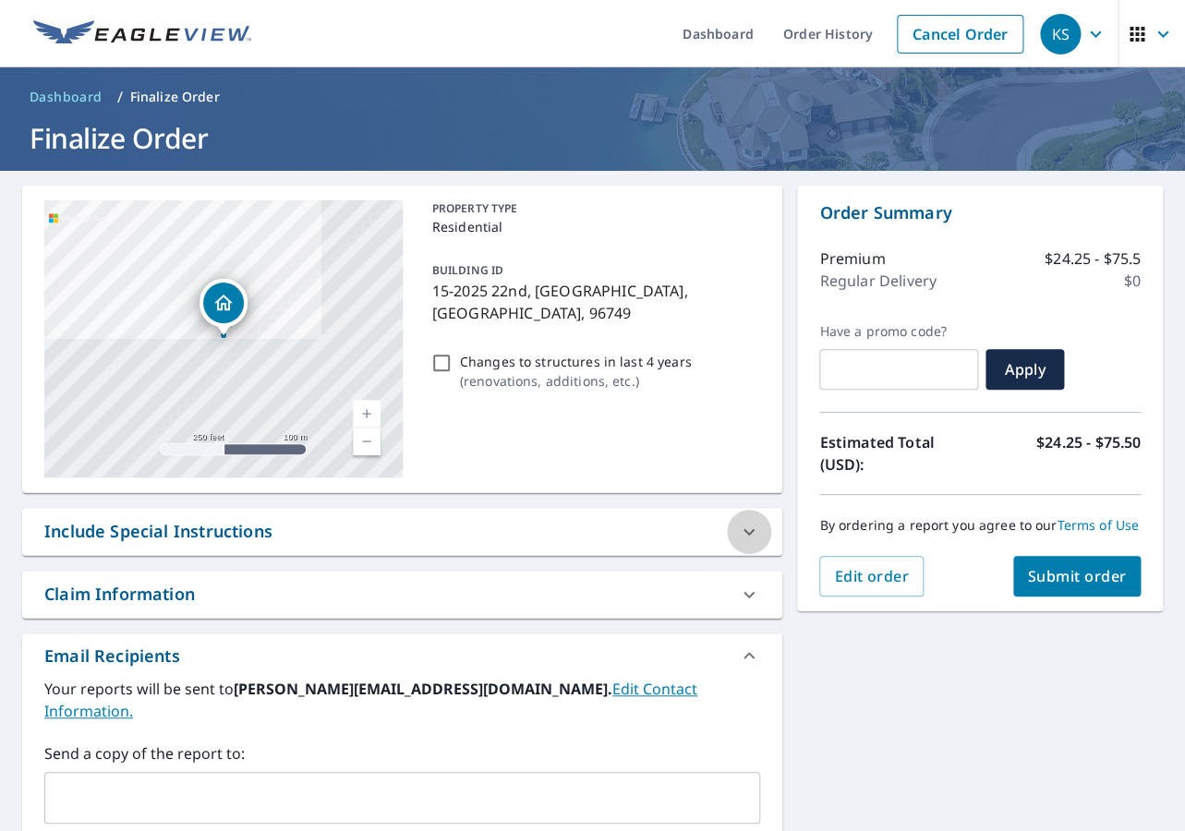
click at [749, 530] on icon at bounding box center [749, 532] width 22 height 22
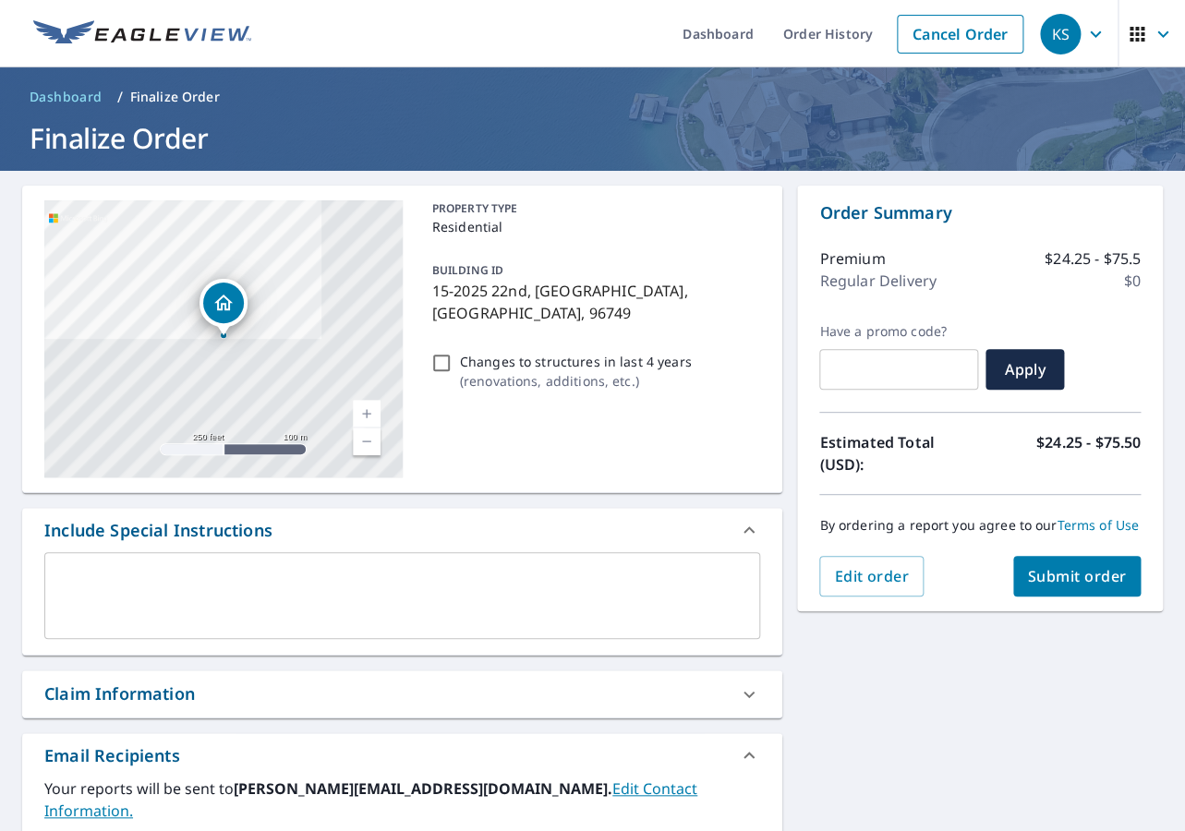
click at [280, 583] on textarea at bounding box center [402, 596] width 690 height 53
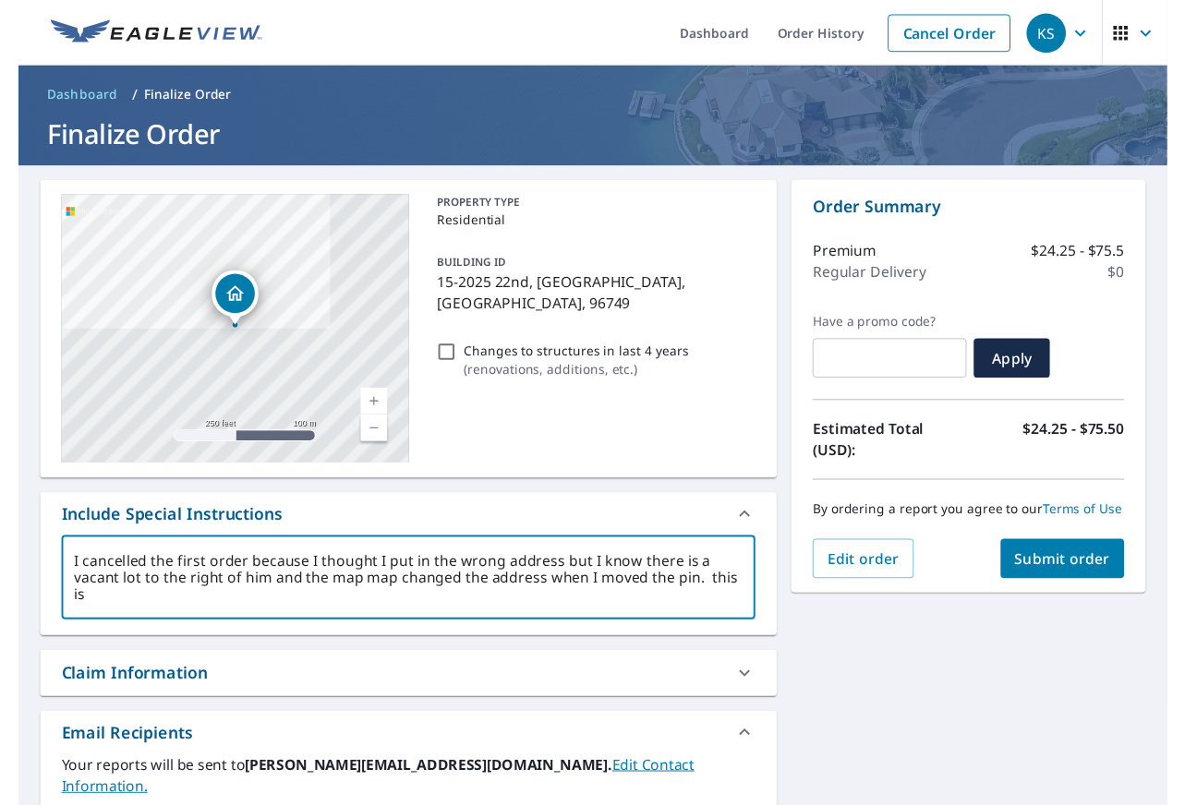
scroll to position [2, 0]
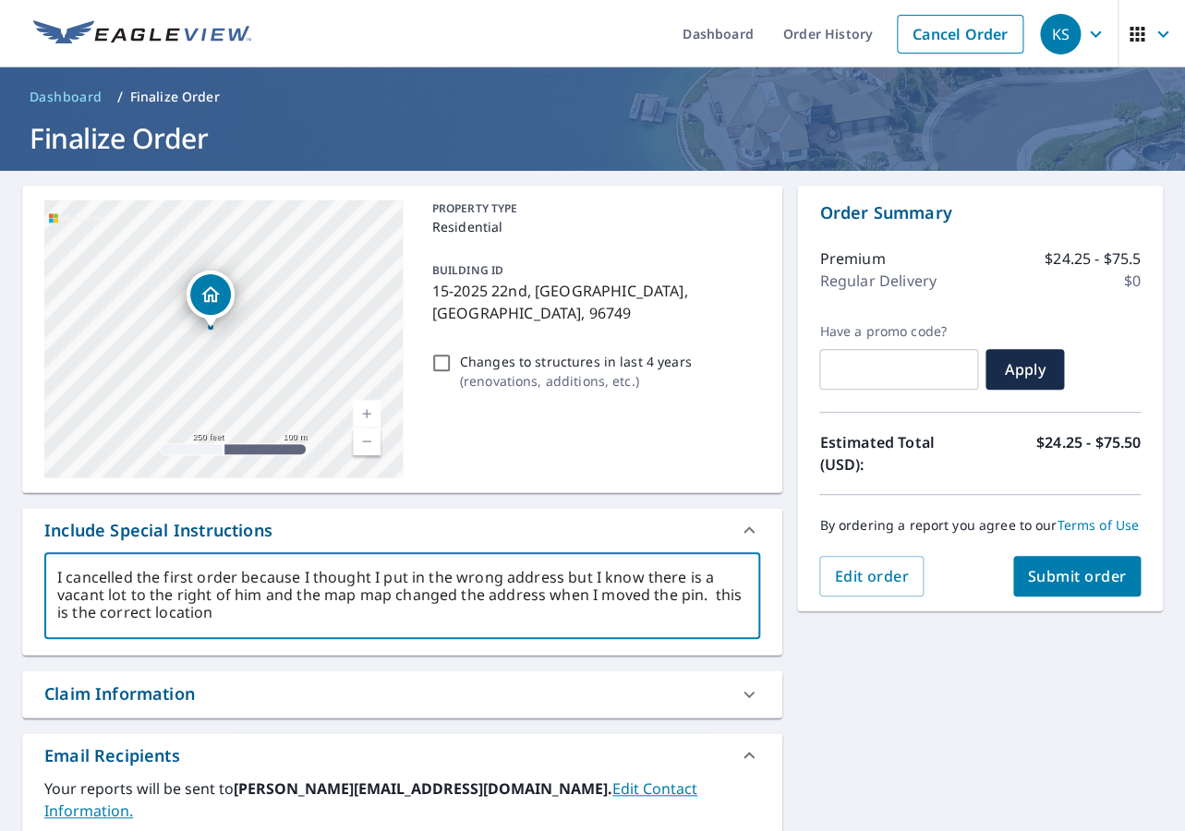
drag, startPoint x: 226, startPoint y: 307, endPoint x: 213, endPoint y: 299, distance: 15.4
click at [213, 299] on icon "Dropped pin, building 1, Residential property, 15-2025 22nd Keaau, HI 96749" at bounding box center [210, 294] width 18 height 16
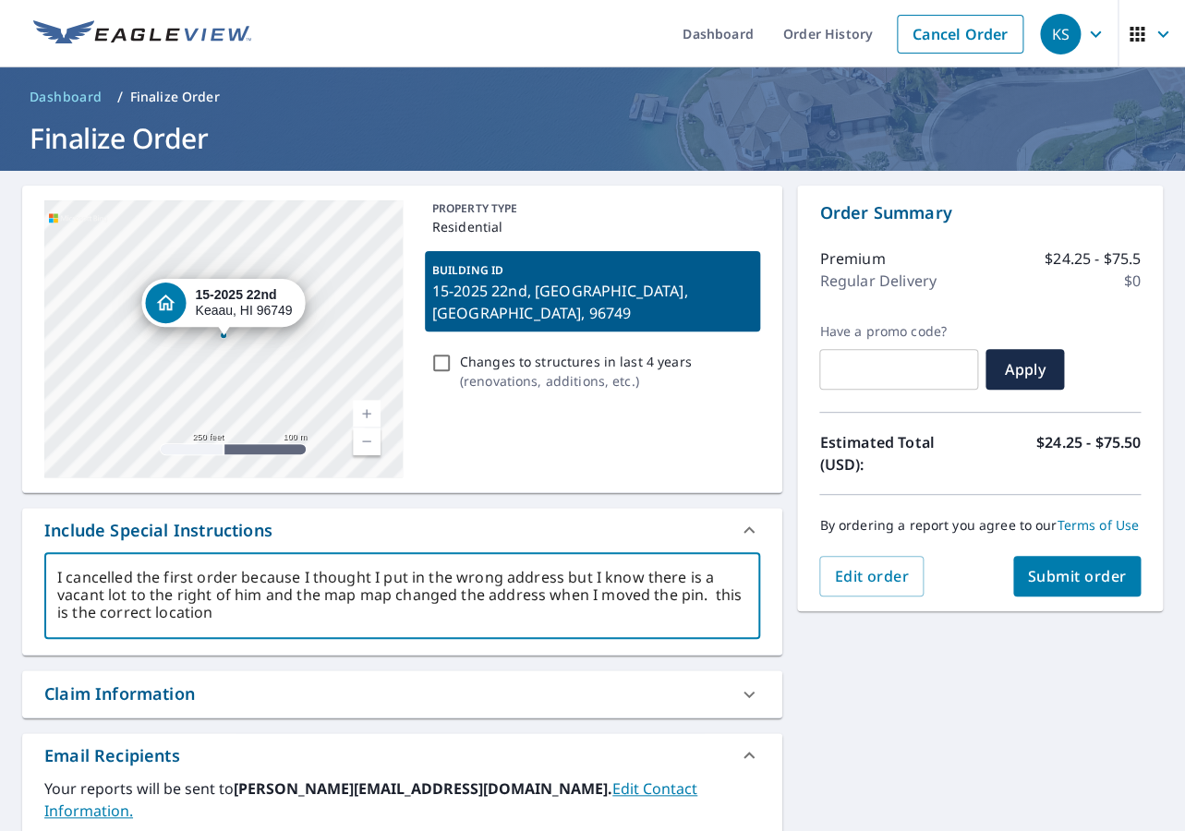
click at [266, 379] on div "15-2025 22nd Keaau, HI 96749" at bounding box center [223, 338] width 358 height 277
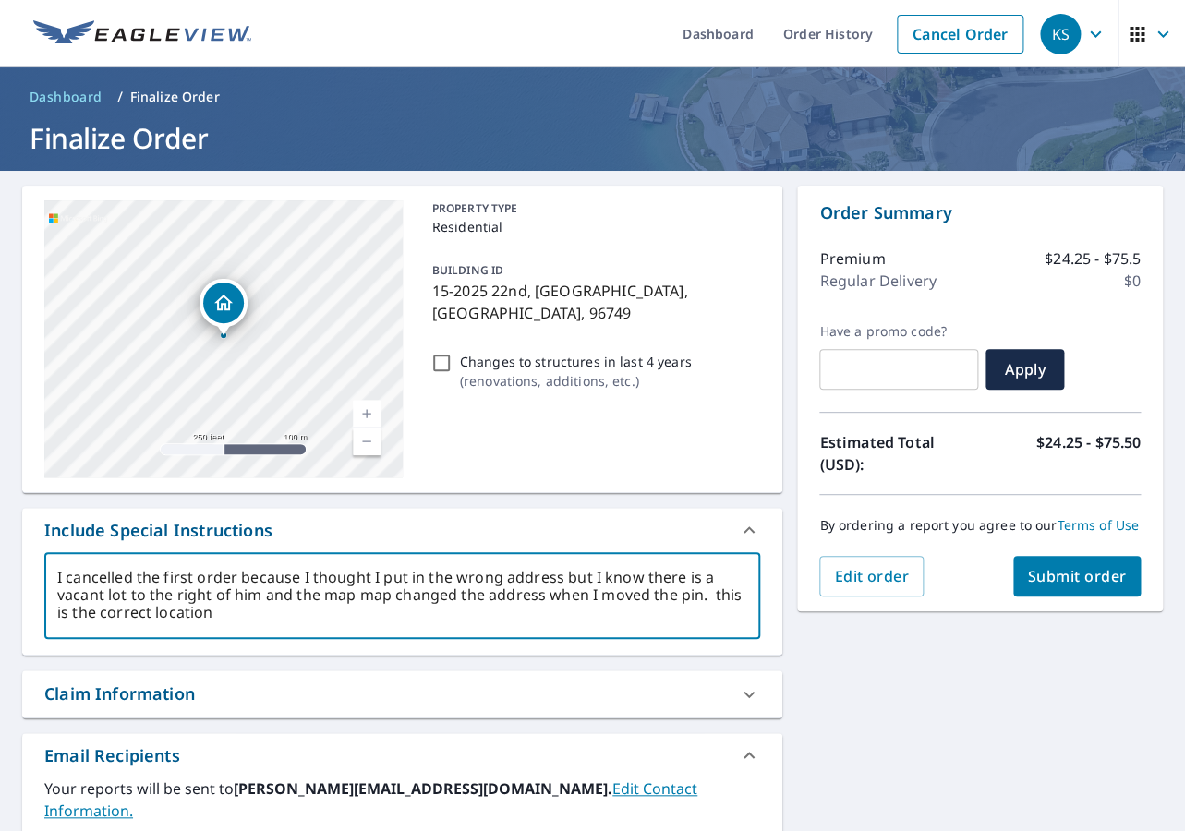
click at [266, 379] on div "15-2025 22nd Keaau, HI 96749" at bounding box center [223, 338] width 358 height 277
click at [266, 382] on div "15-2025 22nd Keaau, HI 96749" at bounding box center [223, 338] width 358 height 277
drag, startPoint x: 250, startPoint y: 370, endPoint x: 237, endPoint y: 343, distance: 30.6
click at [237, 343] on div "15-2025 22nd Keaau, HI 96749" at bounding box center [223, 338] width 358 height 277
click at [255, 349] on div "15-2025 22nd Keaau, HI 96749" at bounding box center [223, 338] width 358 height 277
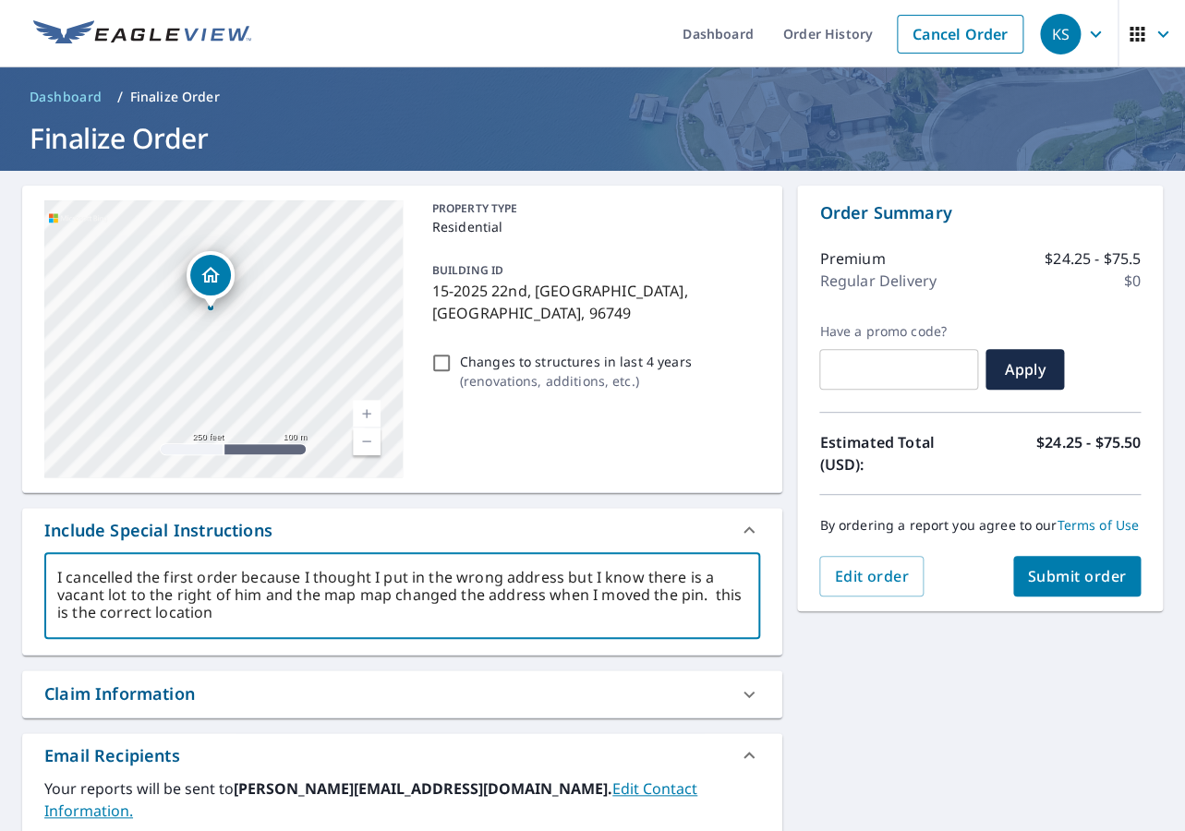
click at [256, 352] on div "15-2025 22nd Keaau, HI 96749" at bounding box center [223, 338] width 358 height 277
click at [245, 361] on div "15-2025 22nd Keaau, HI 96749" at bounding box center [223, 338] width 358 height 277
drag, startPoint x: 245, startPoint y: 361, endPoint x: 223, endPoint y: 333, distance: 34.9
click at [223, 333] on div "15-2025 22nd Keaau, HI 96749" at bounding box center [223, 338] width 358 height 277
click at [196, 308] on div "15-2025 22nd Keaau, HI 96749" at bounding box center [223, 338] width 358 height 277
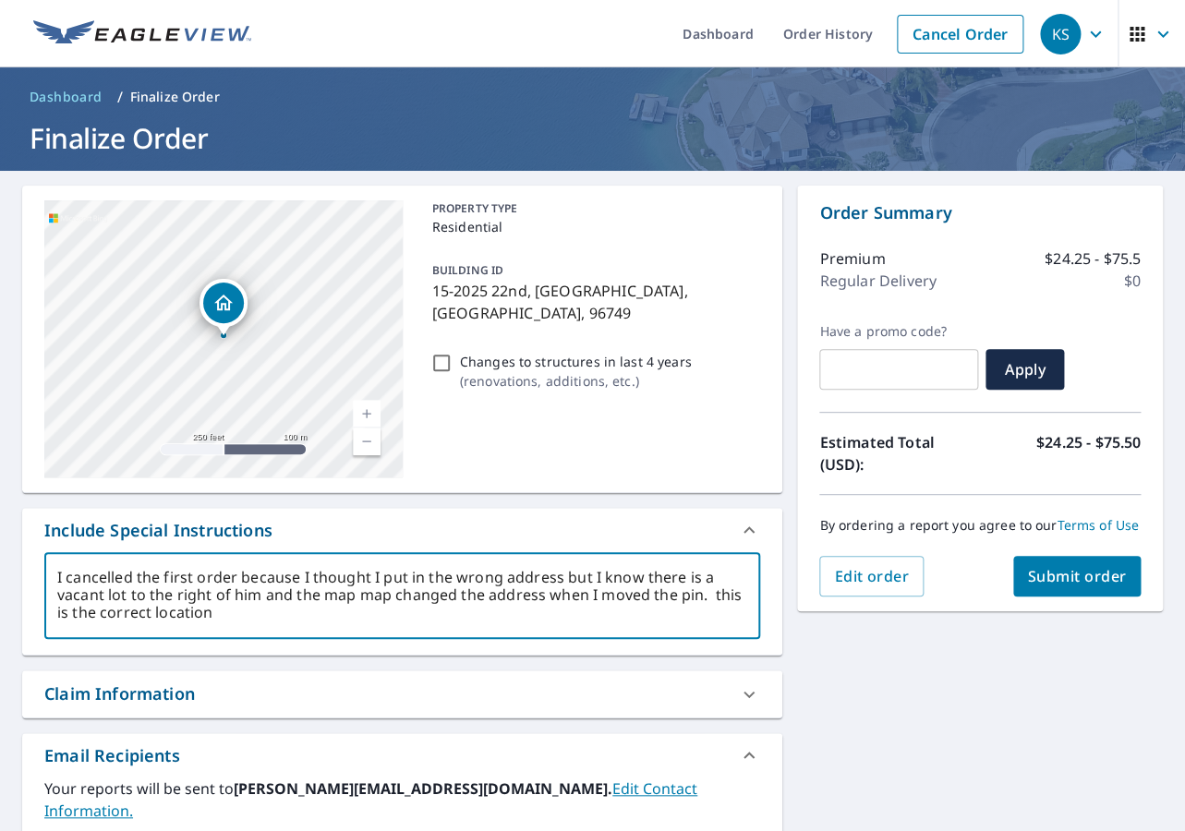
click at [210, 309] on div "Dropped pin, building 1, Residential property, 15-2025 22nd Keaau, HI 96749" at bounding box center [223, 303] width 41 height 41
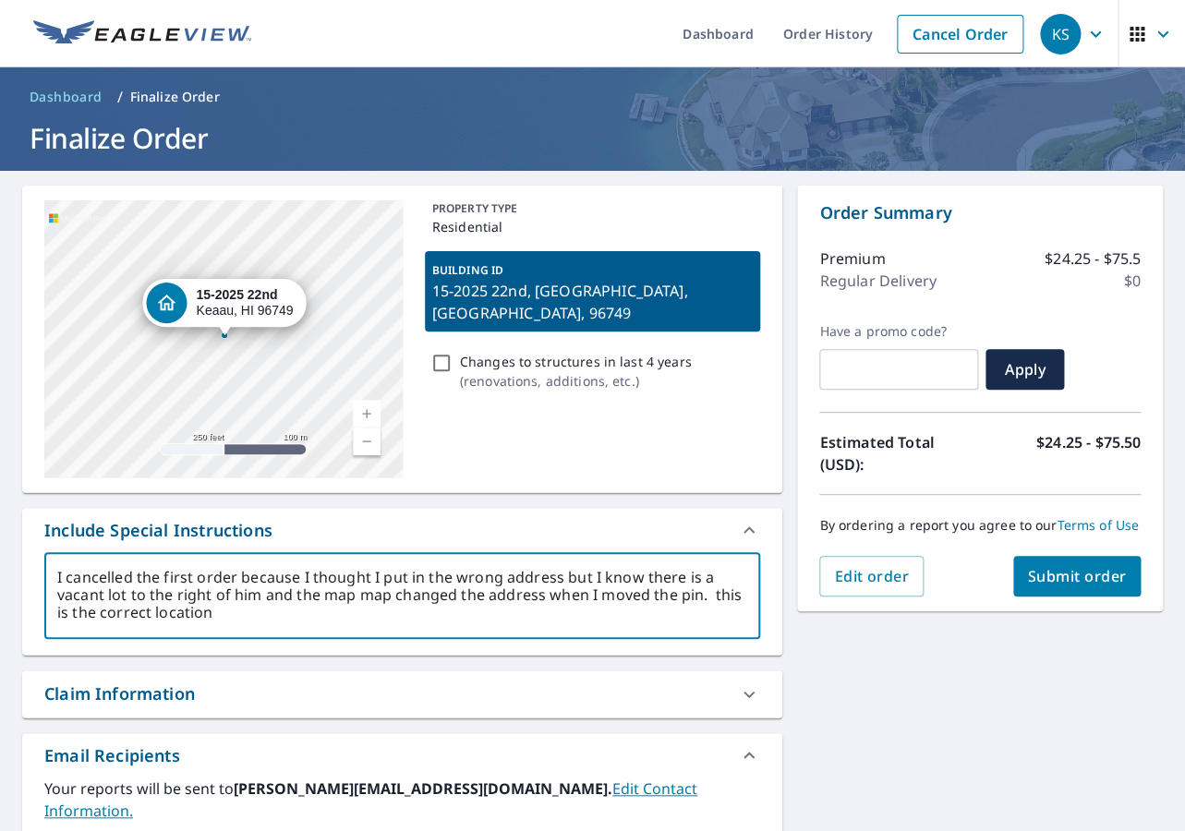
click at [211, 310] on div "15-2025 22nd Keaau, HI 96749" at bounding box center [244, 302] width 97 height 31
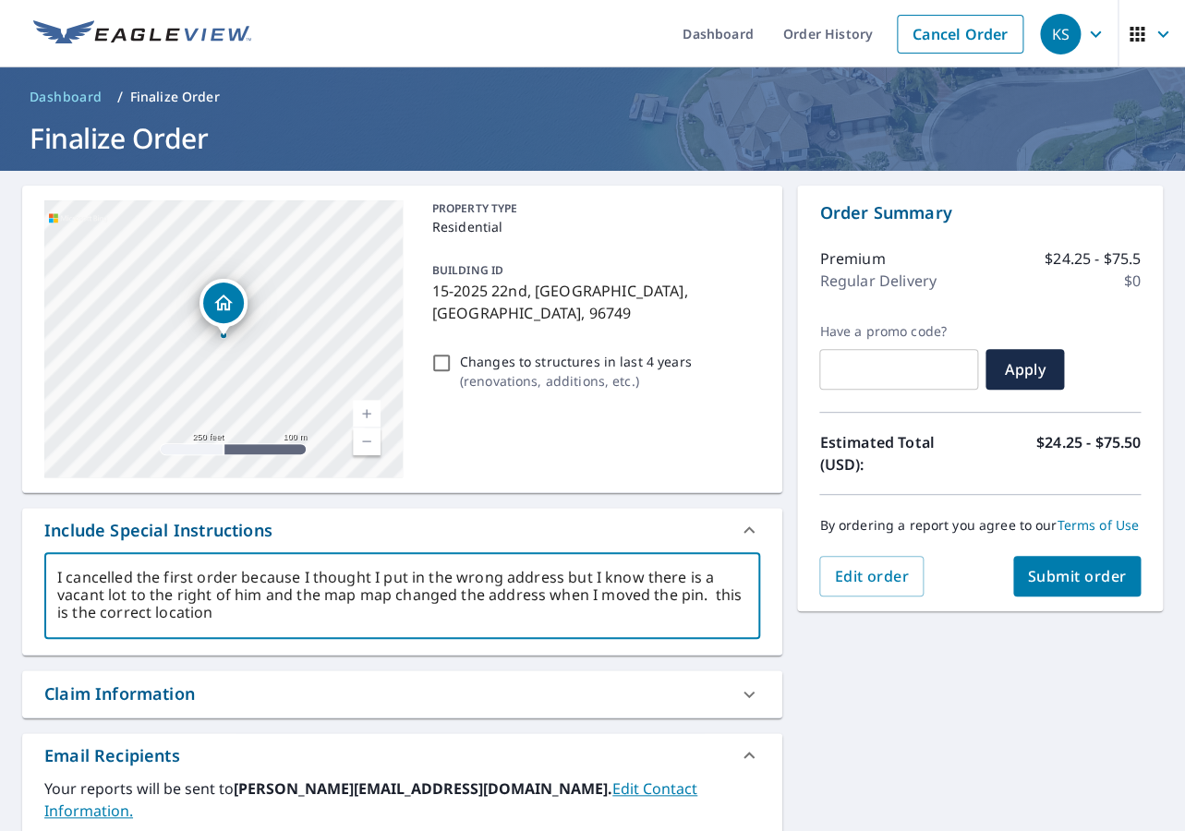
click at [243, 355] on div "15-2025 22nd Keaau, HI 96749" at bounding box center [223, 338] width 358 height 277
drag, startPoint x: 244, startPoint y: 360, endPoint x: 223, endPoint y: 323, distance: 42.6
click at [223, 323] on div "15-2025 22nd Keaau, HI 96749" at bounding box center [223, 338] width 358 height 277
click at [225, 331] on div "15-2025 22nd Keaau, HI 96749" at bounding box center [223, 338] width 358 height 277
drag, startPoint x: 231, startPoint y: 332, endPoint x: 224, endPoint y: 309, distance: 24.0
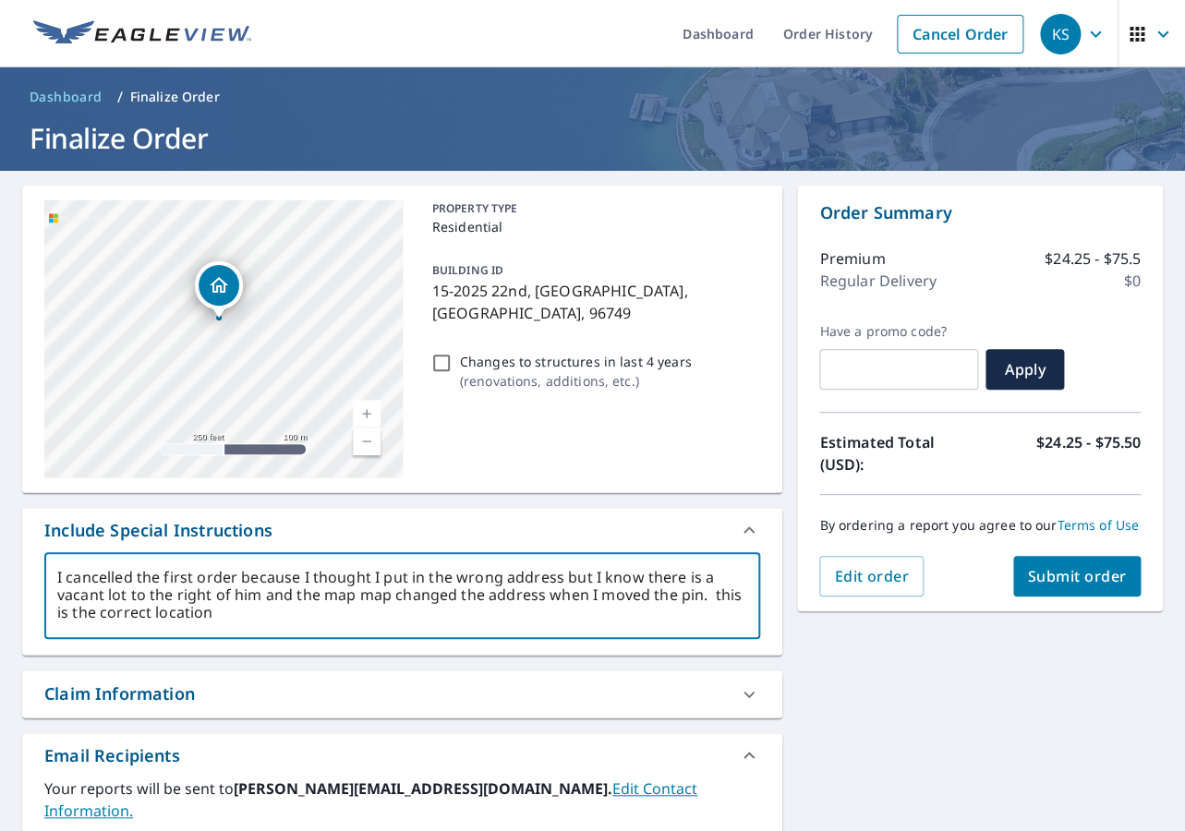
click at [224, 310] on div "Dropped pin, building 1, Residential property, 15-2025 22nd Keaau, HI 96749" at bounding box center [219, 308] width 24 height 18
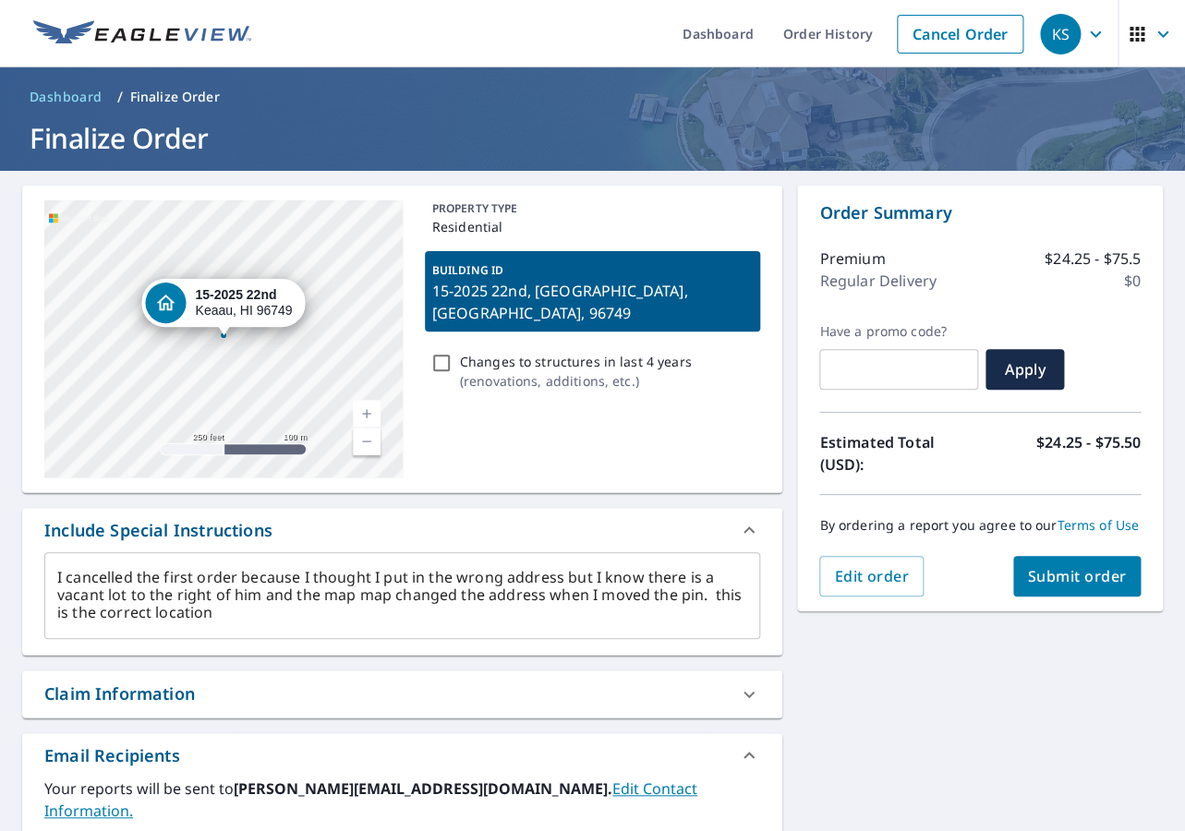
click at [379, 421] on link "Current Level 17, Zoom In" at bounding box center [367, 414] width 28 height 28
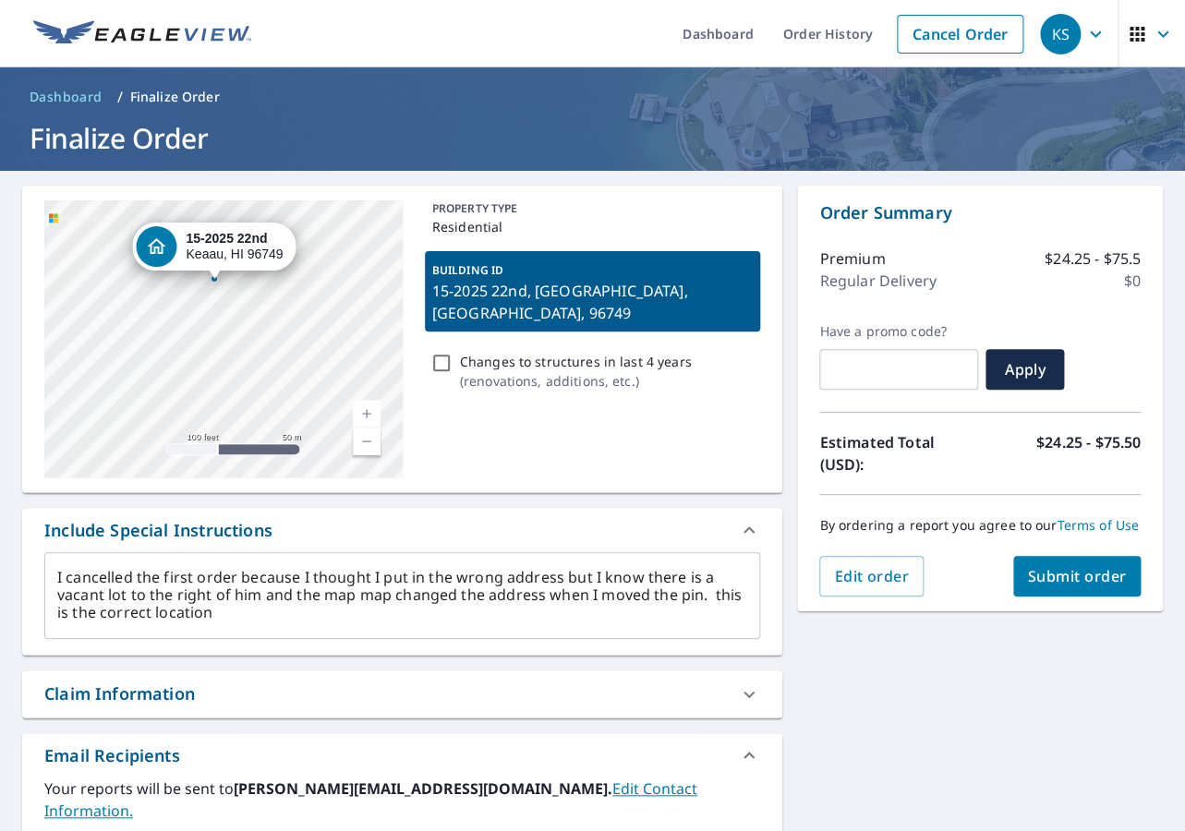
drag, startPoint x: 207, startPoint y: 366, endPoint x: 198, endPoint y: 309, distance: 57.1
click at [198, 309] on div "15-2025 22nd Keaau, HI 96749" at bounding box center [223, 338] width 358 height 277
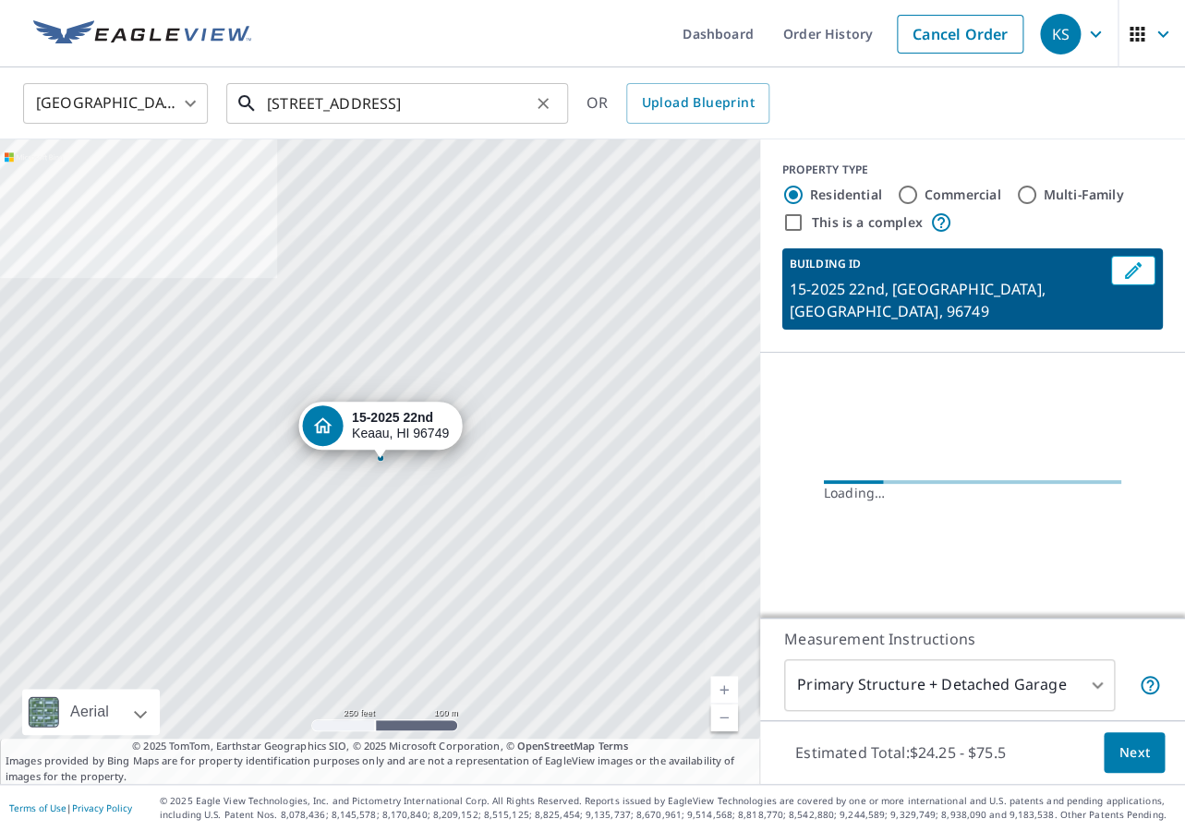
click at [365, 122] on input "[STREET_ADDRESS]" at bounding box center [398, 104] width 263 height 52
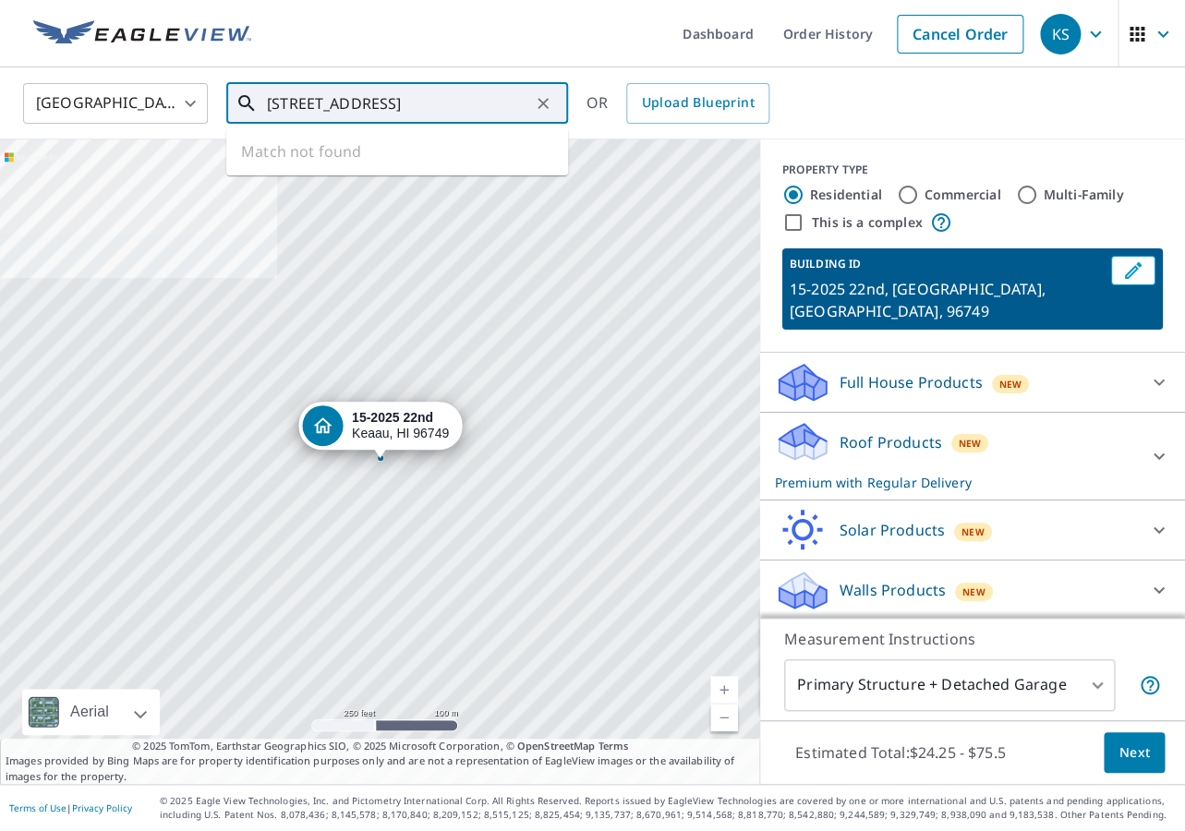
click at [519, 101] on input "[STREET_ADDRESS]" at bounding box center [398, 104] width 263 height 52
click at [523, 104] on input "[STREET_ADDRESS]" at bounding box center [398, 104] width 263 height 52
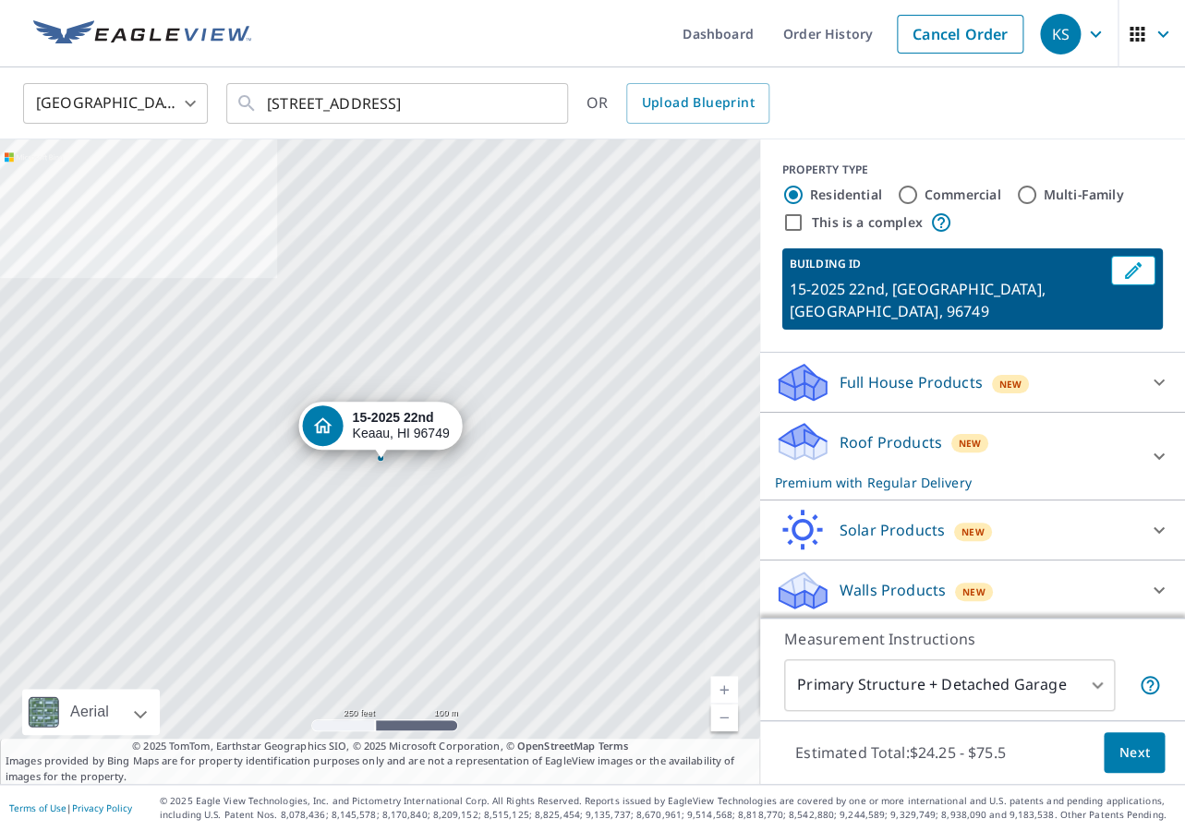
click at [339, 411] on div "15-2025 22nd Keaau, HI 96749" at bounding box center [380, 461] width 760 height 644
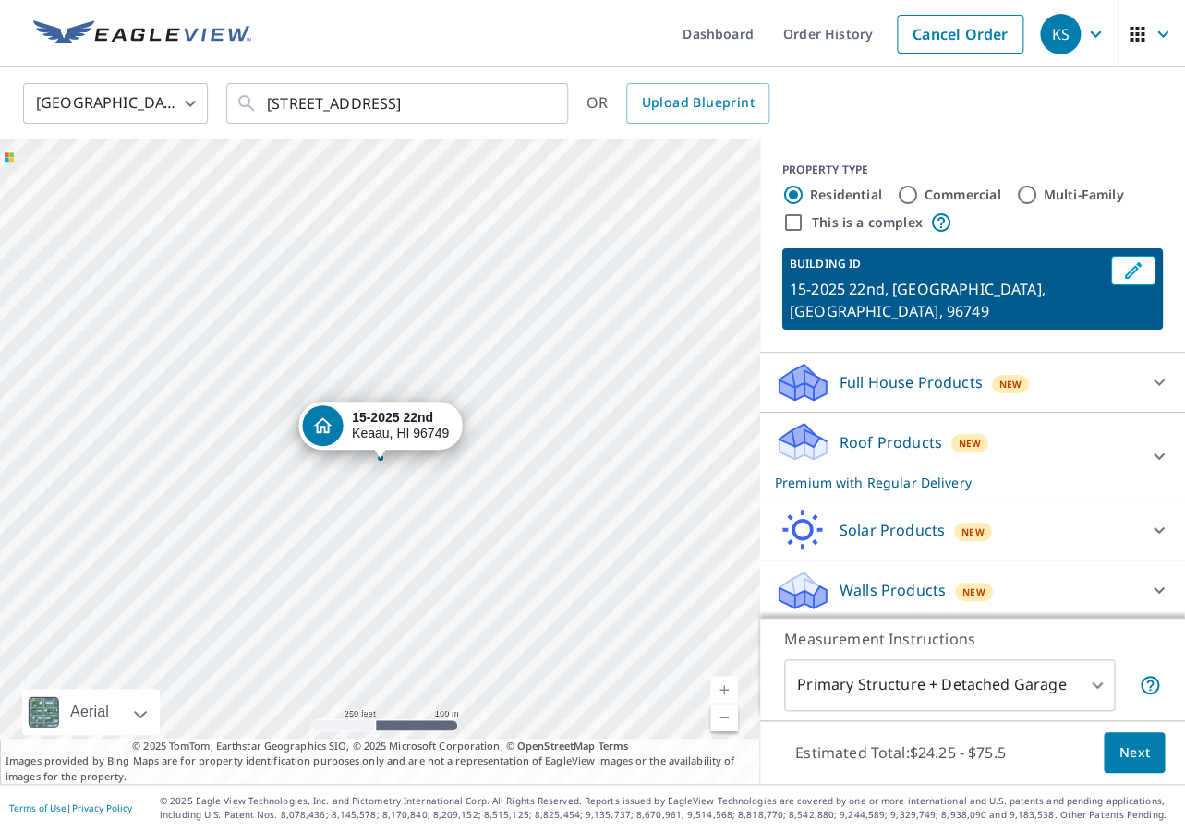
click at [381, 468] on div "15-2025 22nd Keaau, HI 96749" at bounding box center [380, 461] width 760 height 644
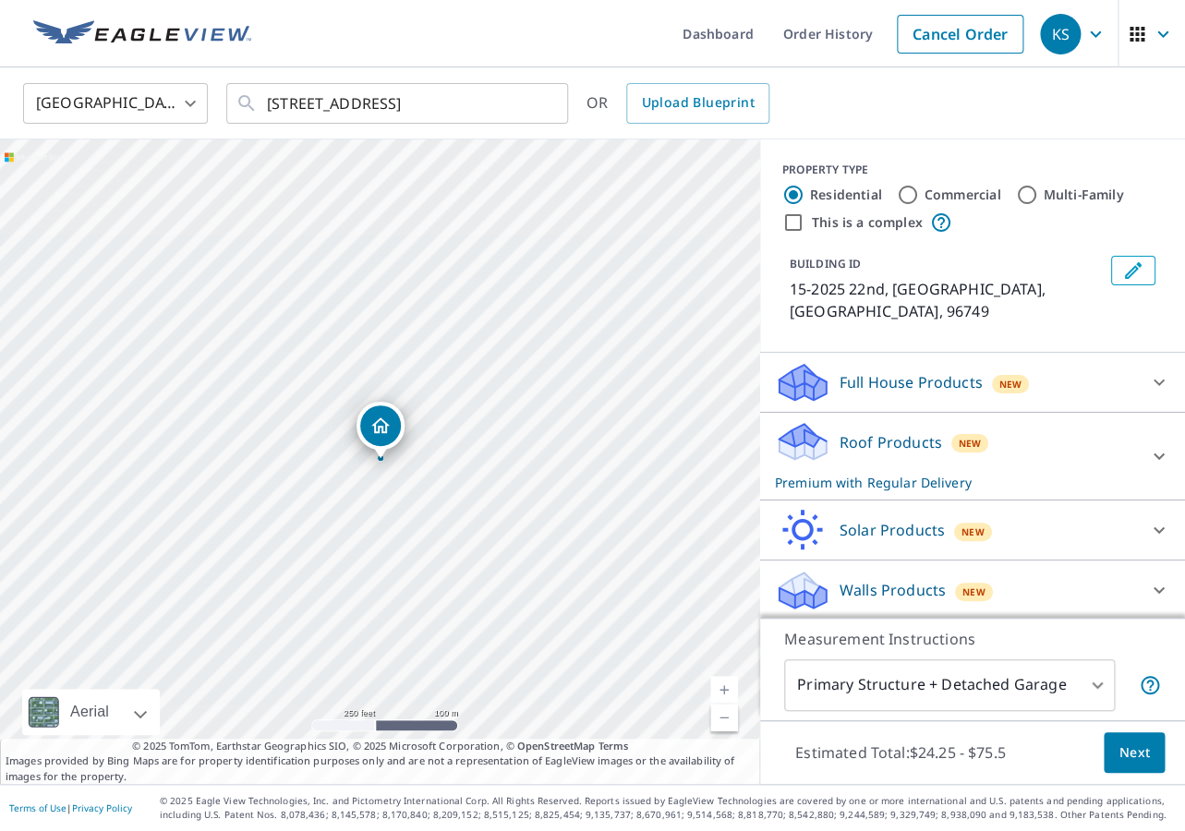
click at [403, 487] on div "15-2025 22nd Keaau, HI 96749" at bounding box center [380, 461] width 760 height 644
click at [538, 100] on icon "Clear" at bounding box center [543, 103] width 18 height 18
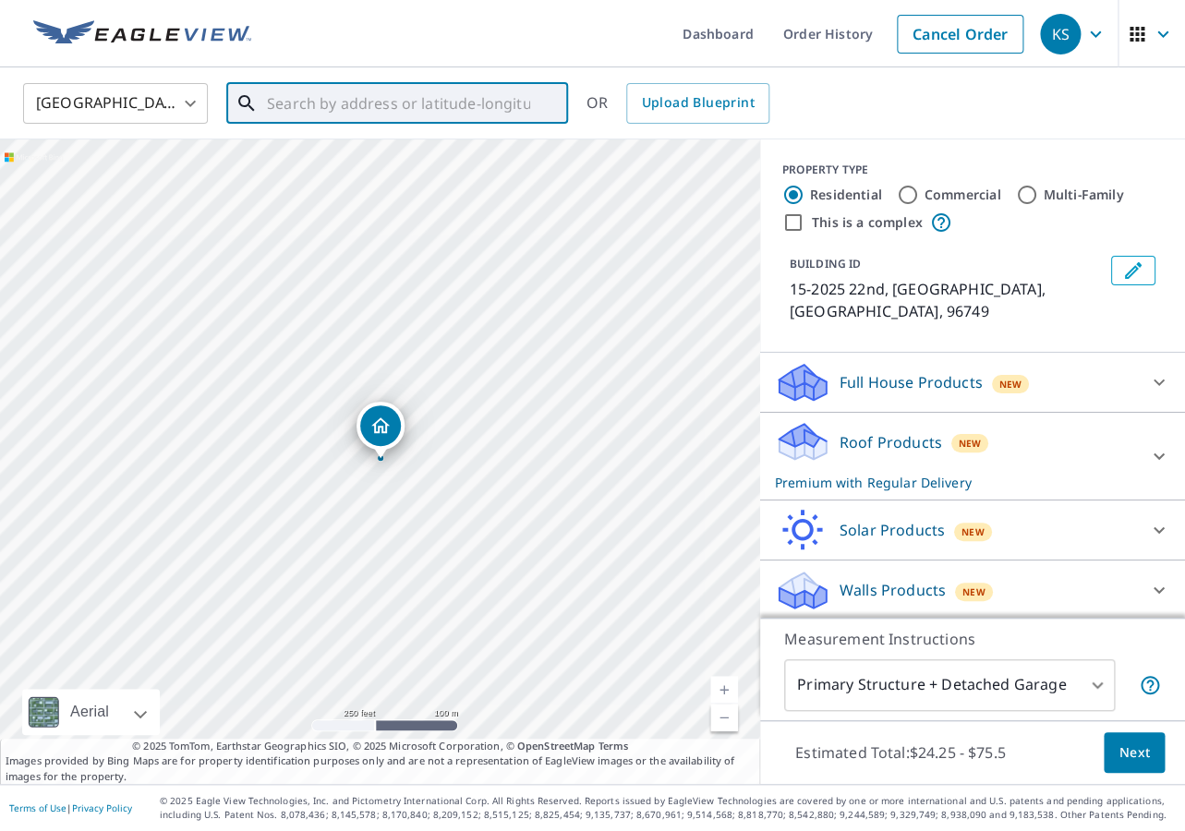
click at [403, 103] on input "text" at bounding box center [398, 104] width 263 height 52
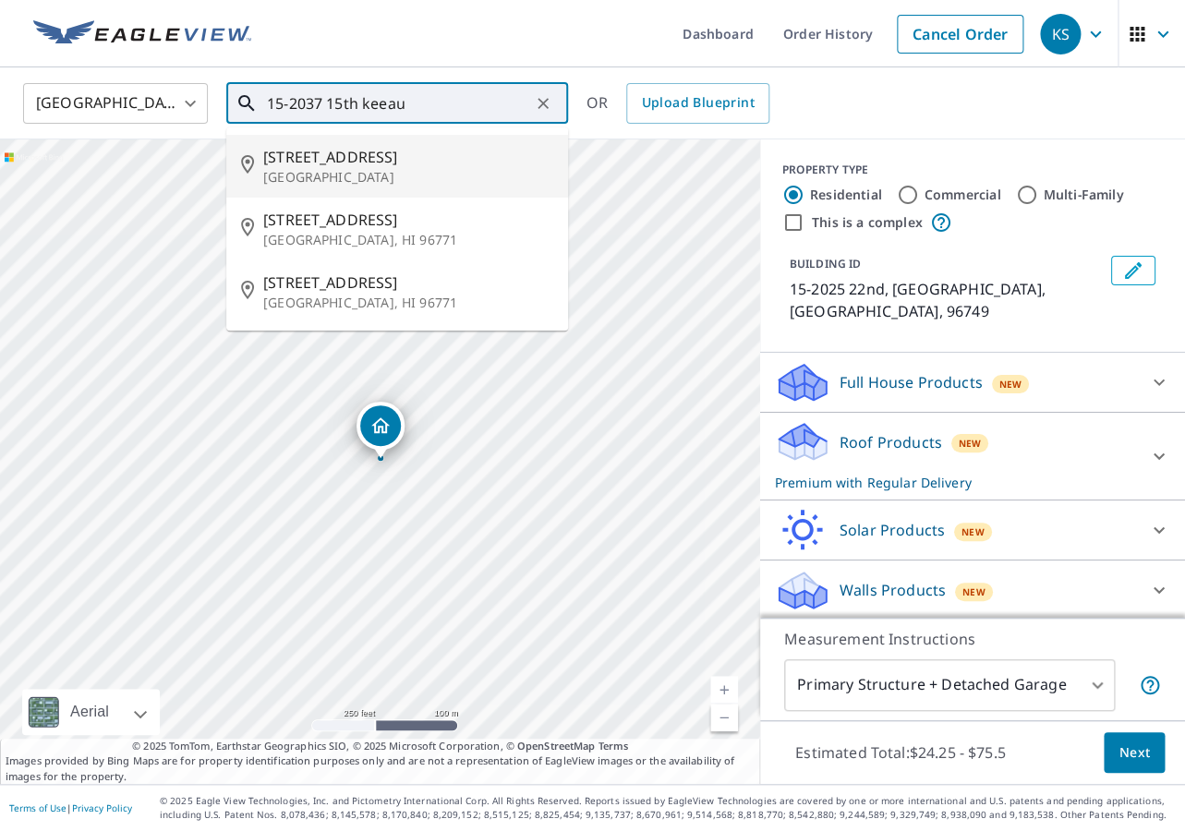
click at [366, 158] on span "[STREET_ADDRESS]" at bounding box center [408, 157] width 290 height 22
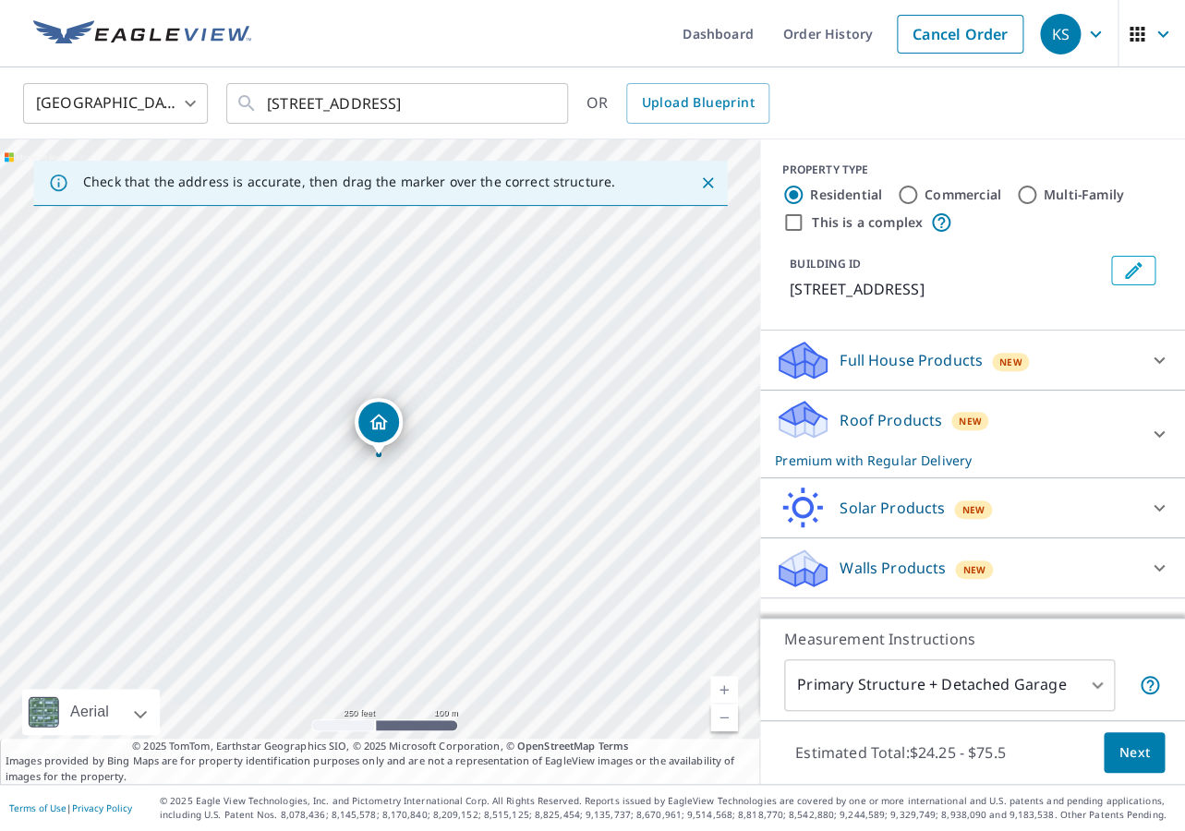
click at [378, 429] on div "[STREET_ADDRESS]" at bounding box center [380, 461] width 760 height 644
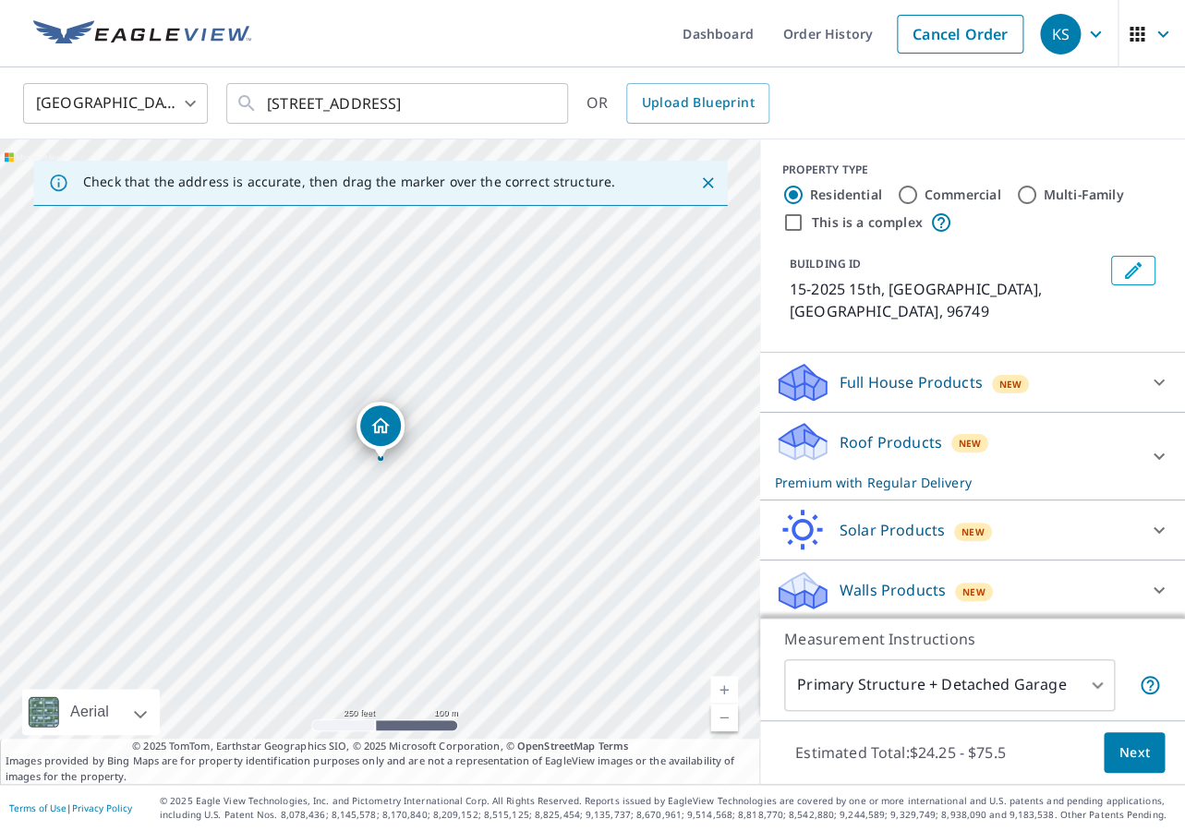
click at [726, 690] on link "Current Level 17, Zoom In" at bounding box center [724, 690] width 28 height 28
click at [726, 689] on link "Current Level 18, Zoom In" at bounding box center [724, 690] width 28 height 28
click at [728, 686] on link "Current Level 19, Zoom In" at bounding box center [724, 690] width 28 height 28
click at [788, 653] on div "Measurement Instructions Primary Structure + Detached Garage 1 ​" at bounding box center [972, 669] width 425 height 102
drag, startPoint x: 621, startPoint y: 572, endPoint x: 455, endPoint y: 766, distance: 255.4
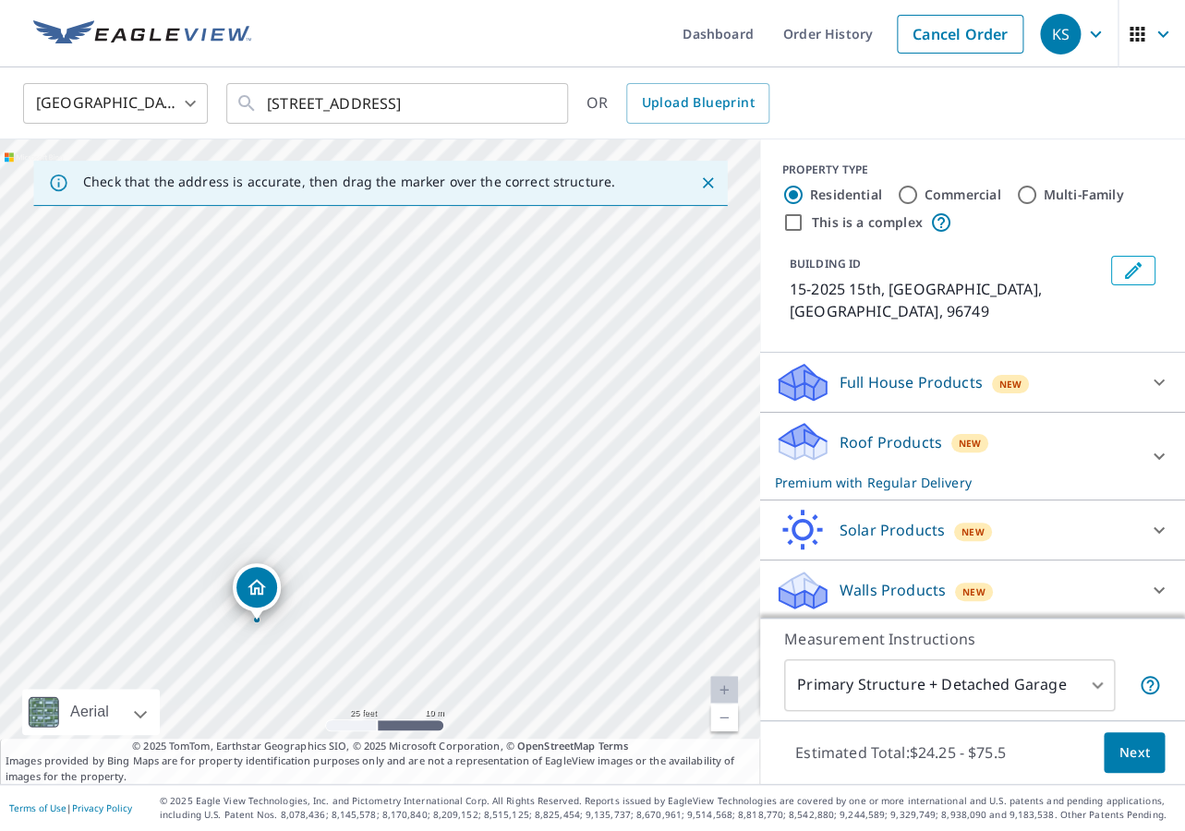
click at [455, 767] on div "Check that the address is accurate, then drag the marker over the correct struc…" at bounding box center [380, 461] width 760 height 644
drag, startPoint x: 504, startPoint y: 630, endPoint x: 333, endPoint y: 808, distance: 246.8
click at [333, 808] on div "Dashboard Order History Cancel Order KS [GEOGRAPHIC_DATA] [GEOGRAPHIC_DATA] ​ […" at bounding box center [592, 415] width 1185 height 831
click at [726, 715] on link "Current Level 20, Zoom Out" at bounding box center [724, 718] width 28 height 28
click at [726, 715] on link "Current Level 19, Zoom Out" at bounding box center [724, 718] width 28 height 28
